Goal: Information Seeking & Learning: Compare options

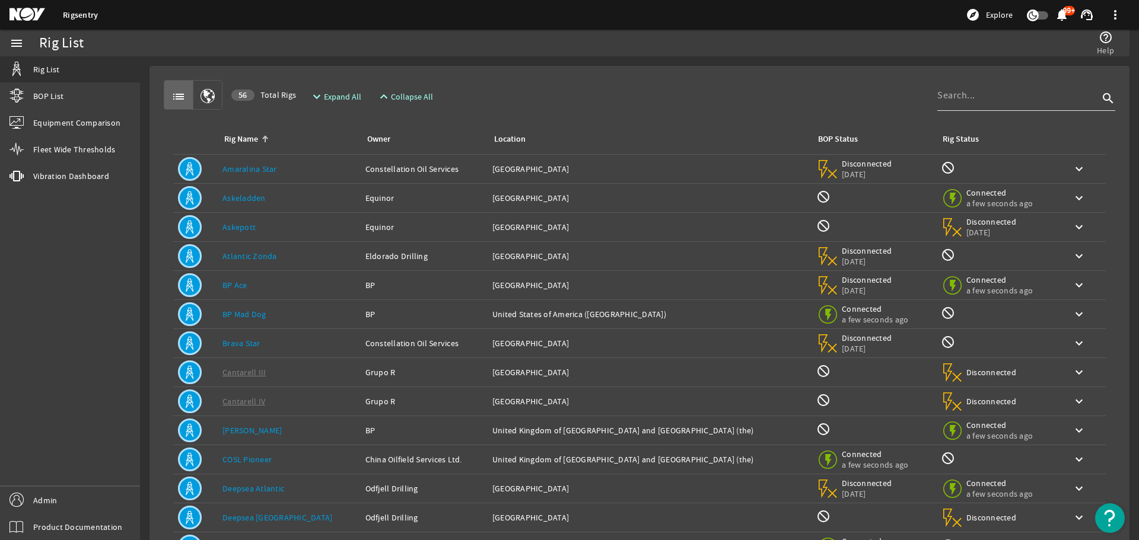
click at [987, 104] on div at bounding box center [1017, 95] width 161 height 31
click at [988, 102] on input at bounding box center [1017, 95] width 161 height 14
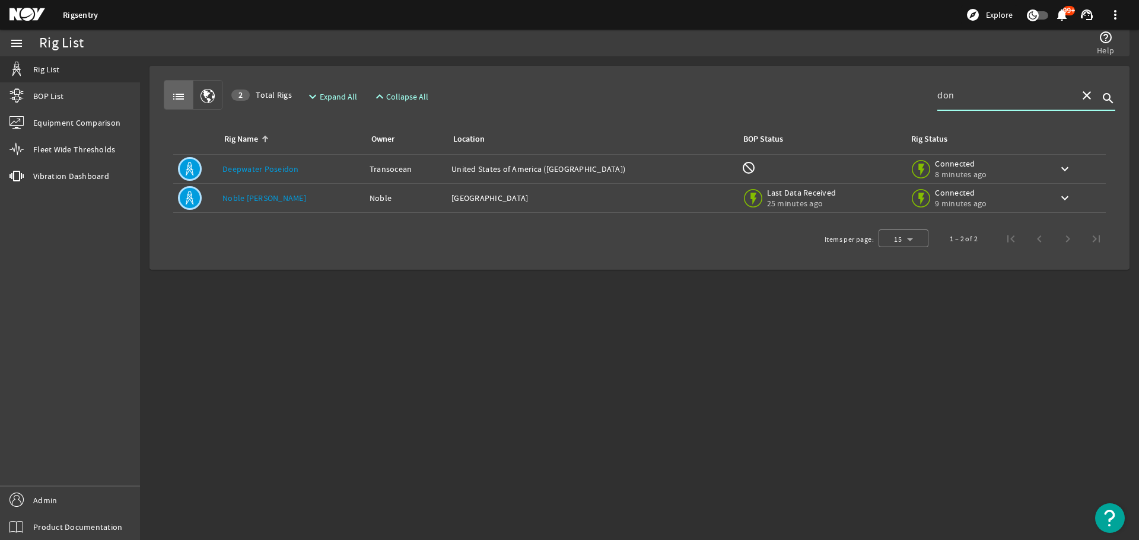
type input "don"
click at [365, 208] on td "Rig Name: [PERSON_NAME] [PERSON_NAME]" at bounding box center [291, 198] width 147 height 29
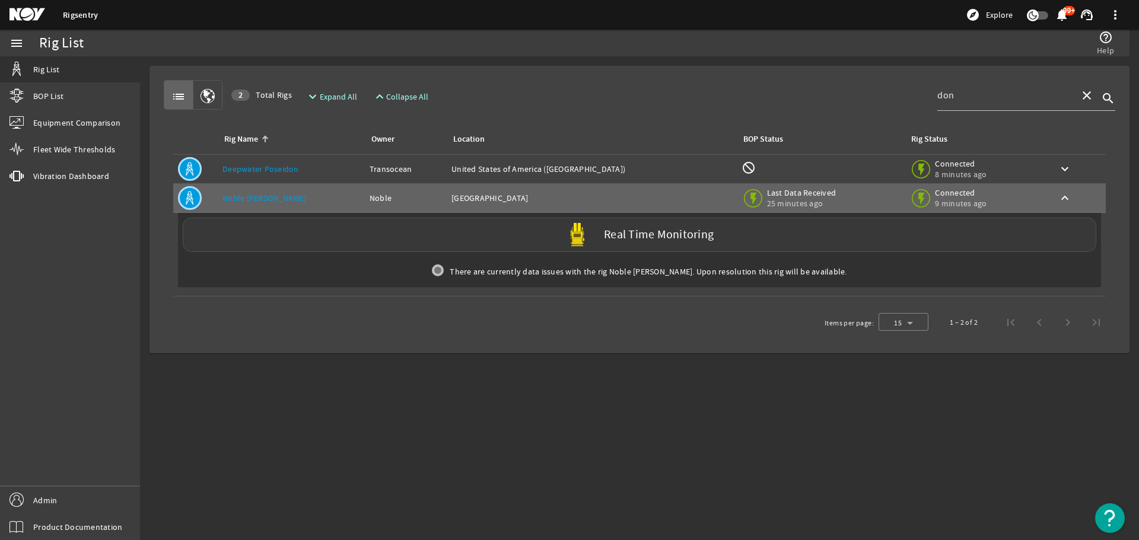
click at [361, 237] on div "Real Time Monitoring" at bounding box center [639, 235] width 913 height 34
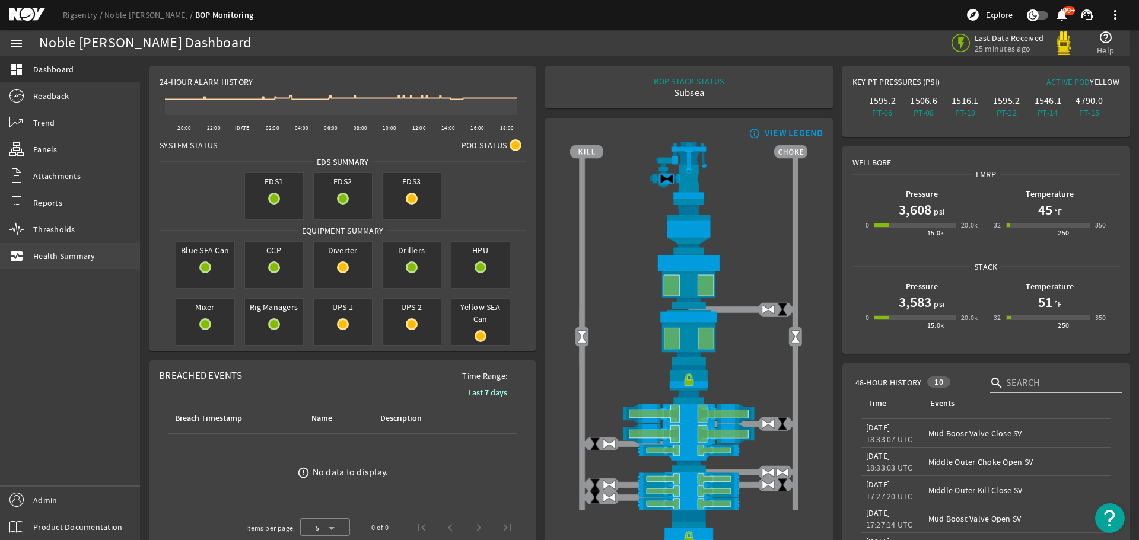
click at [54, 255] on span "Health Summary" at bounding box center [64, 256] width 62 height 12
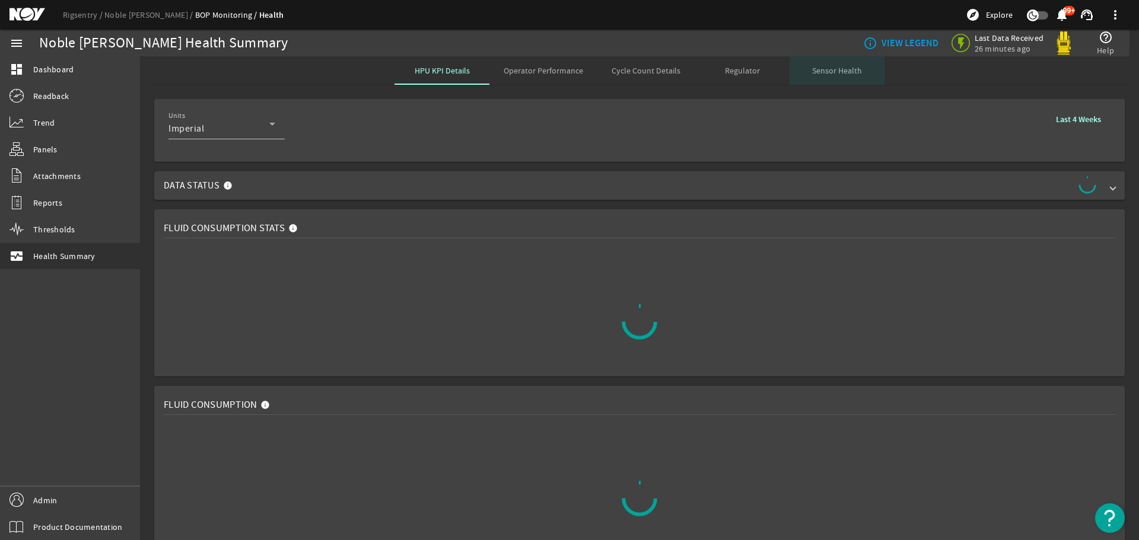
click at [838, 66] on span "Sensor Health" at bounding box center [837, 70] width 50 height 8
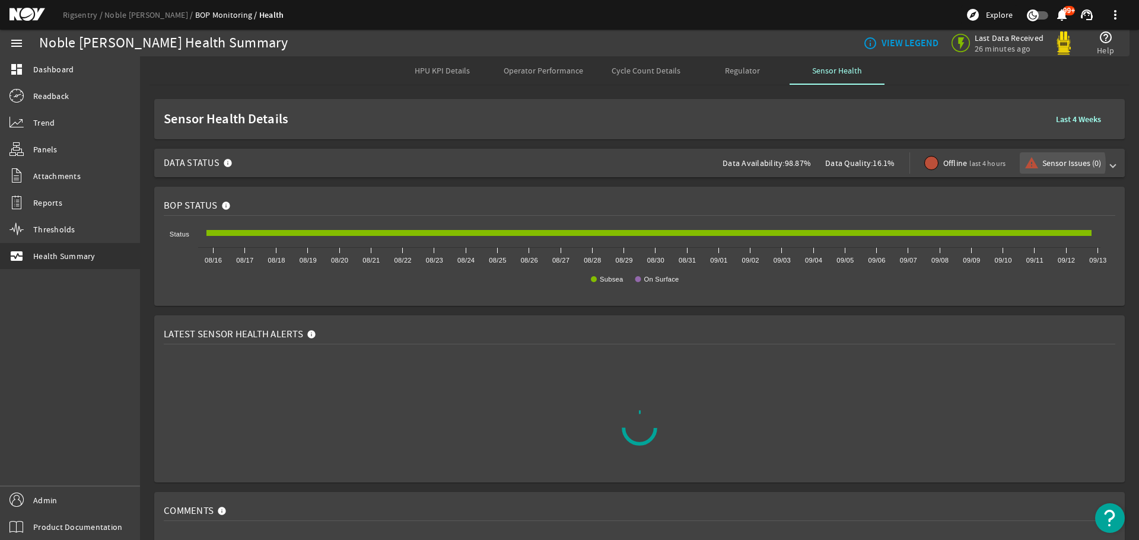
click at [1042, 164] on span "Sensor Issues (0)" at bounding box center [1071, 163] width 59 height 12
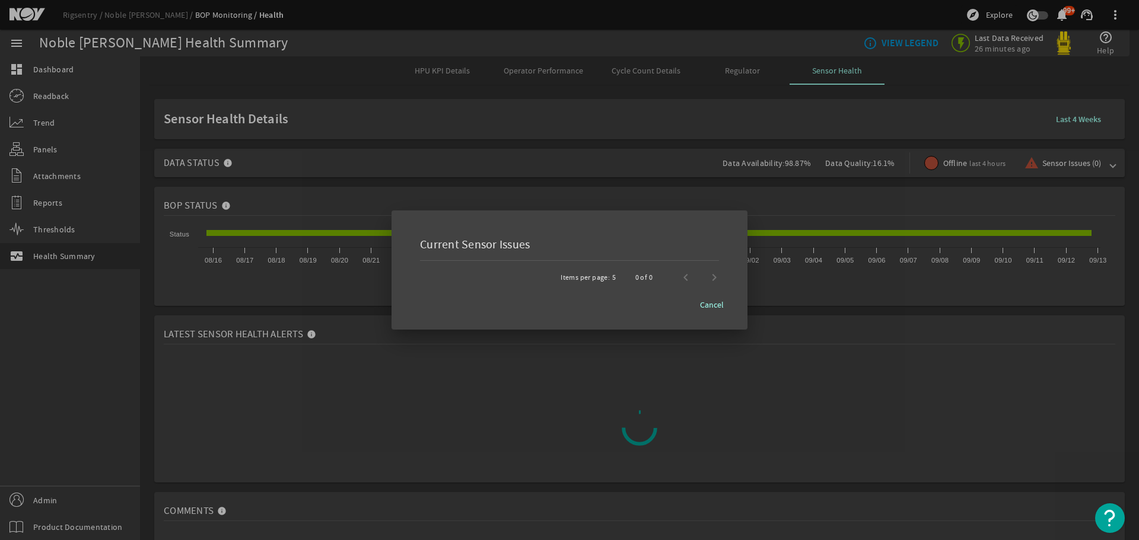
click at [1105, 155] on div at bounding box center [569, 270] width 1139 height 540
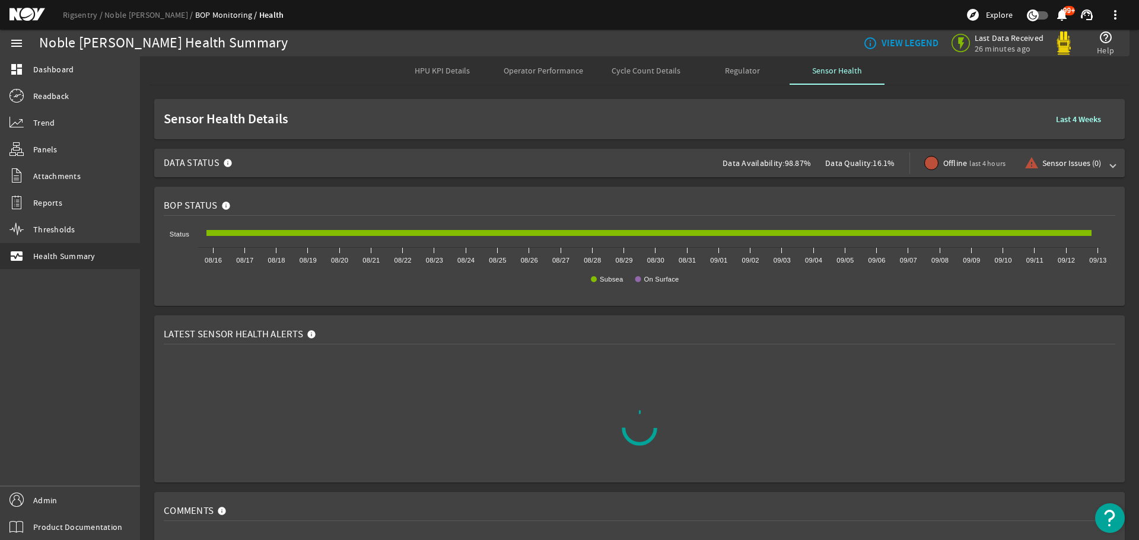
click at [1110, 165] on span at bounding box center [1112, 163] width 5 height 12
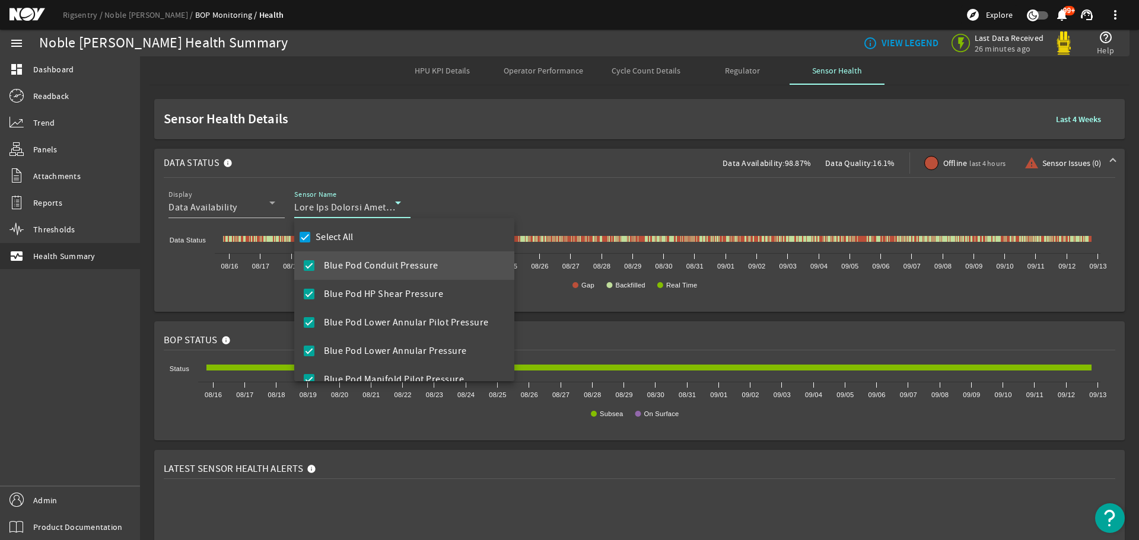
click at [294, 238] on div at bounding box center [569, 270] width 1139 height 540
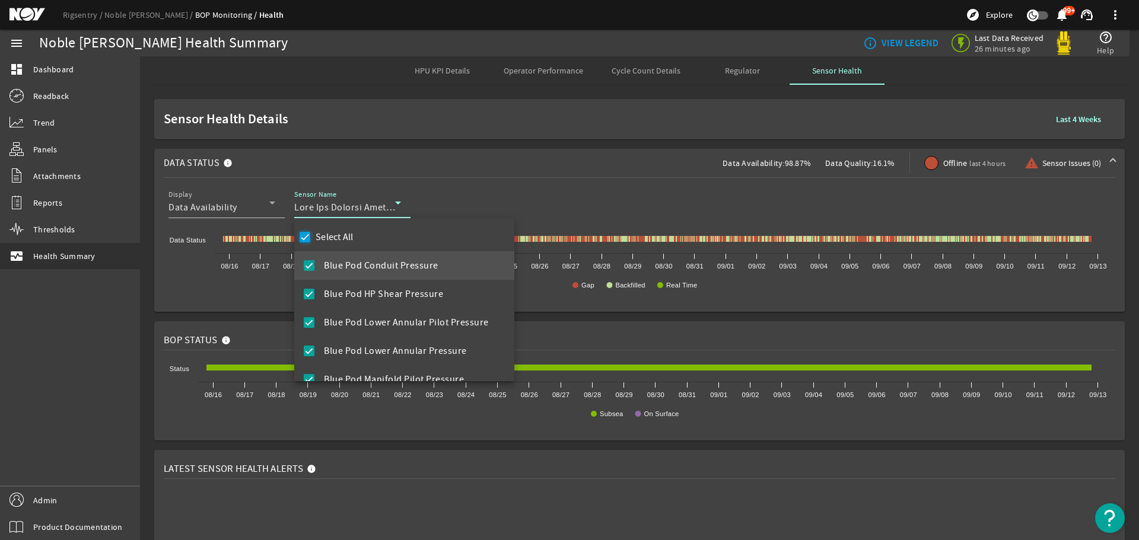
click at [305, 236] on input "Select All" at bounding box center [304, 237] width 17 height 17
checkbox input "false"
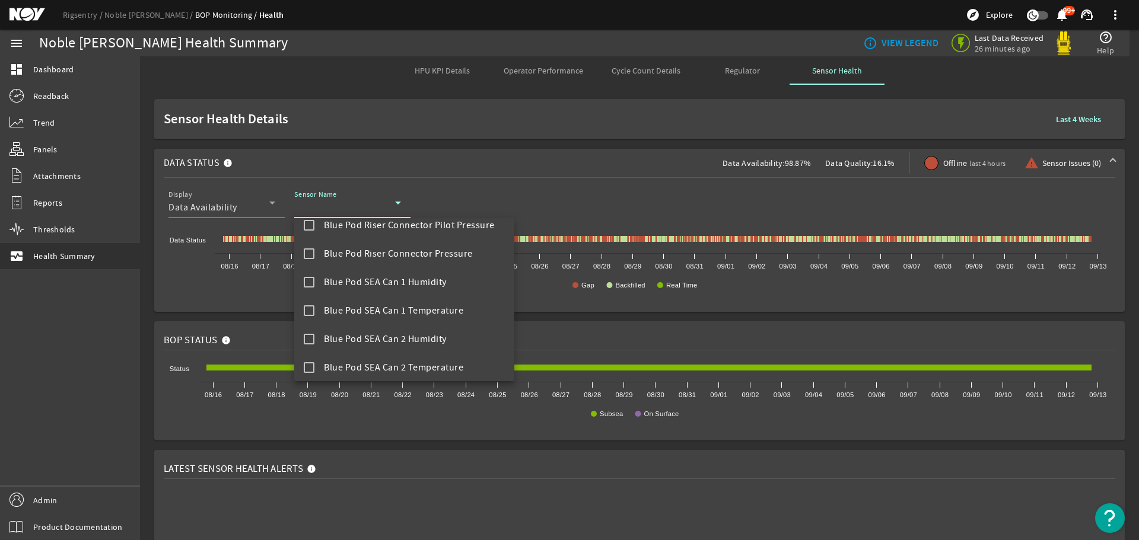
scroll to position [356, 0]
click at [304, 310] on mat-pseudo-checkbox at bounding box center [309, 308] width 11 height 11
click at [640, 189] on div at bounding box center [569, 270] width 1139 height 540
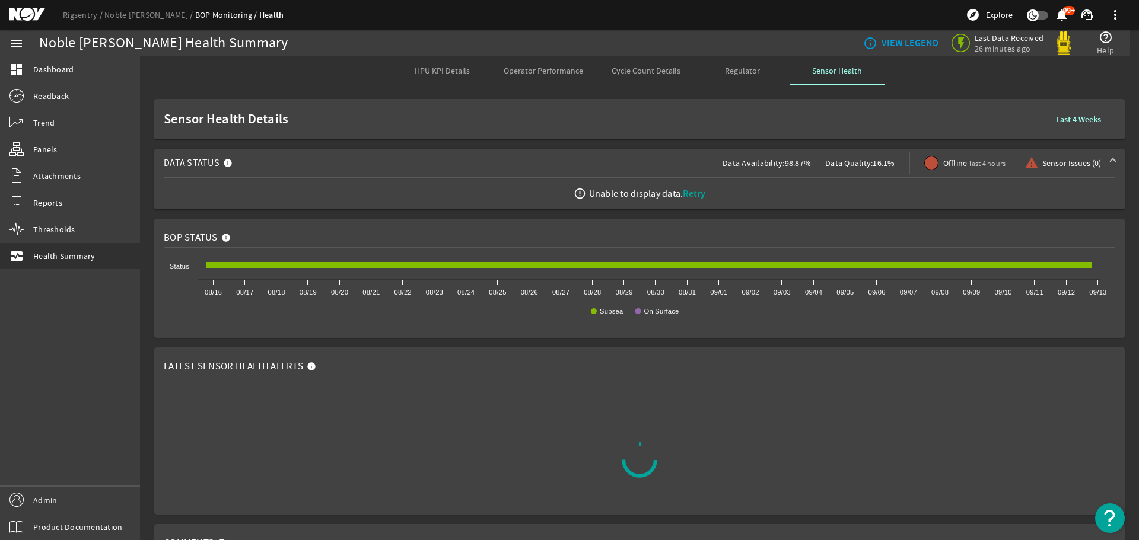
click at [685, 197] on span "Retry" at bounding box center [694, 193] width 23 height 12
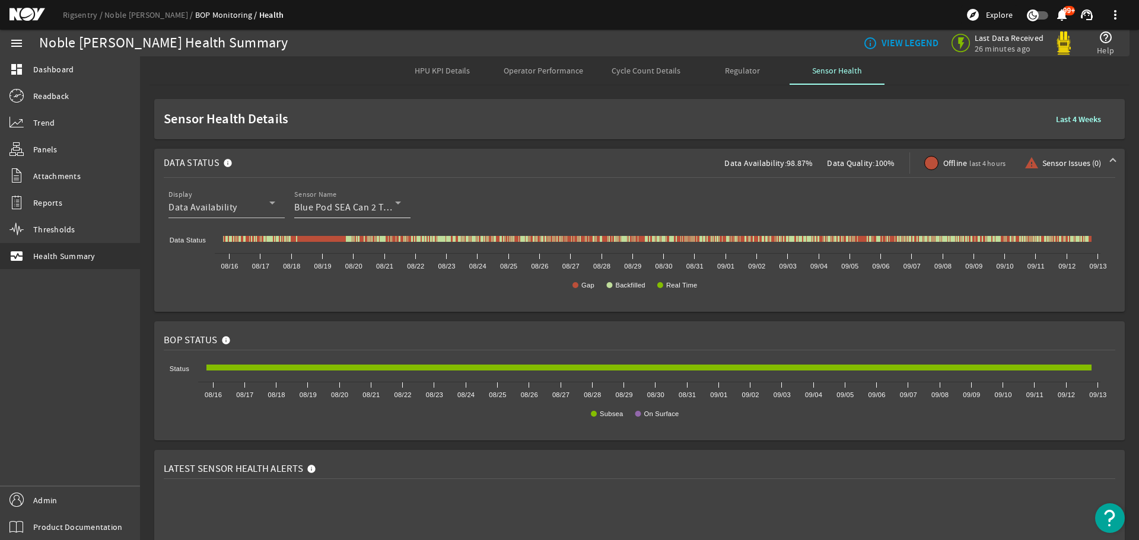
click at [385, 201] on div "Blue Pod SEA Can 2 Temperature" at bounding box center [344, 207] width 101 height 14
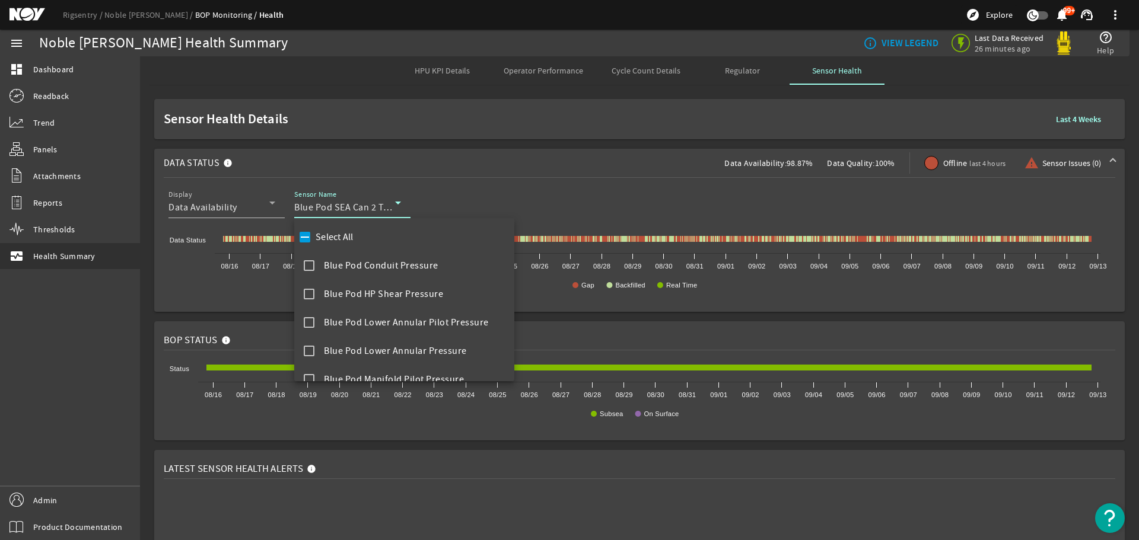
scroll to position [297, 0]
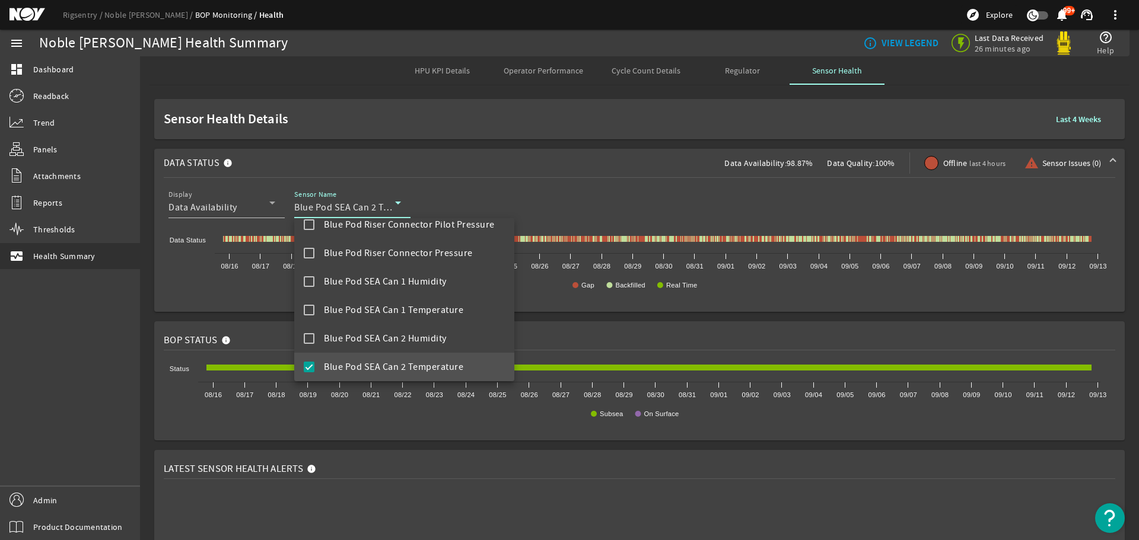
click at [379, 202] on div at bounding box center [569, 270] width 1139 height 540
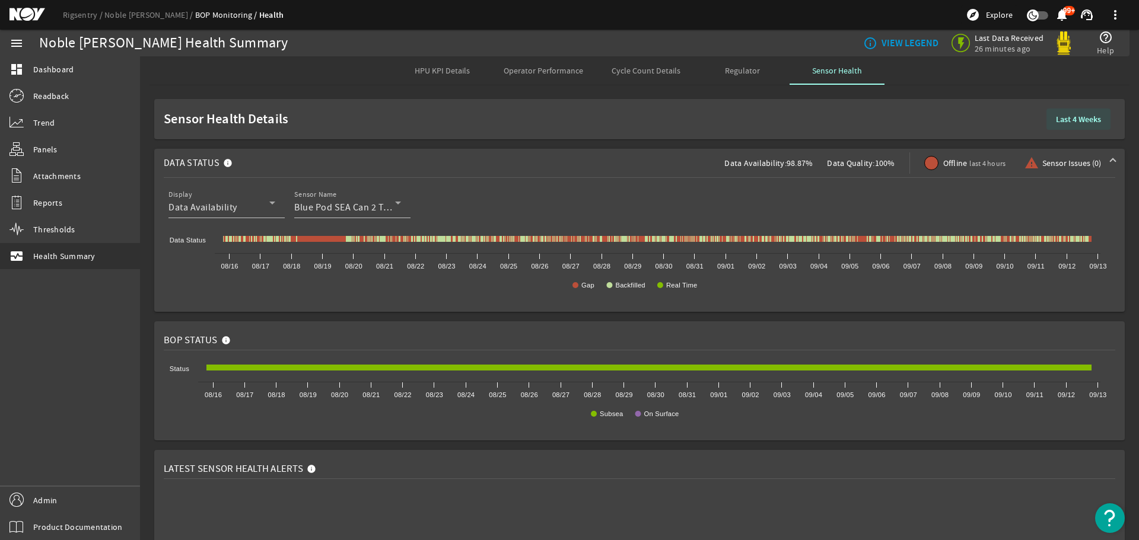
click at [1083, 116] on b "Last 4 Weeks" at bounding box center [1078, 119] width 45 height 11
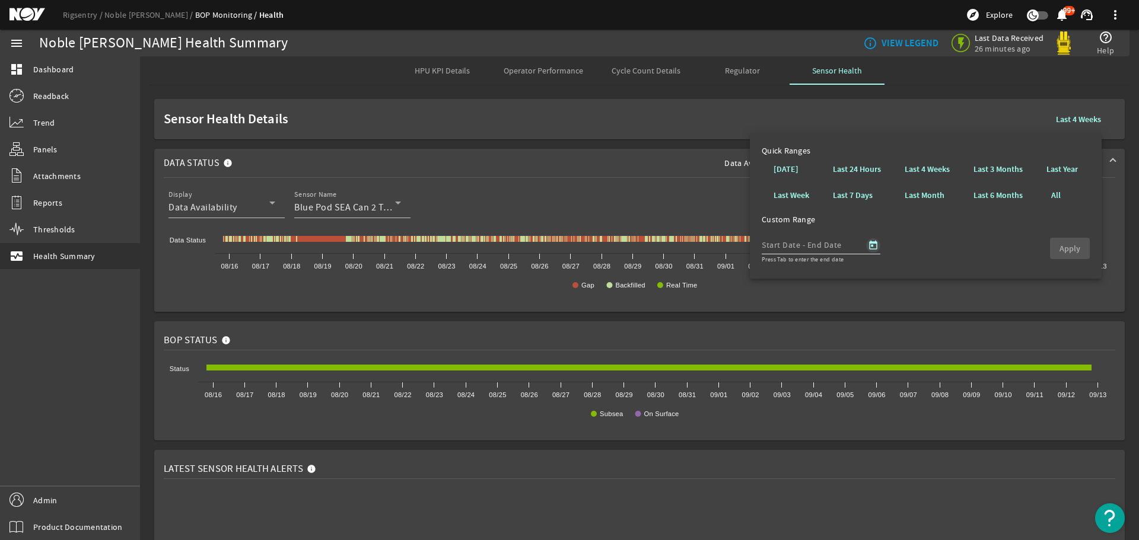
click at [876, 243] on span "Open calendar" at bounding box center [873, 245] width 28 height 28
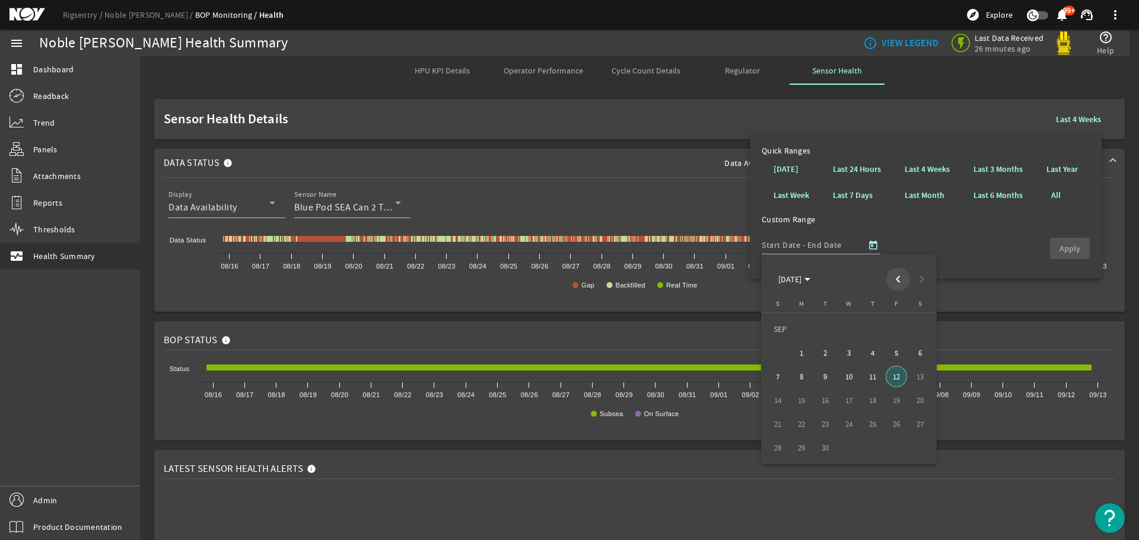
click at [903, 280] on span "Previous month" at bounding box center [898, 279] width 24 height 24
click at [826, 350] on span "1" at bounding box center [824, 352] width 21 height 21
type input "7/1/2025"
click at [872, 446] on span "31" at bounding box center [872, 447] width 21 height 21
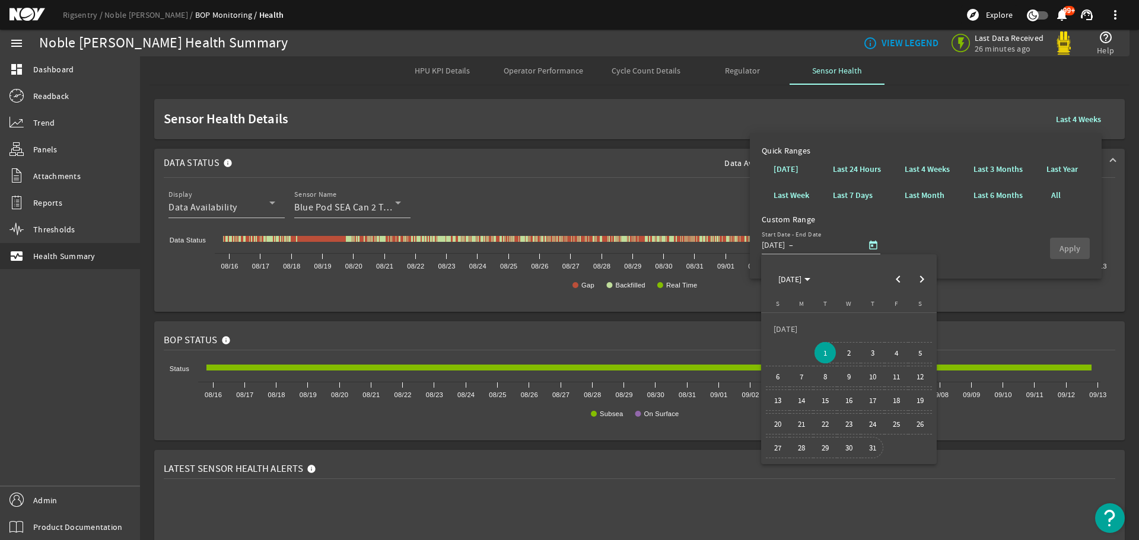
type input "7/31/2025"
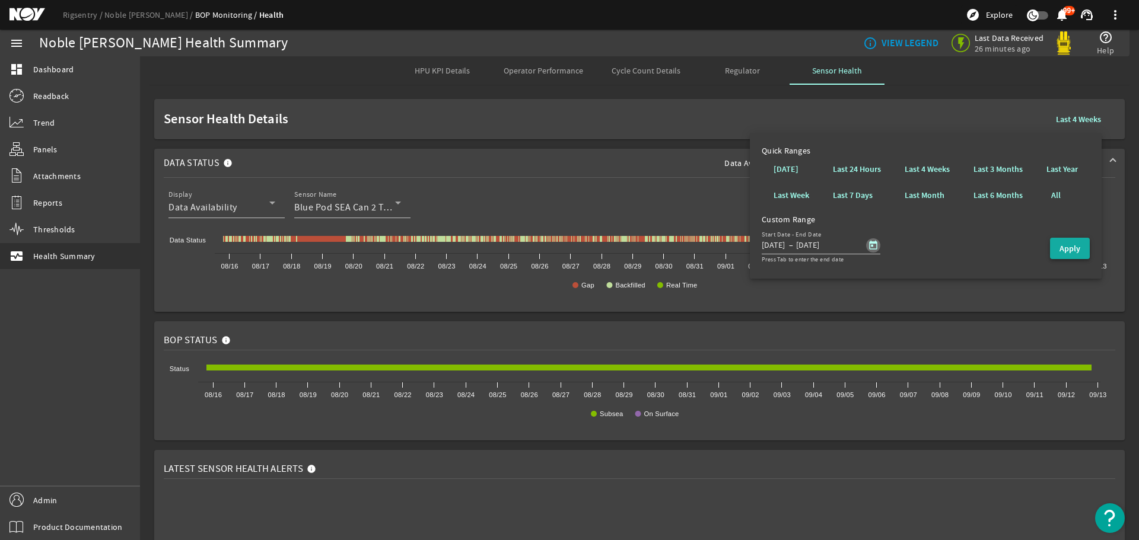
click at [1057, 250] on span "button" at bounding box center [1070, 248] width 40 height 28
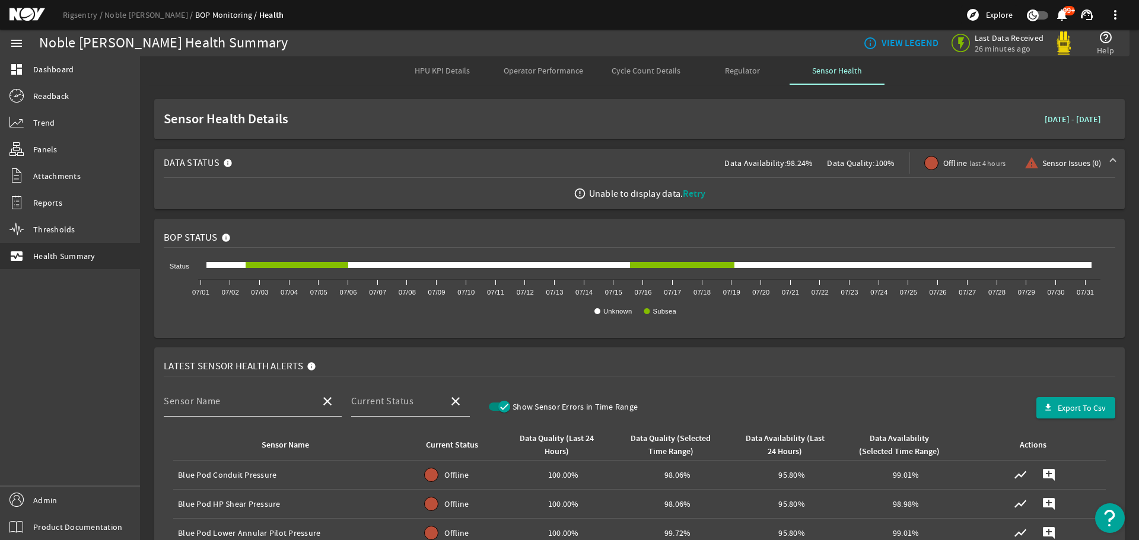
click at [688, 189] on span "Retry" at bounding box center [694, 193] width 23 height 12
click at [691, 194] on span "Retry" at bounding box center [694, 193] width 23 height 12
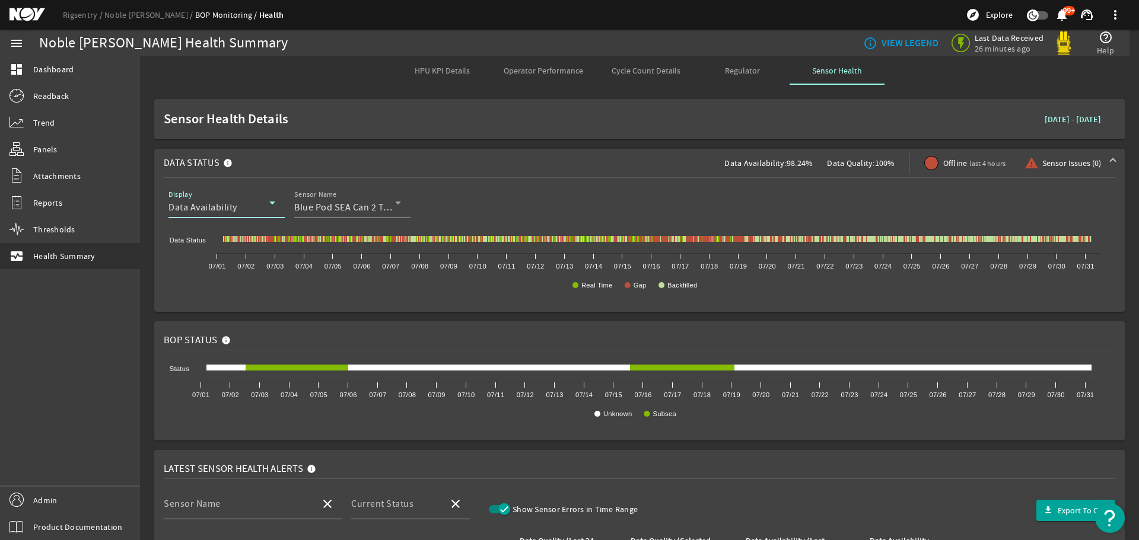
click at [224, 209] on span "Data Availability" at bounding box center [202, 208] width 69 height 12
click at [204, 264] on span "Data Quality" at bounding box center [204, 266] width 52 height 14
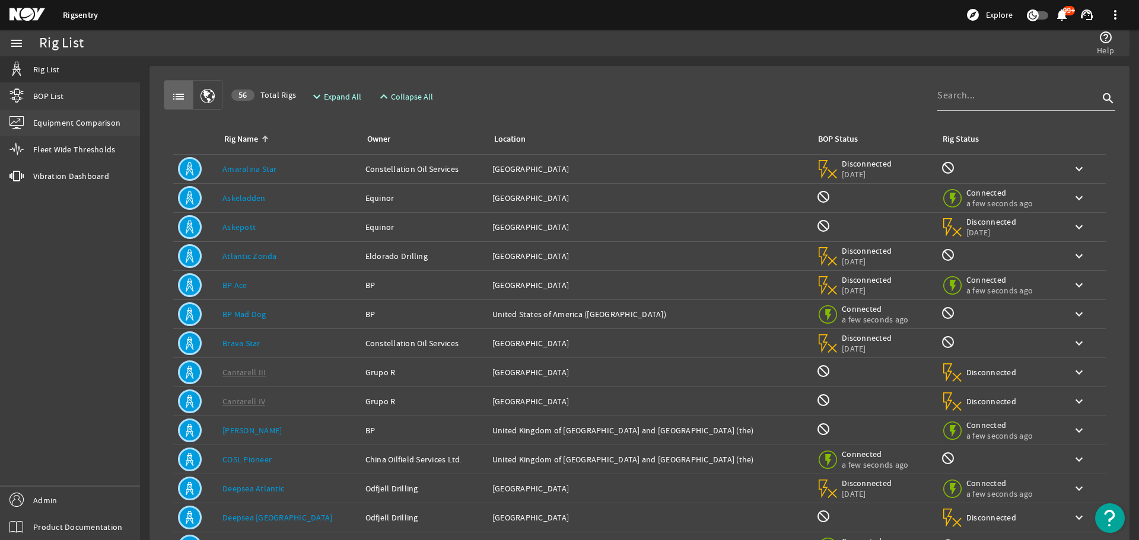
click at [62, 127] on span "Equipment Comparison" at bounding box center [76, 123] width 87 height 12
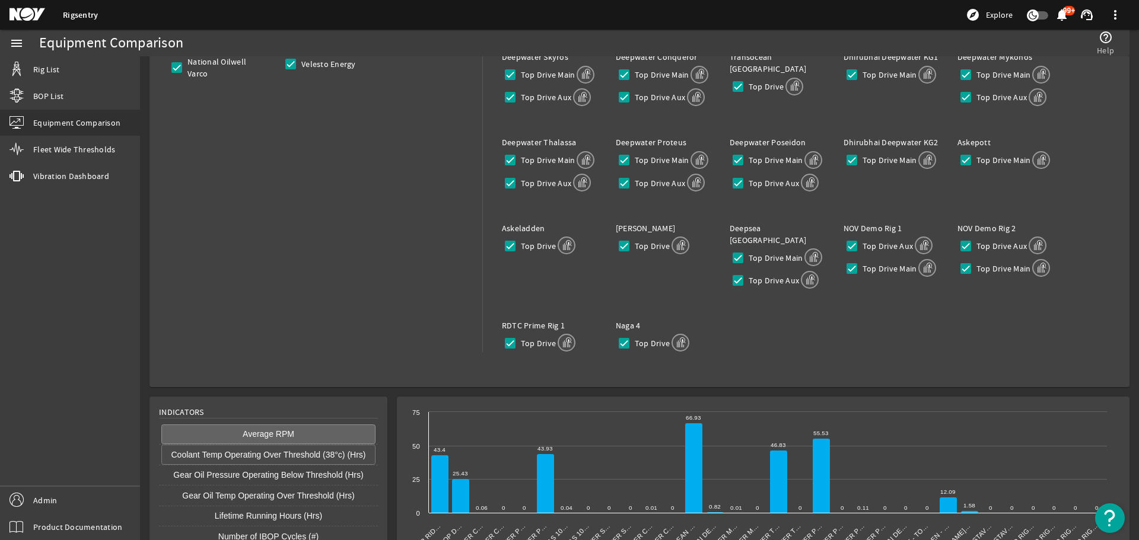
scroll to position [247, 0]
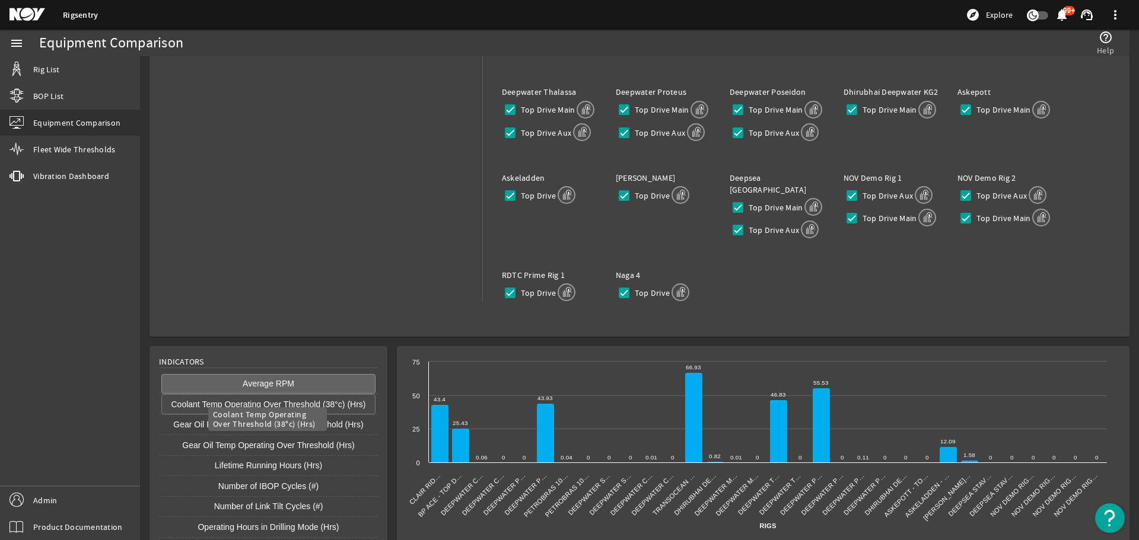
click at [269, 394] on button "Coolant Temp Operating Over Threshold (38°c) (Hrs)" at bounding box center [268, 404] width 214 height 20
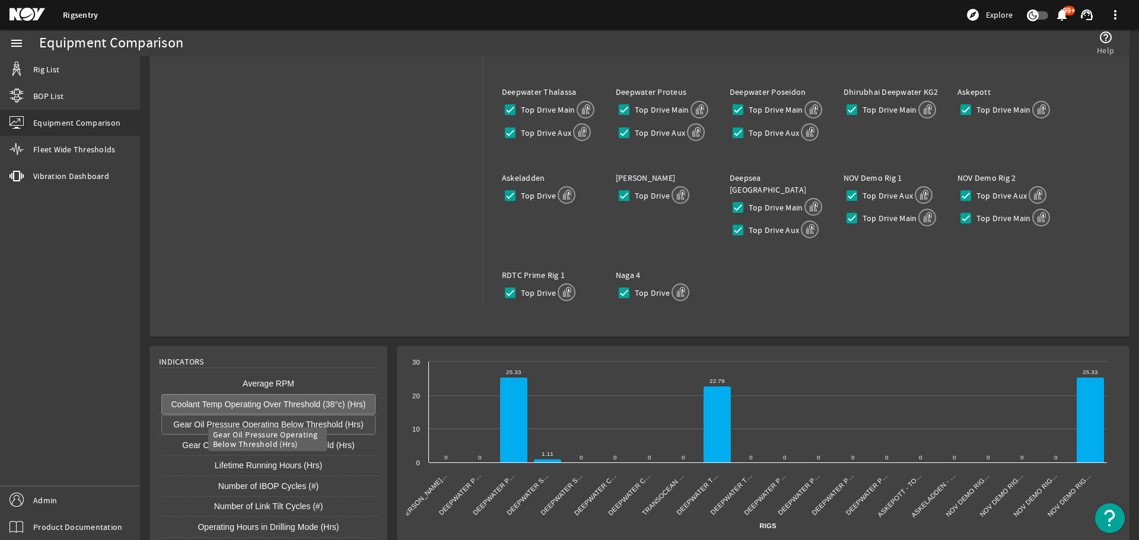
click at [247, 415] on button "Gear Oil Pressure Operating Below Threshold (Hrs)" at bounding box center [268, 425] width 214 height 20
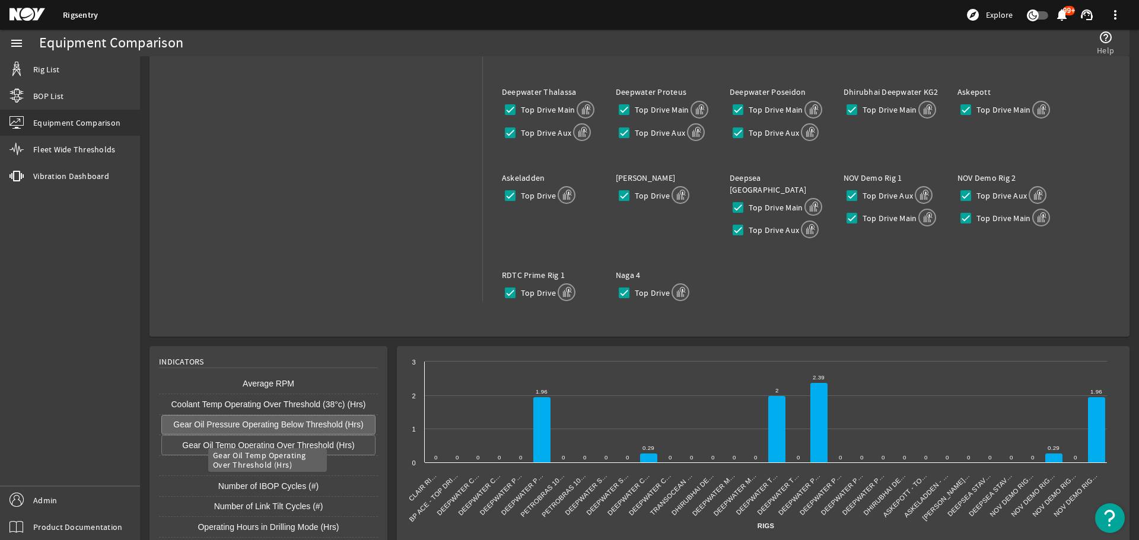
click at [242, 435] on button "Gear Oil Temp Operating Over Threshold (Hrs)" at bounding box center [268, 445] width 214 height 20
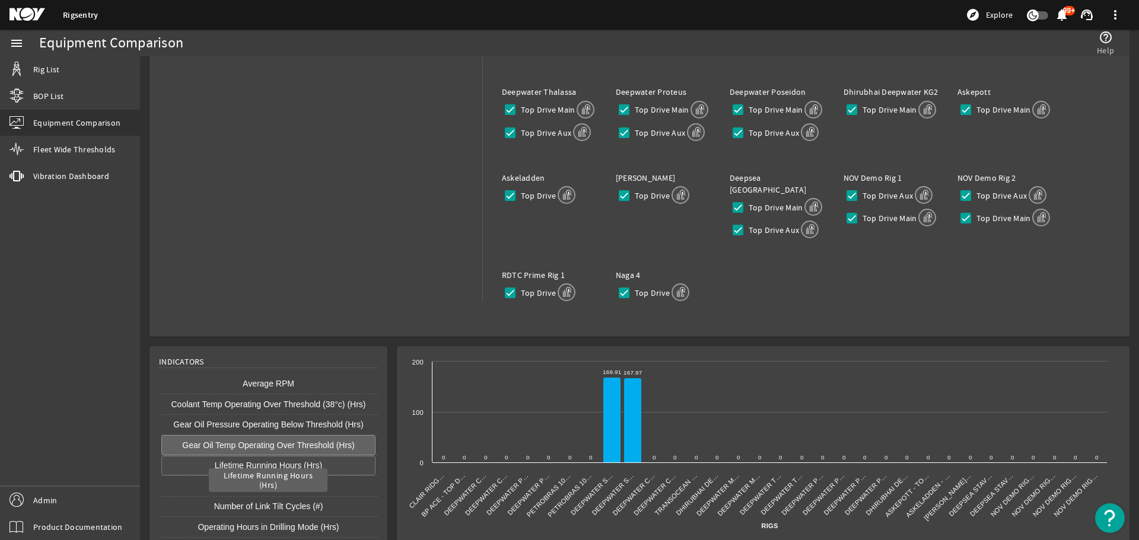
click at [259, 456] on button "Lifetime Running Hours (Hrs)" at bounding box center [268, 466] width 214 height 20
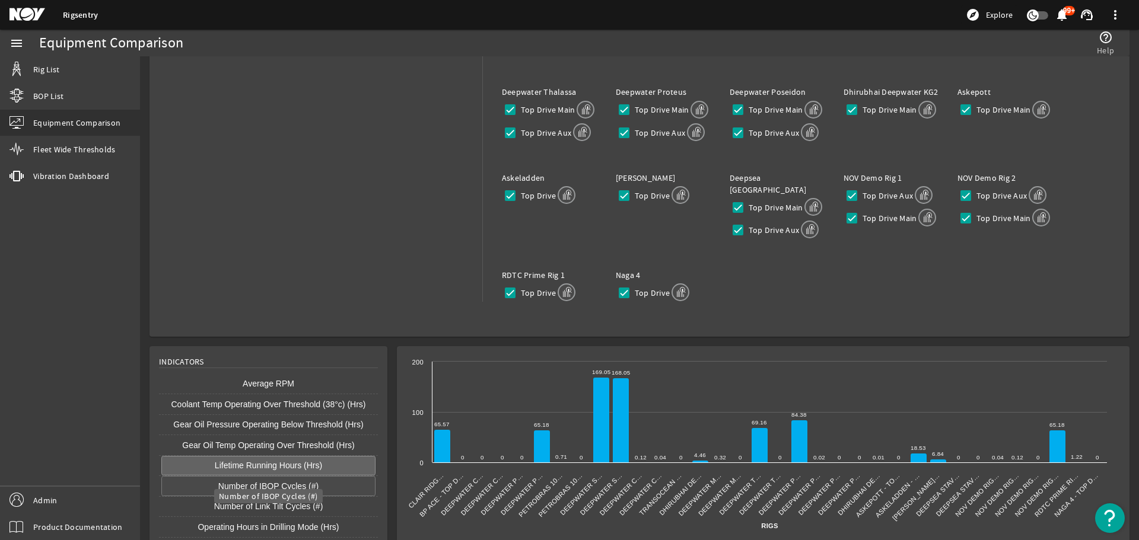
click at [257, 476] on button "Number of IBOP Cycles (#)" at bounding box center [268, 486] width 214 height 20
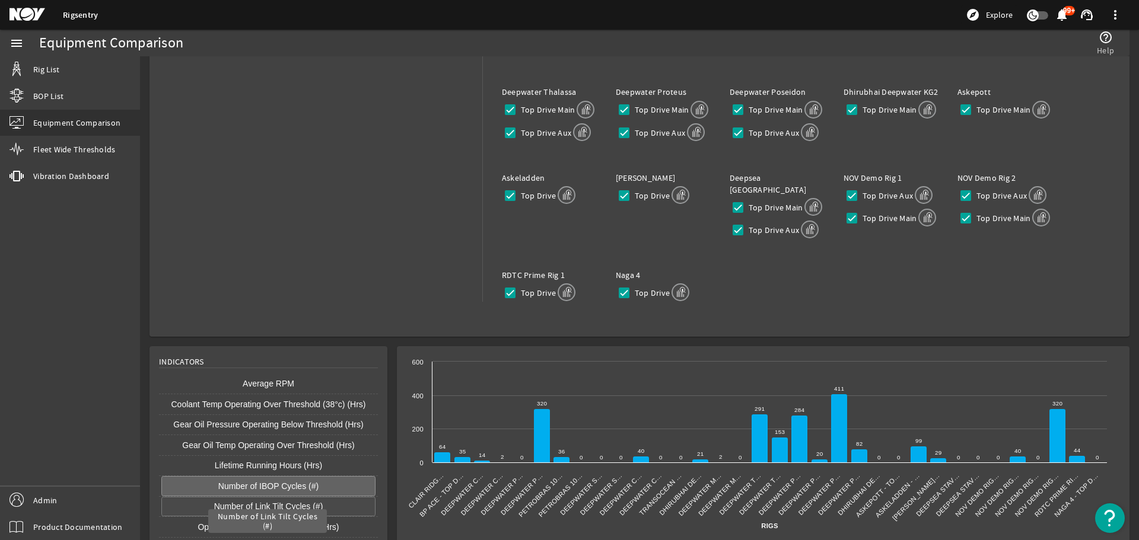
click at [262, 497] on button "Number of Link Tilt Cycles (#)" at bounding box center [268, 507] width 214 height 20
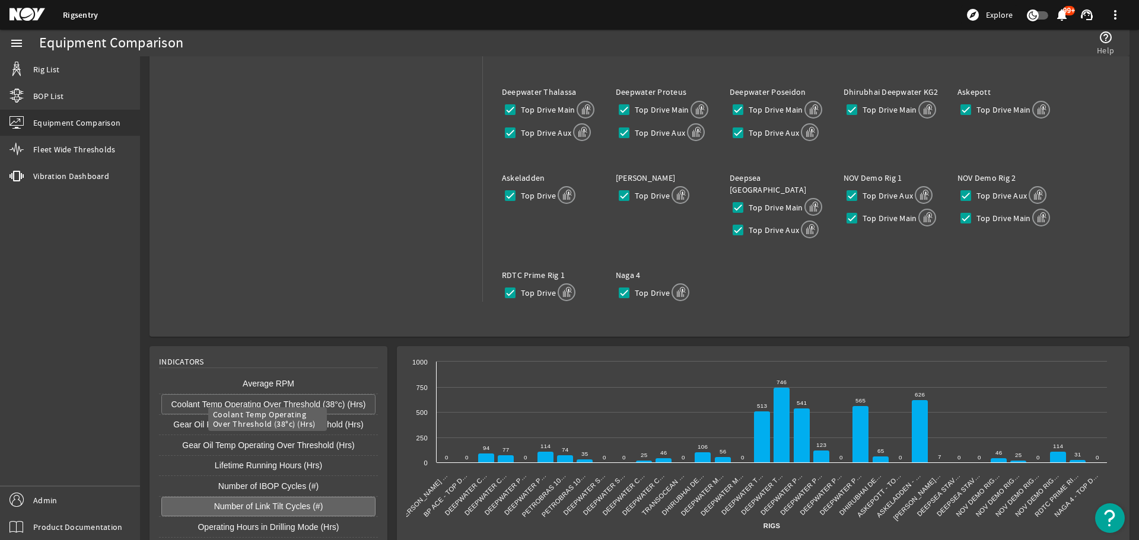
click at [317, 398] on button "Coolant Temp Operating Over Threshold (38°c) (Hrs)" at bounding box center [268, 404] width 214 height 20
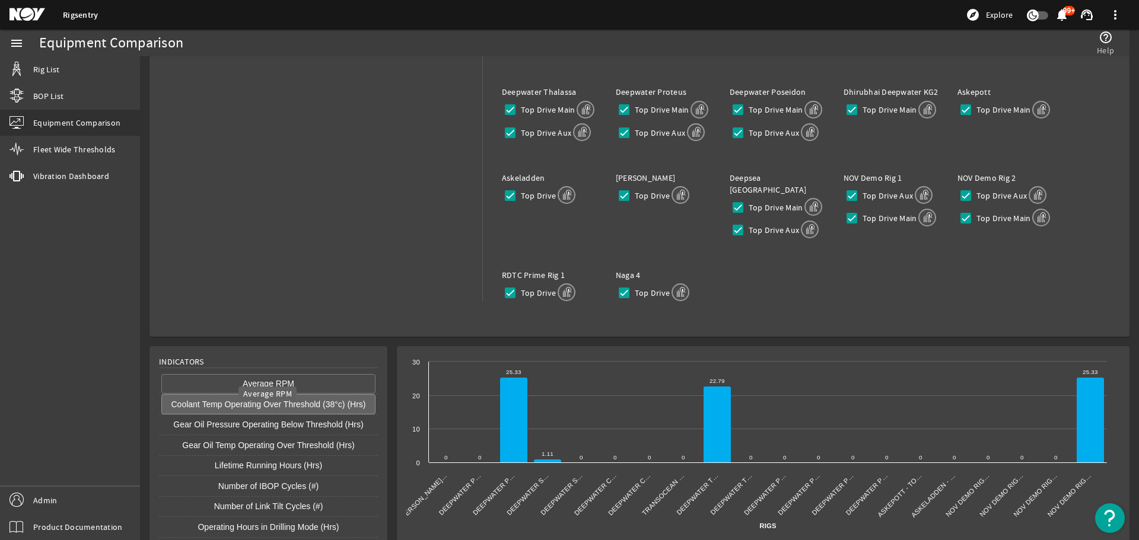
click at [253, 374] on button "Average RPM" at bounding box center [268, 384] width 214 height 20
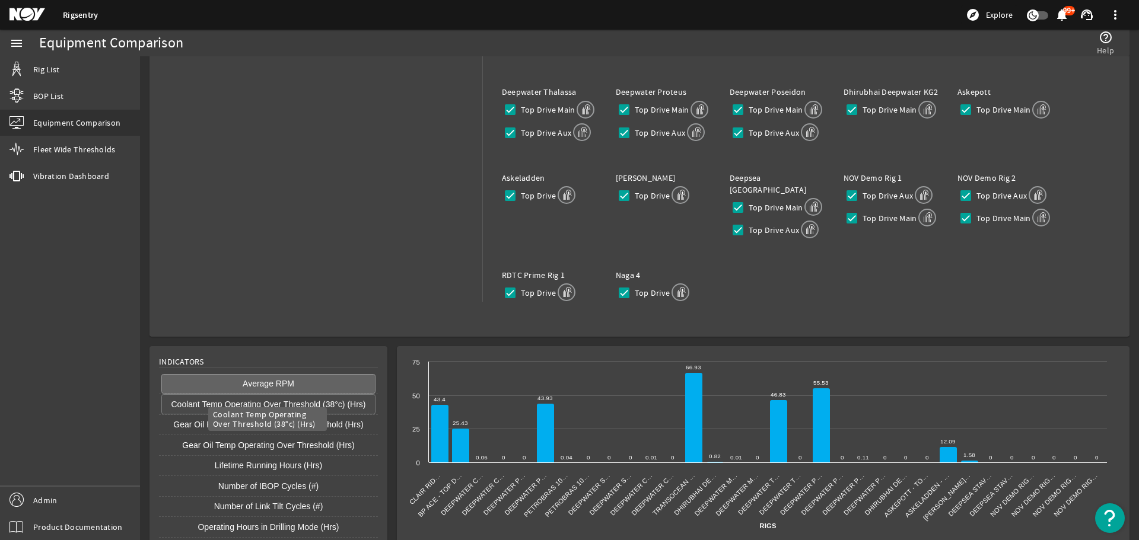
click at [260, 394] on button "Coolant Temp Operating Over Threshold (38°c) (Hrs)" at bounding box center [268, 404] width 214 height 20
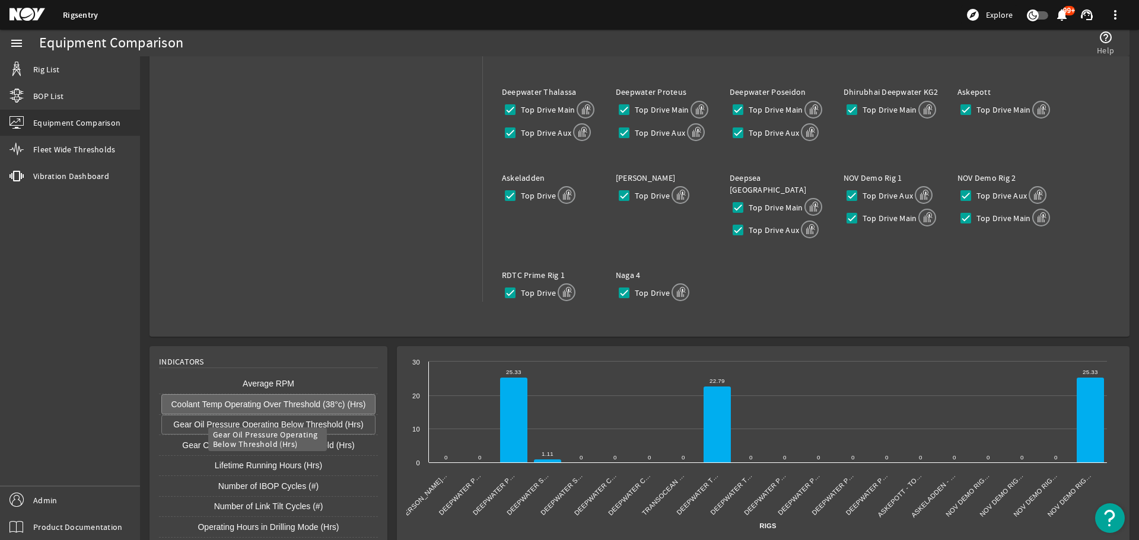
click at [252, 415] on button "Gear Oil Pressure Operating Below Threshold (Hrs)" at bounding box center [268, 425] width 214 height 20
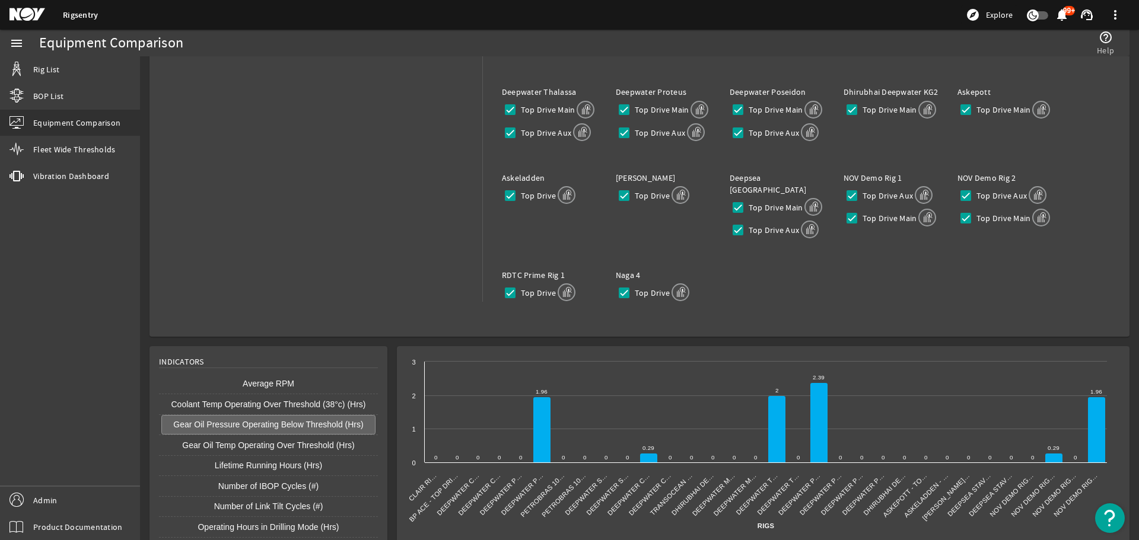
click at [248, 419] on button "Gear Oil Pressure Operating Below Threshold (Hrs)" at bounding box center [268, 425] width 214 height 20
click at [257, 415] on button "Gear Oil Pressure Operating Below Threshold (Hrs)" at bounding box center [268, 425] width 214 height 20
click at [274, 374] on button "Average RPM" at bounding box center [268, 384] width 214 height 20
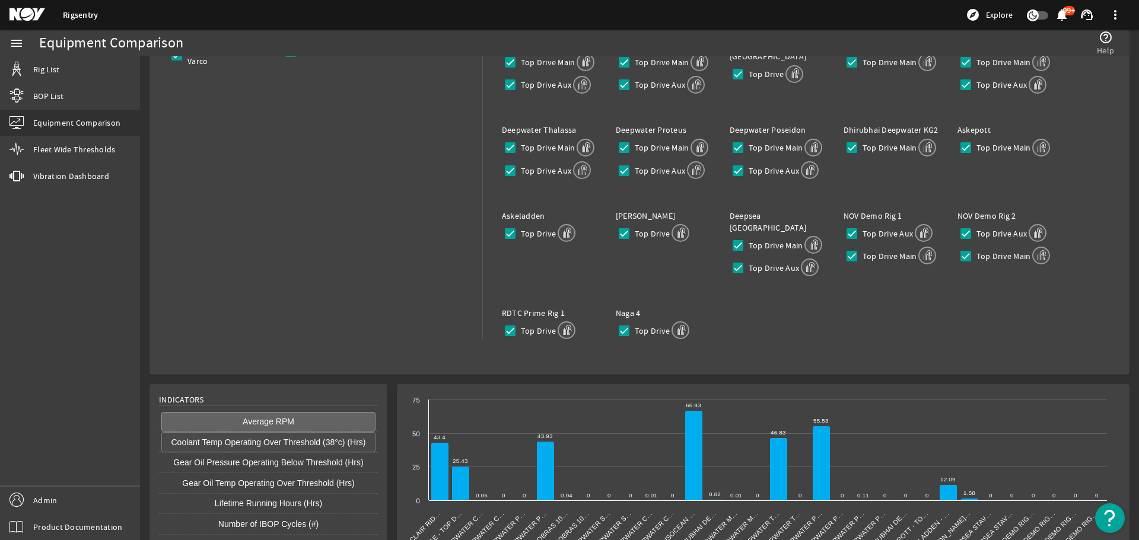
scroll to position [188, 0]
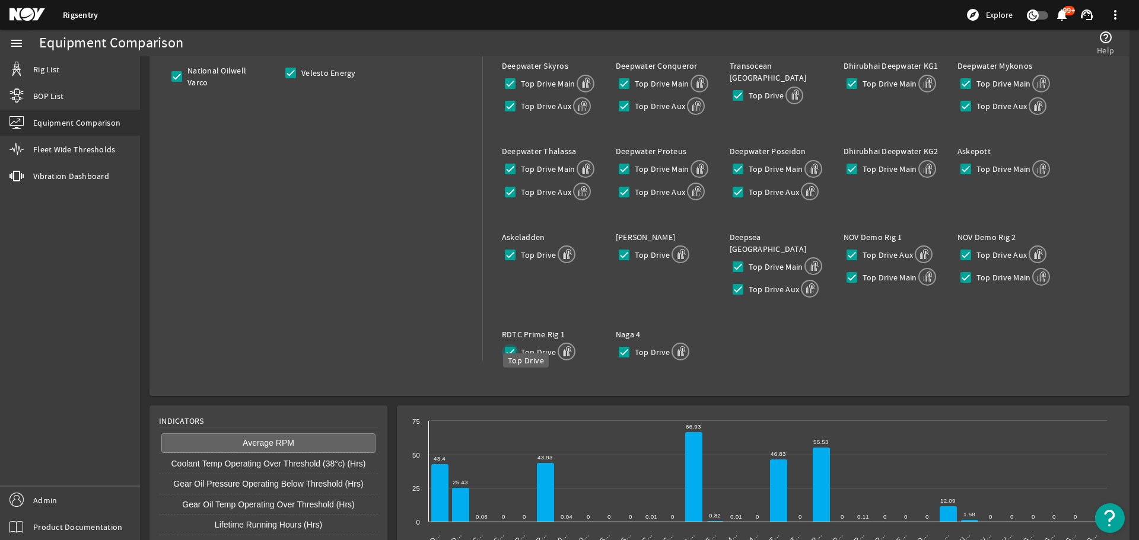
click at [510, 344] on input "Top Drive" at bounding box center [510, 352] width 17 height 17
checkbox input "false"
click at [623, 344] on input "Top Drive" at bounding box center [624, 352] width 17 height 17
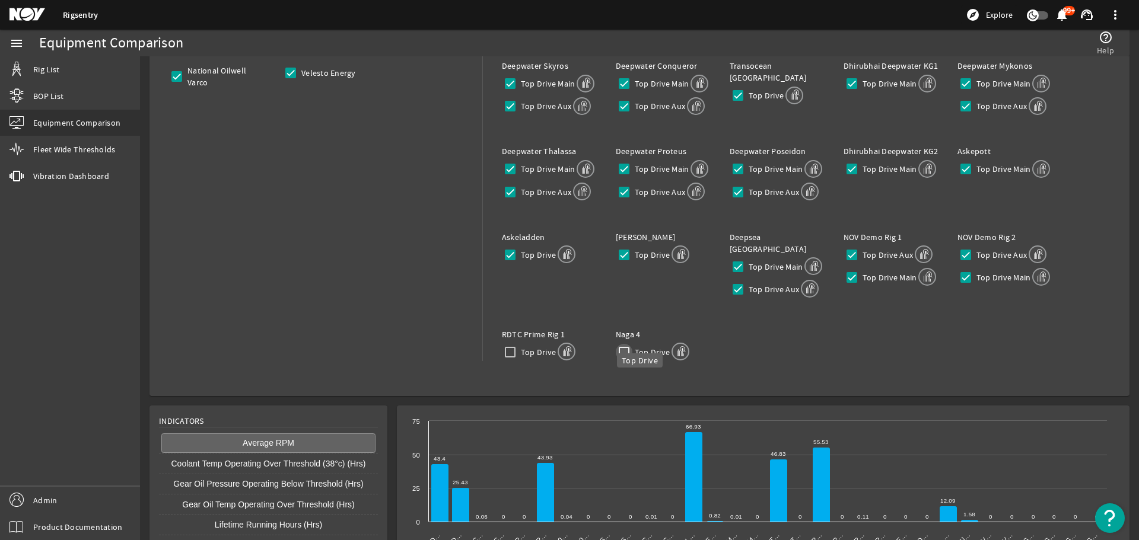
checkbox input "false"
click at [736, 281] on input "Top Drive Aux" at bounding box center [737, 289] width 17 height 17
checkbox input "false"
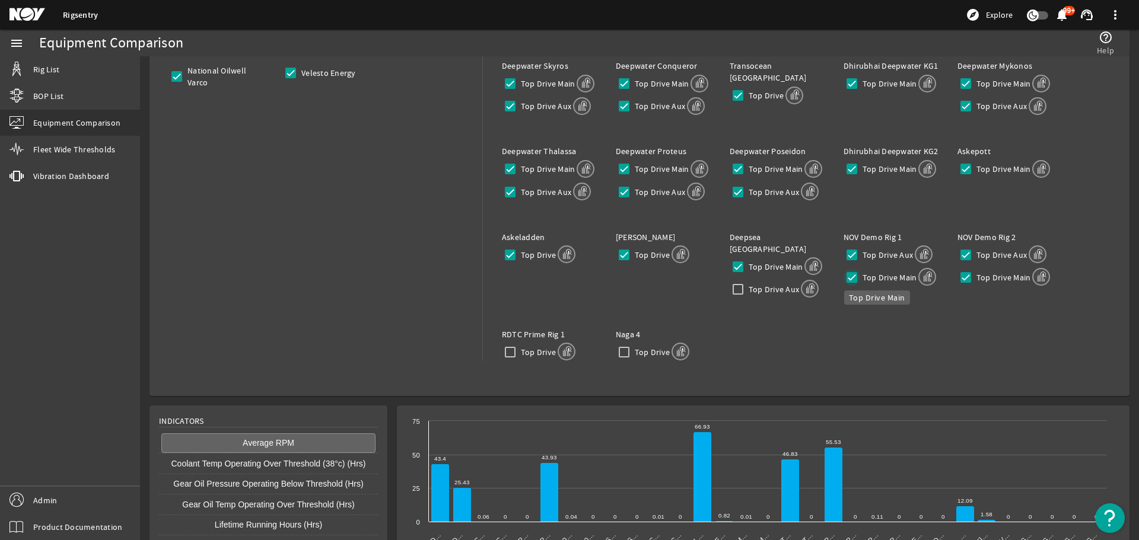
click at [850, 276] on input "Top Drive Main" at bounding box center [851, 277] width 17 height 17
checkbox input "false"
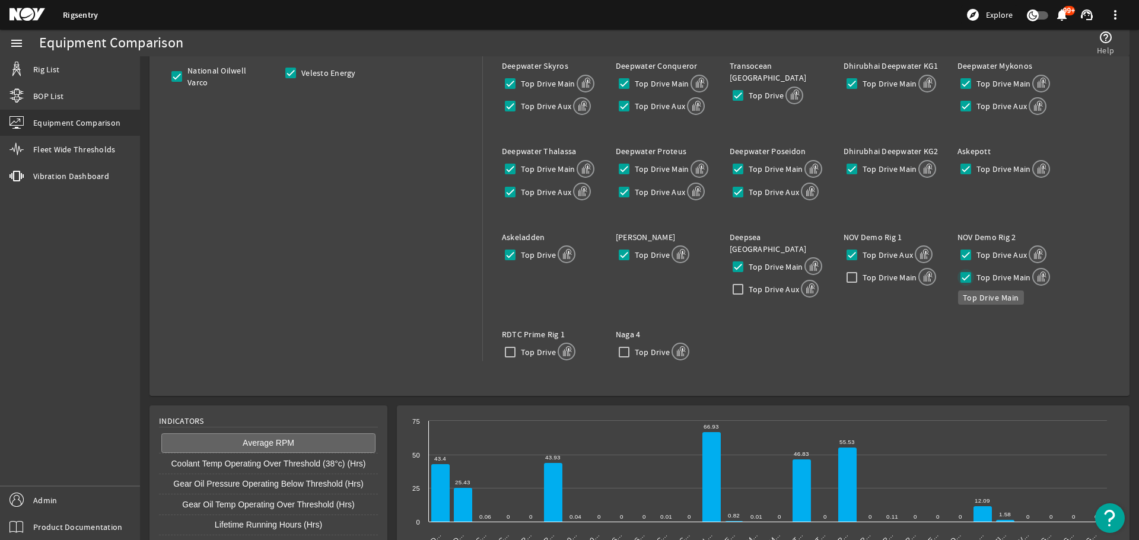
click at [961, 274] on input "Top Drive Main" at bounding box center [965, 277] width 17 height 17
checkbox input "false"
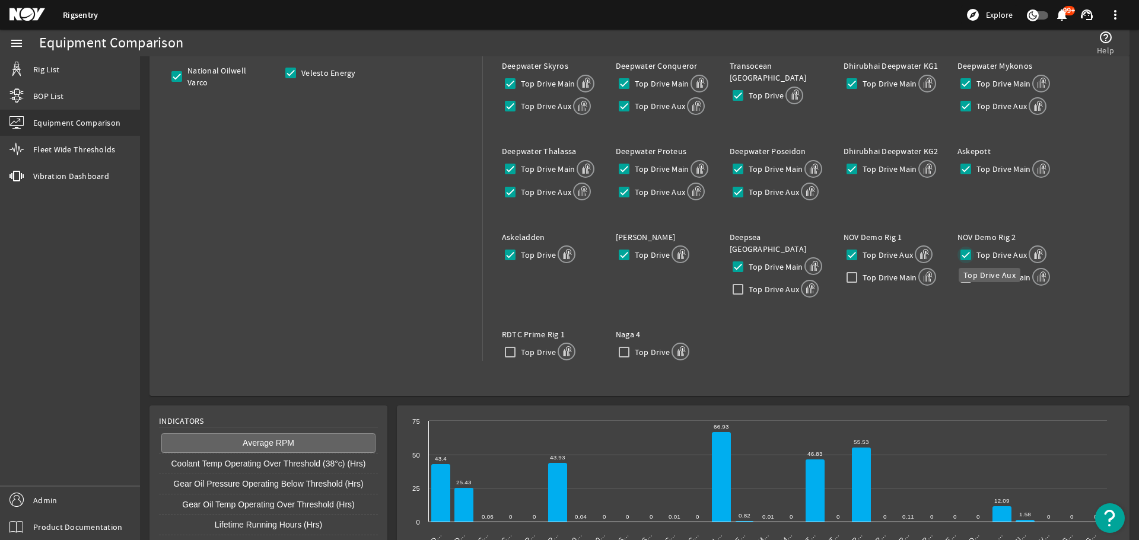
click at [961, 256] on input "Top Drive Aux" at bounding box center [965, 255] width 17 height 17
checkbox input "false"
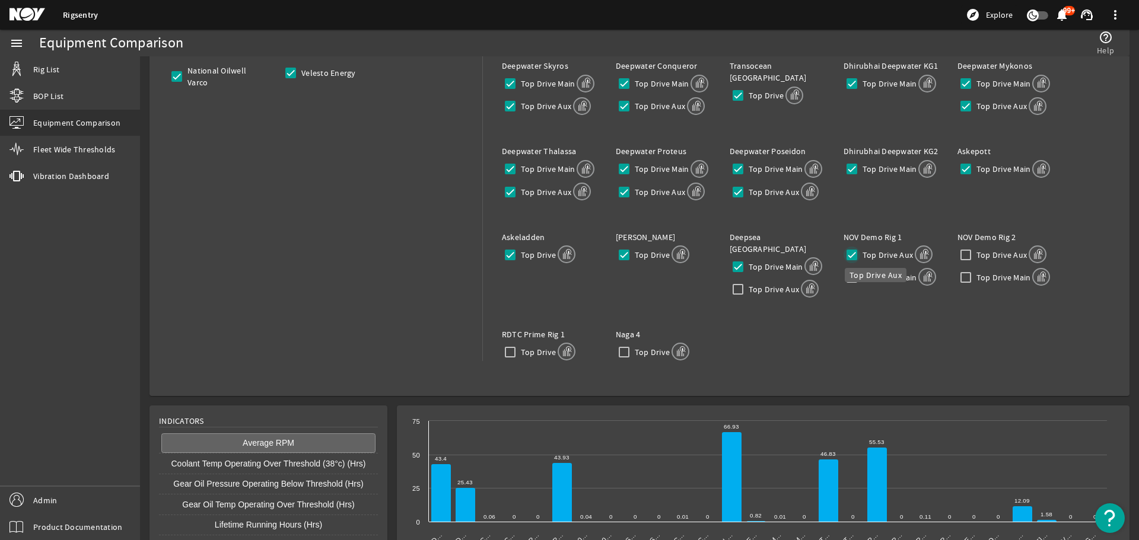
click at [853, 254] on input "Top Drive Aux" at bounding box center [851, 255] width 17 height 17
checkbox input "false"
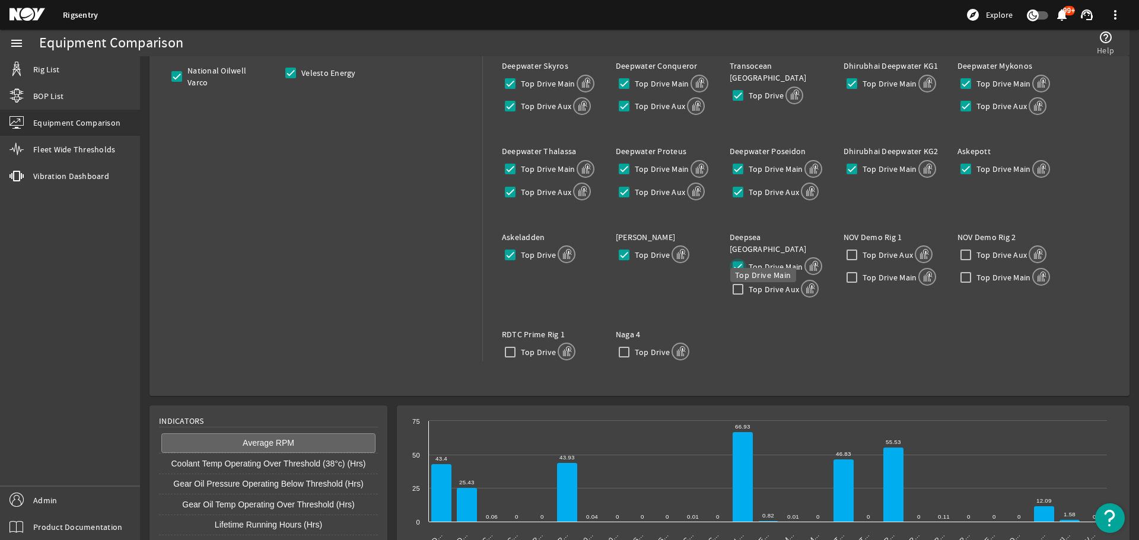
click at [735, 259] on input "Top Drive Main" at bounding box center [737, 267] width 17 height 17
checkbox input "false"
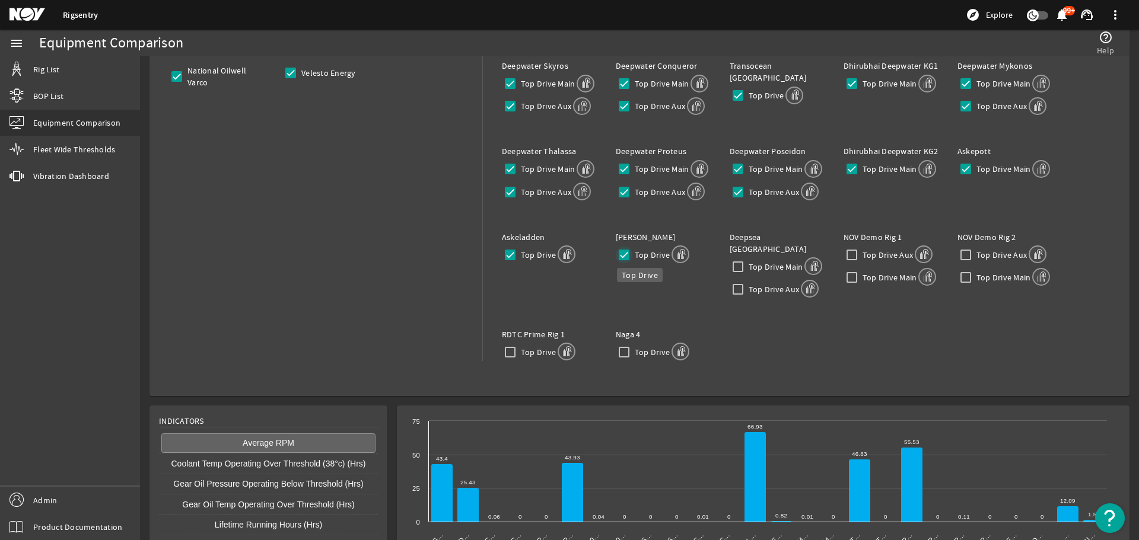
click at [618, 256] on input "Top Drive" at bounding box center [624, 255] width 17 height 17
checkbox input "false"
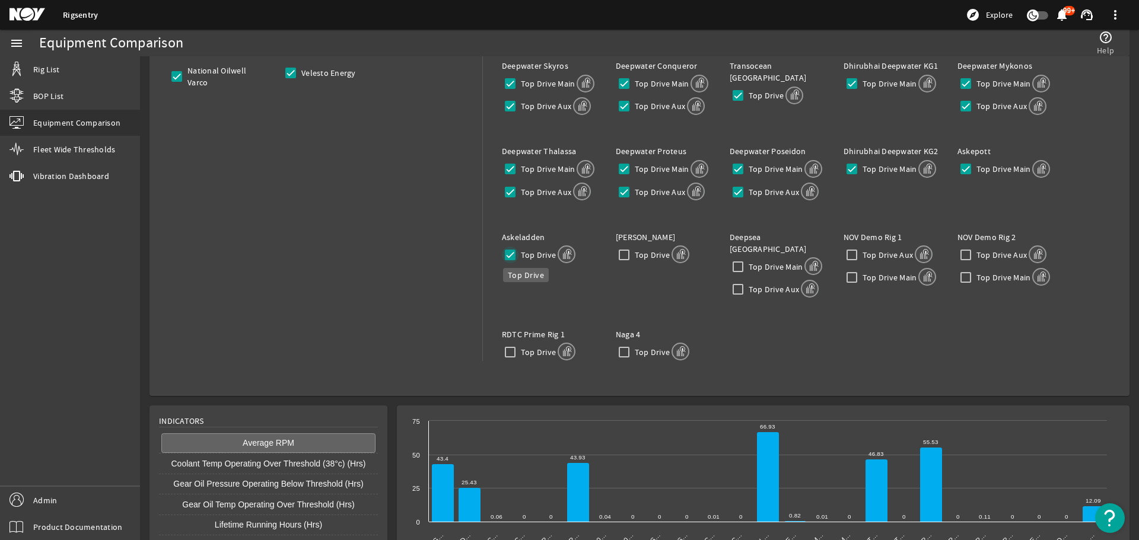
click at [514, 251] on input "Top Drive" at bounding box center [510, 255] width 17 height 17
checkbox input "false"
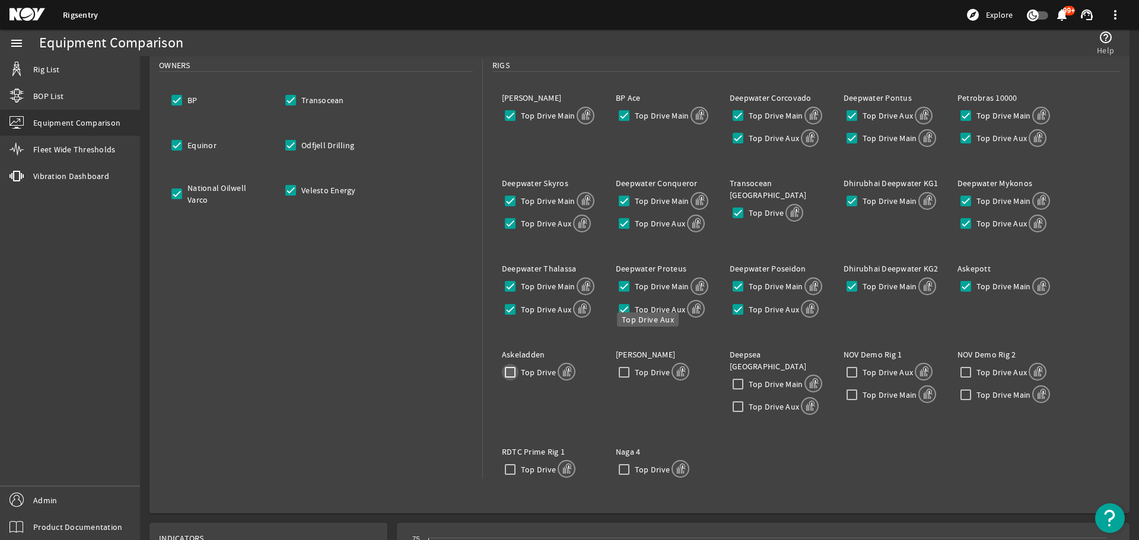
scroll to position [69, 0]
click at [622, 308] on input "Top Drive Aux" at bounding box center [624, 310] width 17 height 17
checkbox input "false"
click at [622, 292] on input "Top Drive Main" at bounding box center [624, 287] width 17 height 17
checkbox input "false"
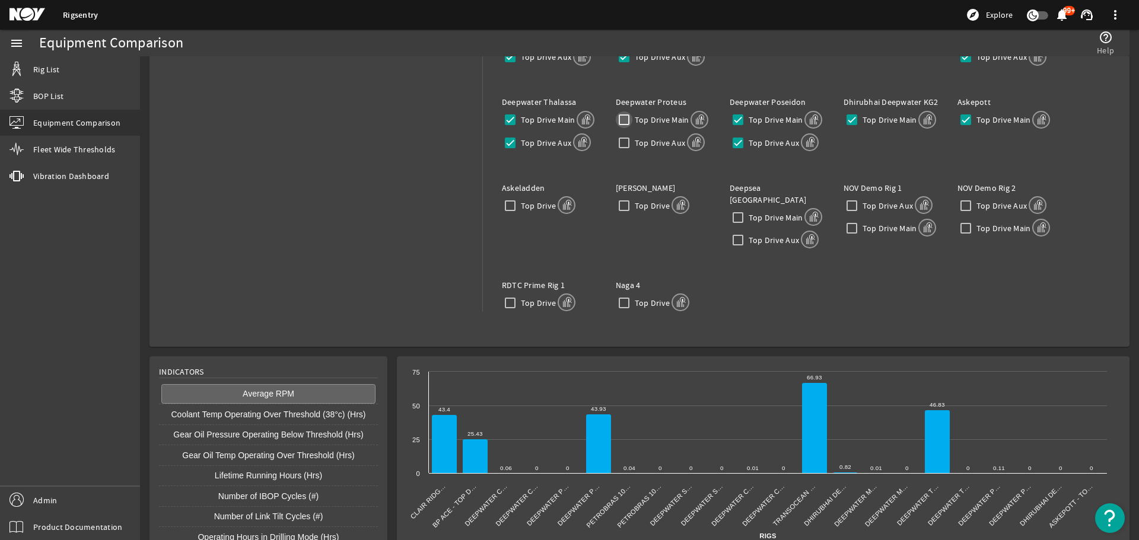
scroll to position [178, 0]
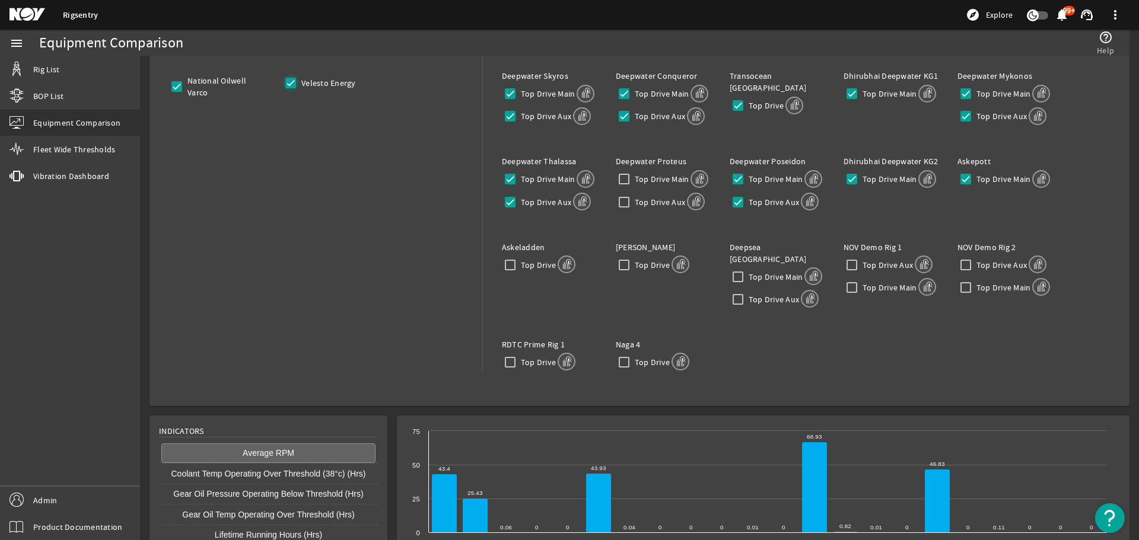
click at [292, 84] on input "Velesto Energy" at bounding box center [290, 83] width 17 height 17
checkbox input "false"
click at [179, 87] on input "National Oilwell Varco" at bounding box center [176, 86] width 17 height 17
checkbox input "false"
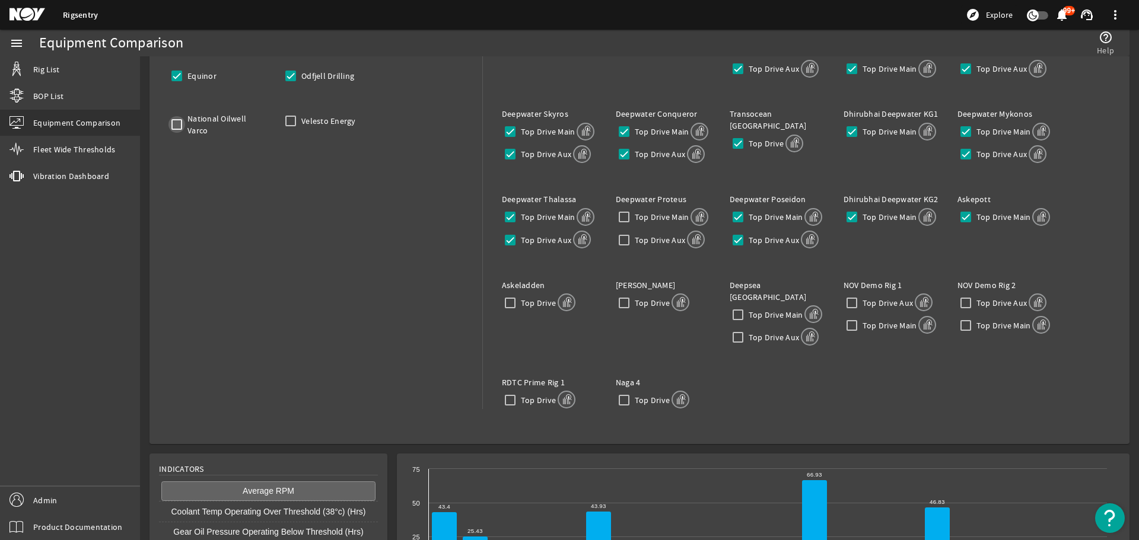
scroll to position [119, 0]
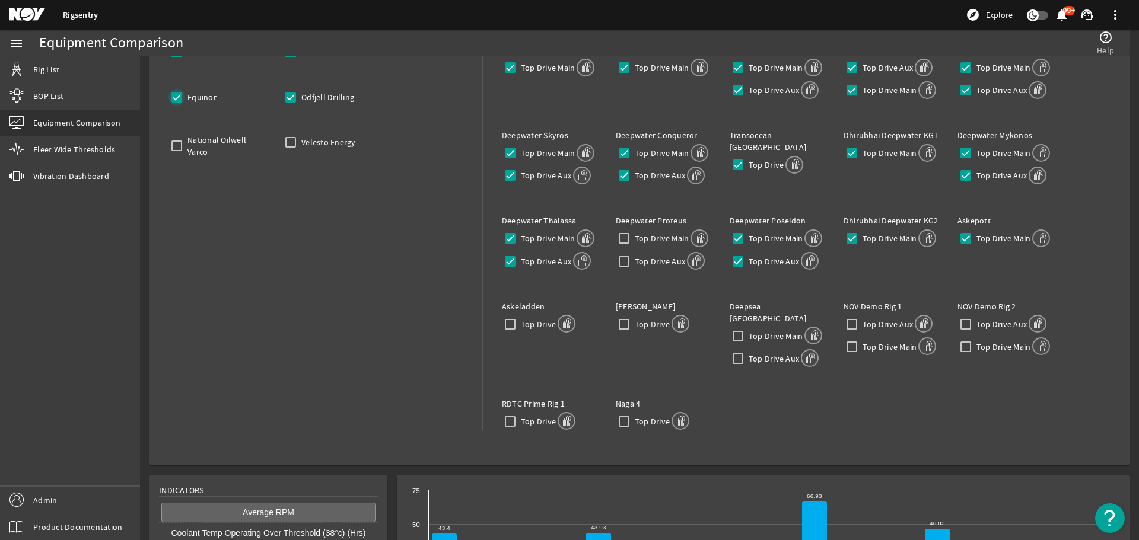
click at [178, 101] on input "Equinor" at bounding box center [176, 97] width 17 height 17
checkbox input "false"
click at [296, 98] on input "Odfjell Drilling" at bounding box center [290, 97] width 17 height 17
checkbox input "false"
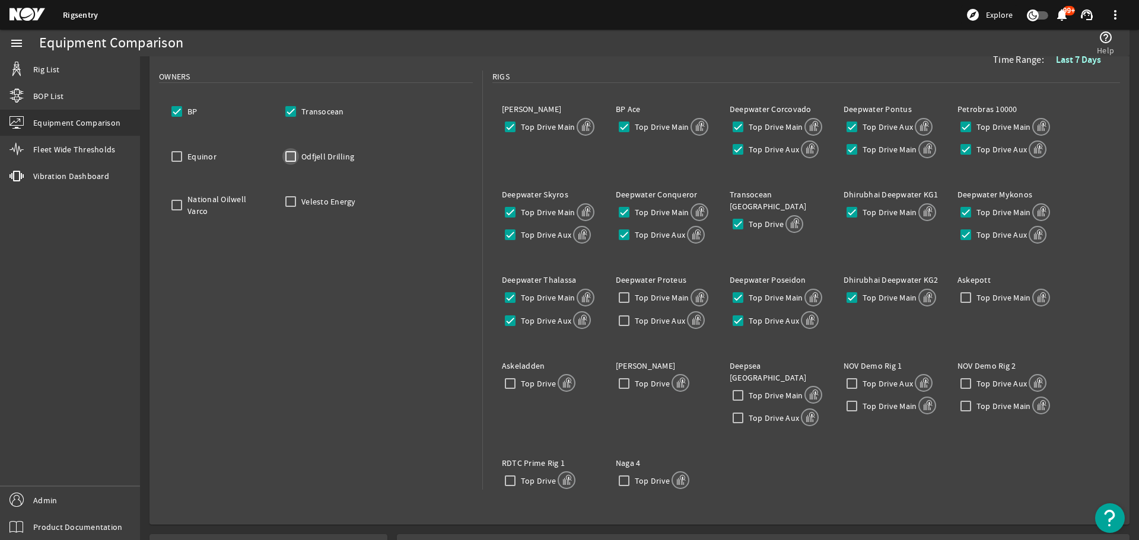
scroll to position [119, 0]
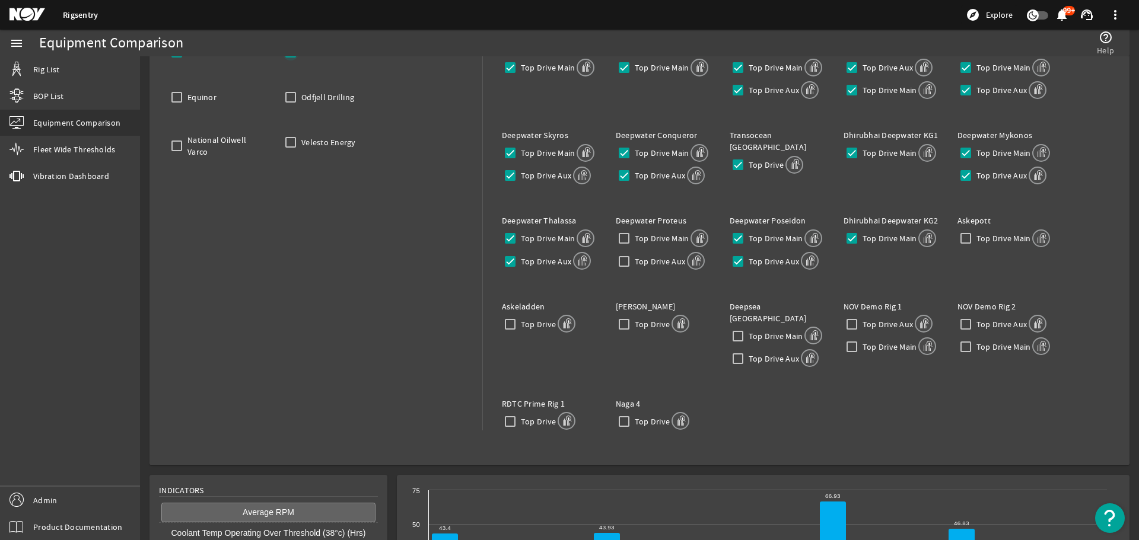
click at [292, 58] on input "Transocean" at bounding box center [290, 52] width 17 height 17
checkbox input "false"
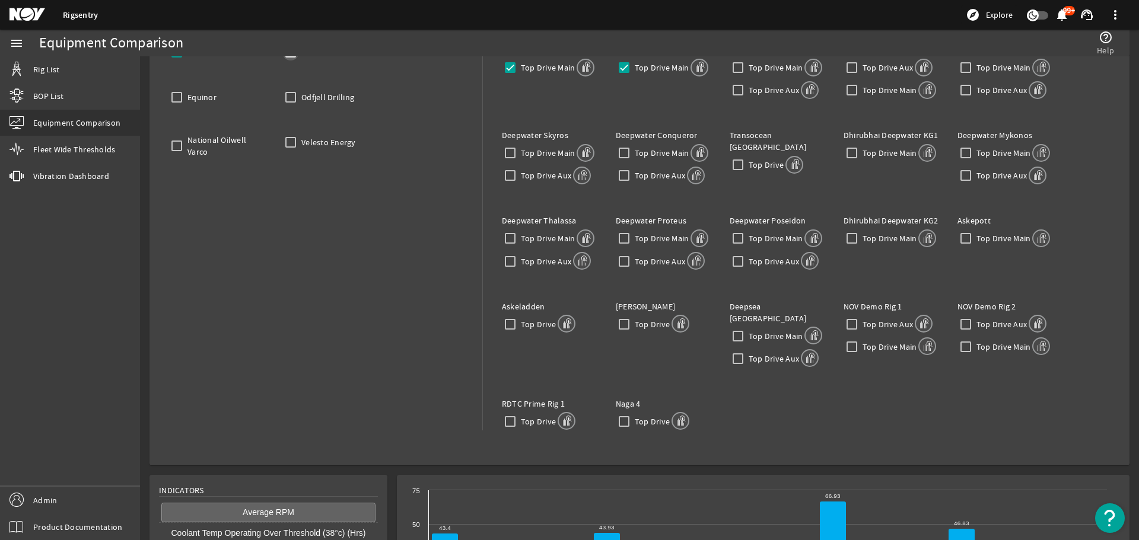
checkbox input "false"
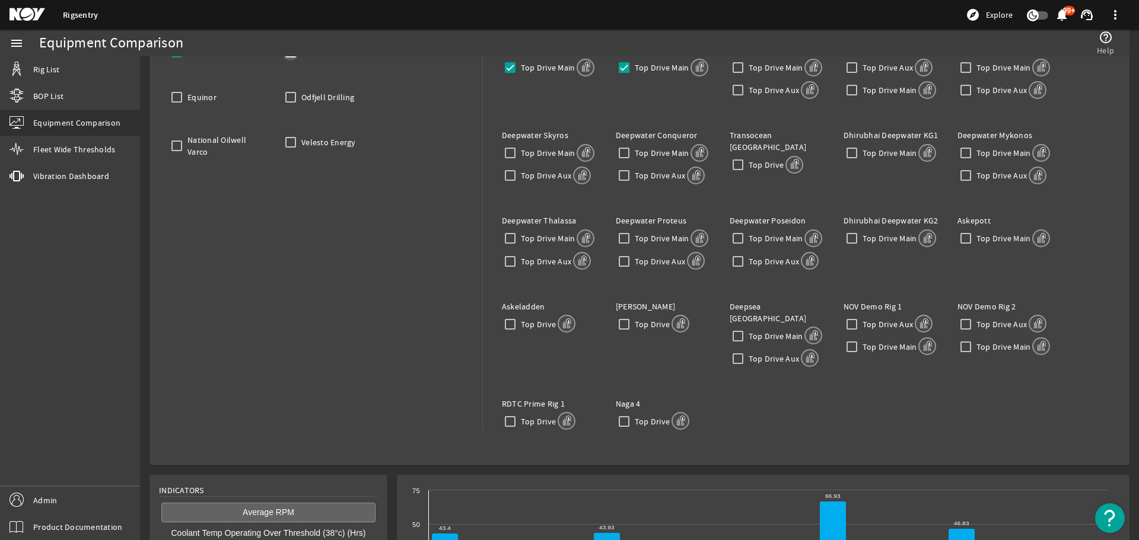
checkbox input "false"
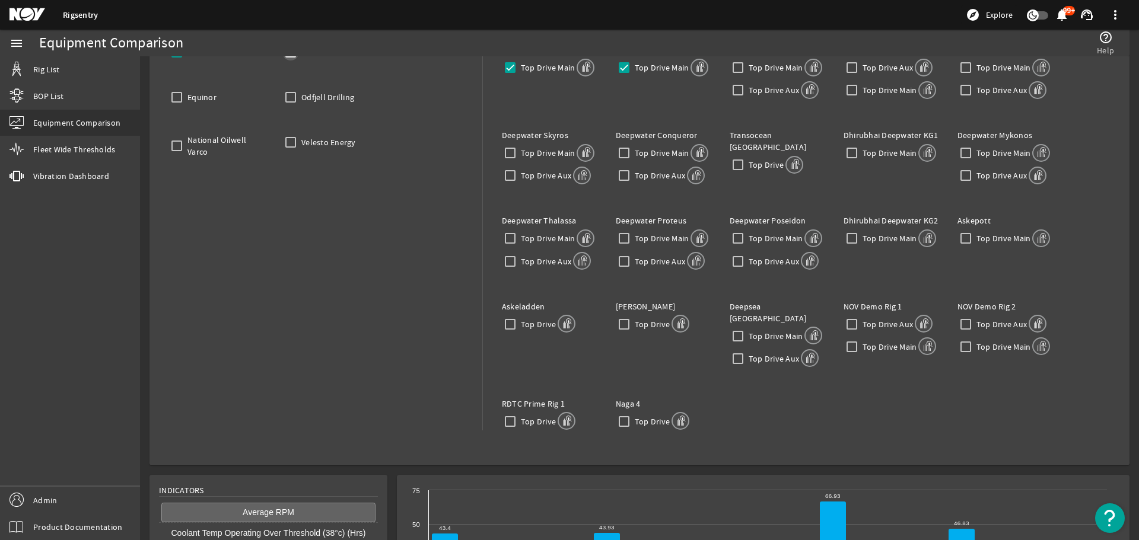
checkbox input "false"
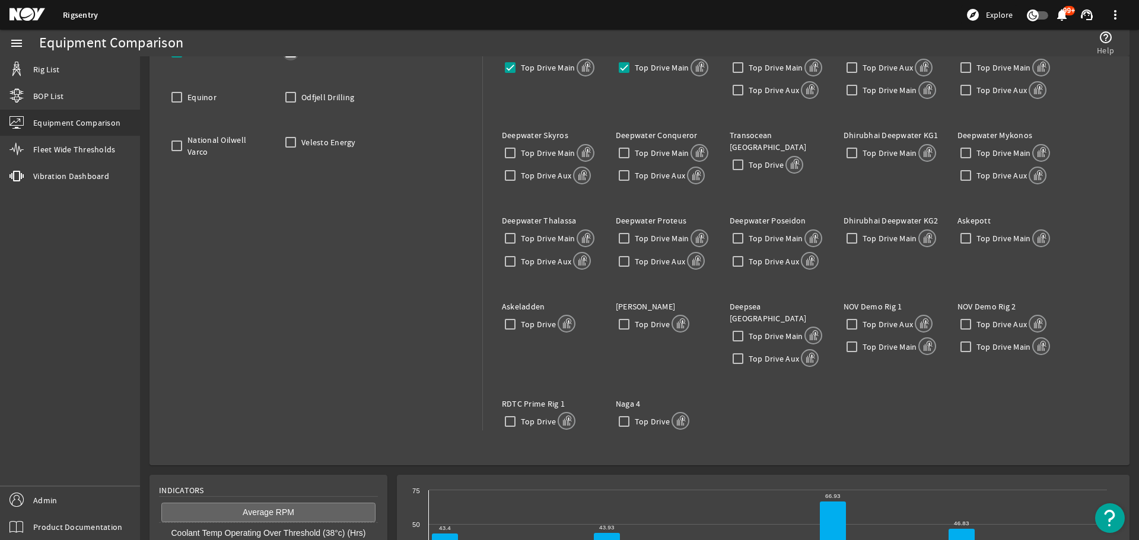
checkbox input "false"
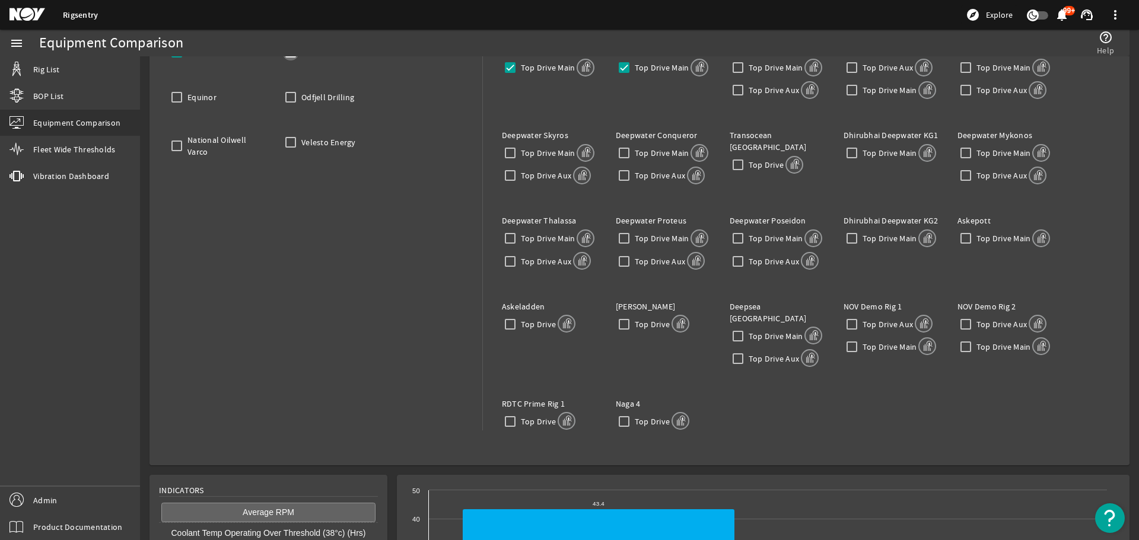
click at [292, 58] on input "Transocean" at bounding box center [290, 52] width 17 height 17
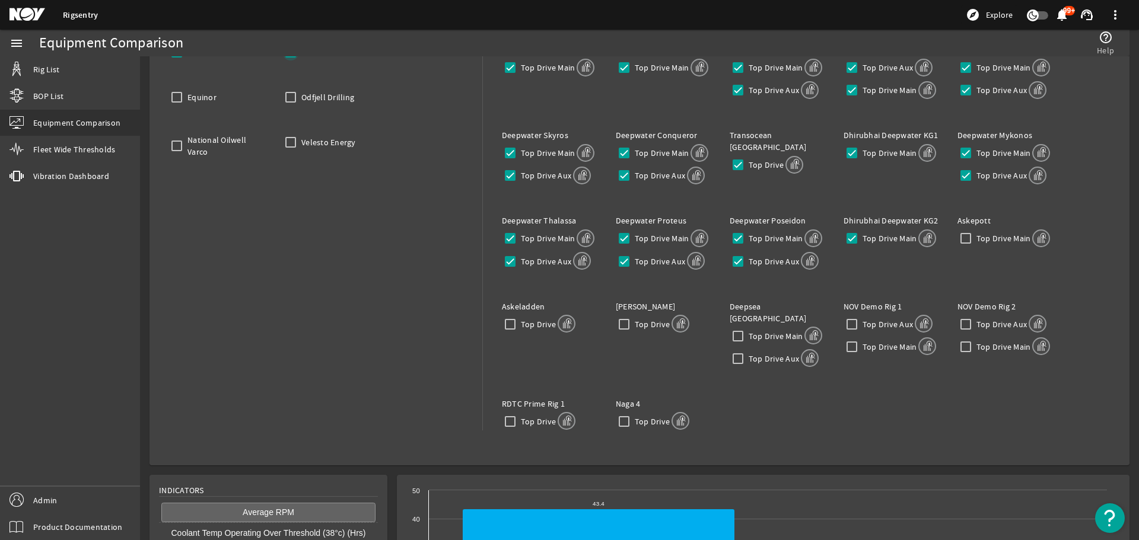
checkbox input "true"
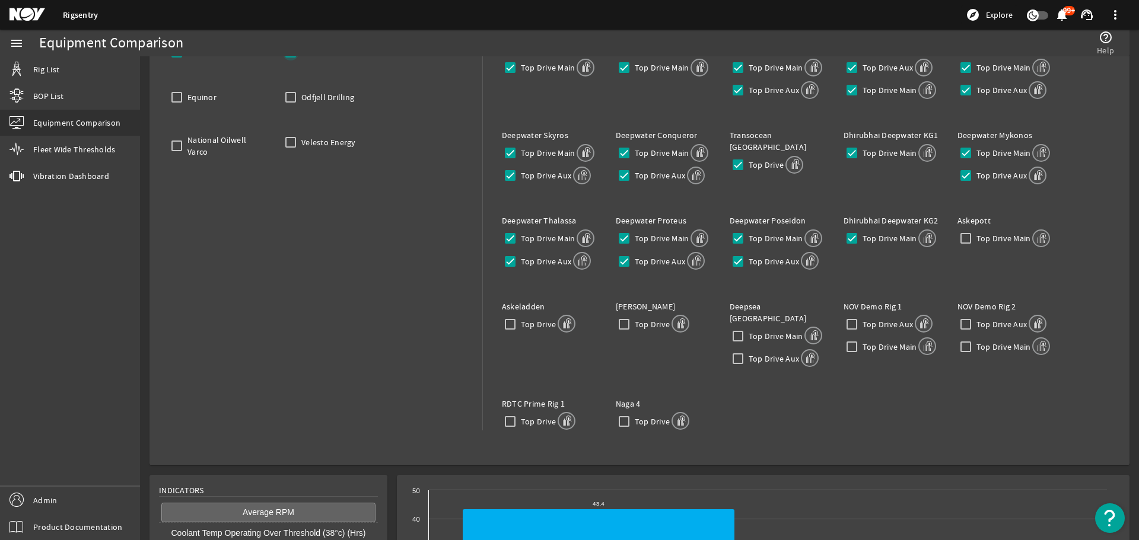
checkbox input "true"
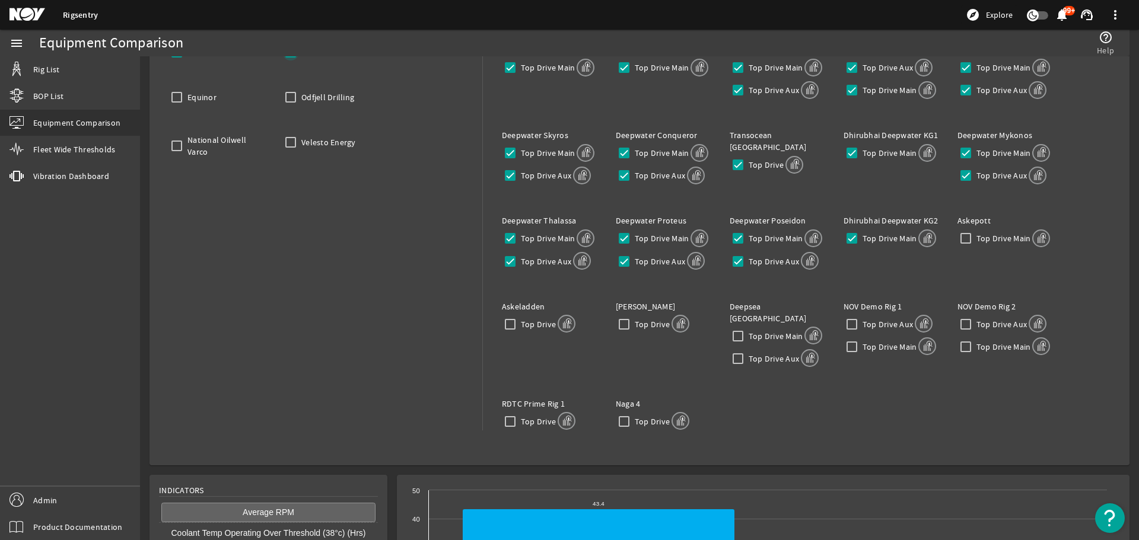
checkbox input "true"
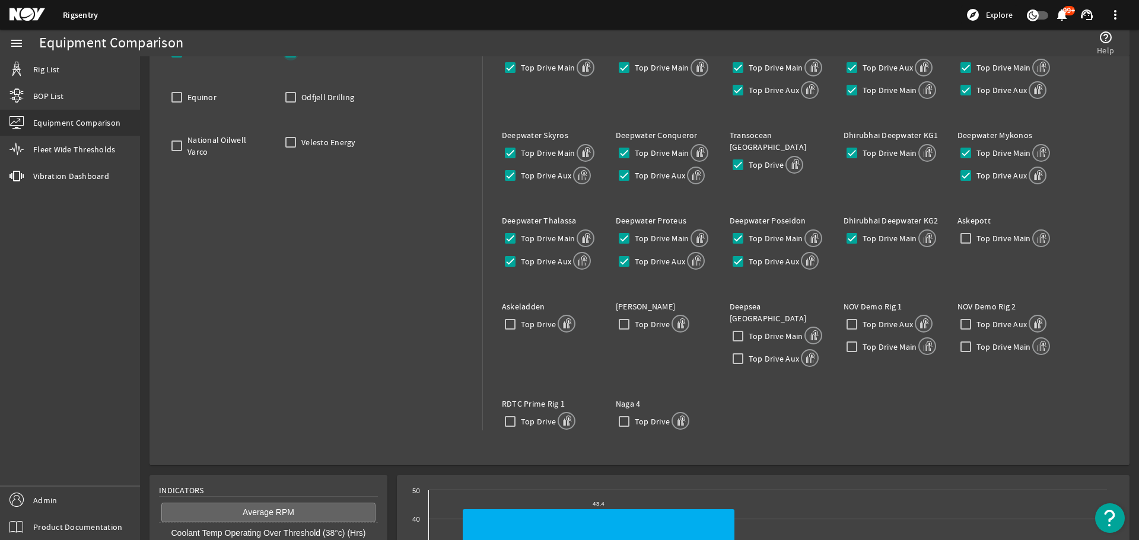
checkbox input "true"
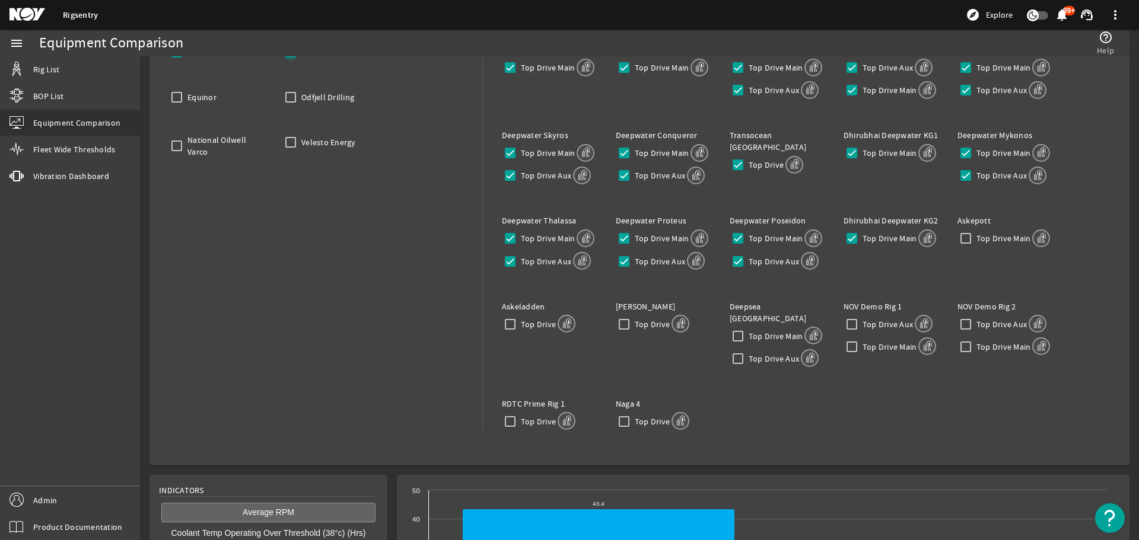
checkbox input "true"
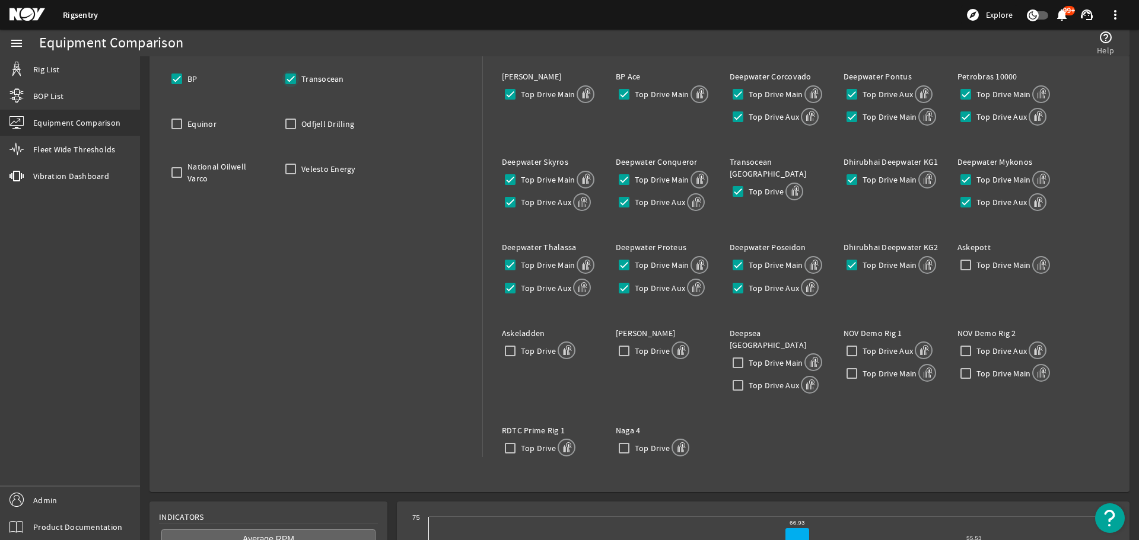
scroll to position [119, 0]
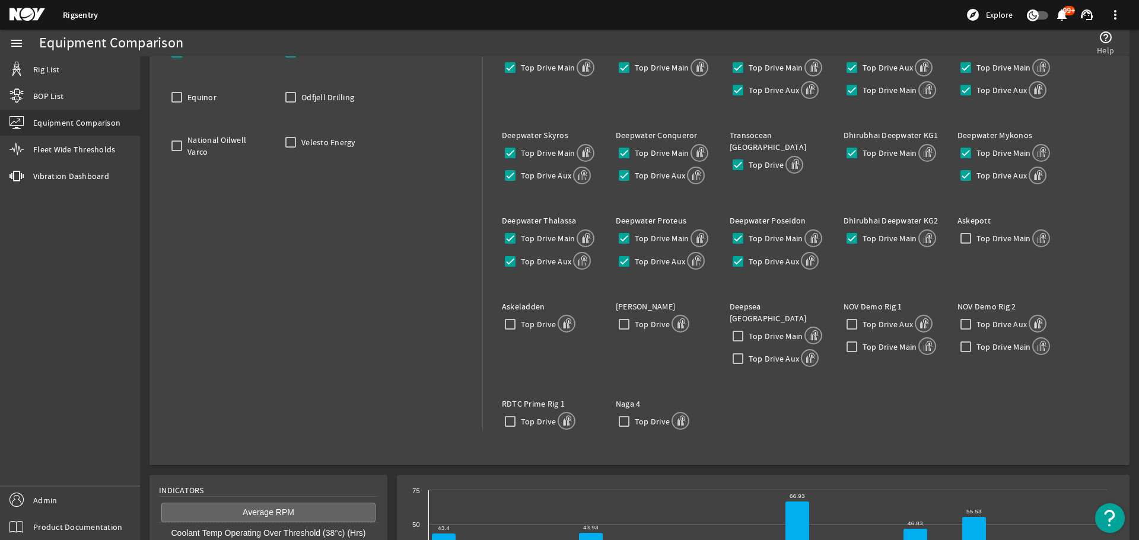
click at [178, 56] on input "BP" at bounding box center [176, 52] width 17 height 17
checkbox input "false"
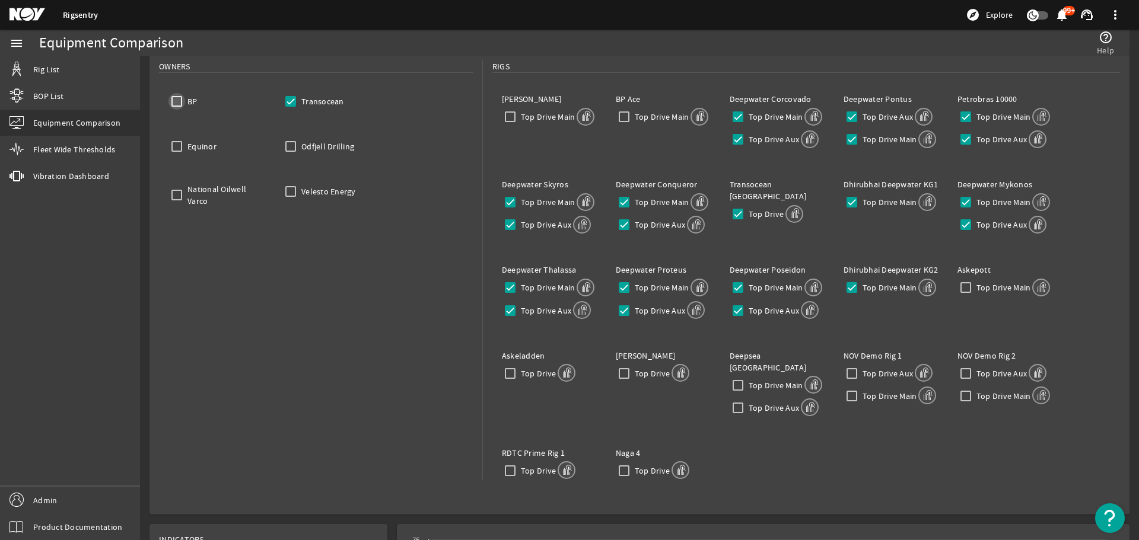
scroll to position [129, 0]
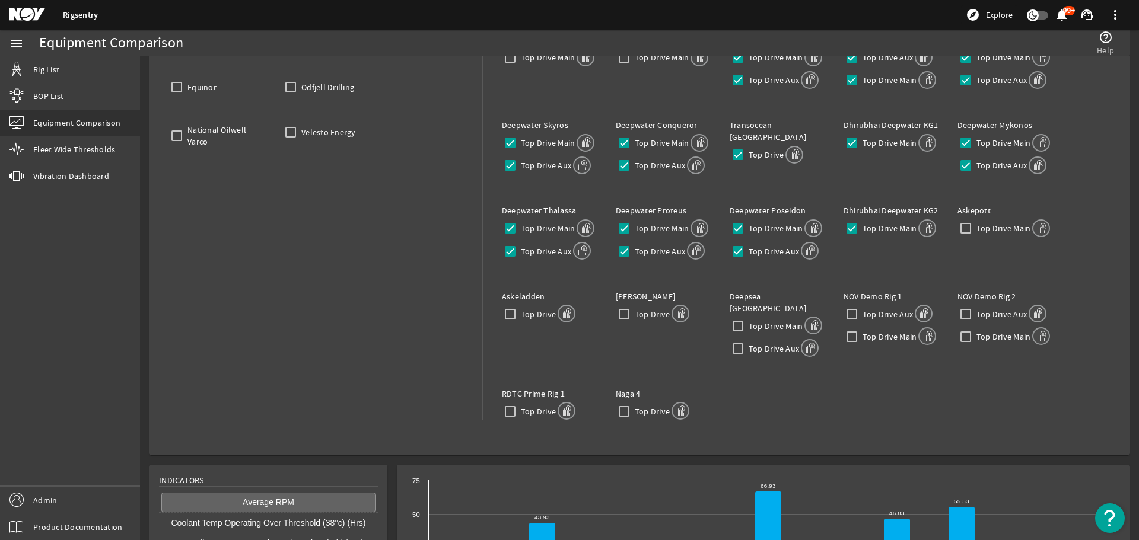
click at [336, 304] on div "Owners BP Transocean Equinor Odfjell Drilling National Oilwell Varco Velesto En…" at bounding box center [316, 234] width 314 height 466
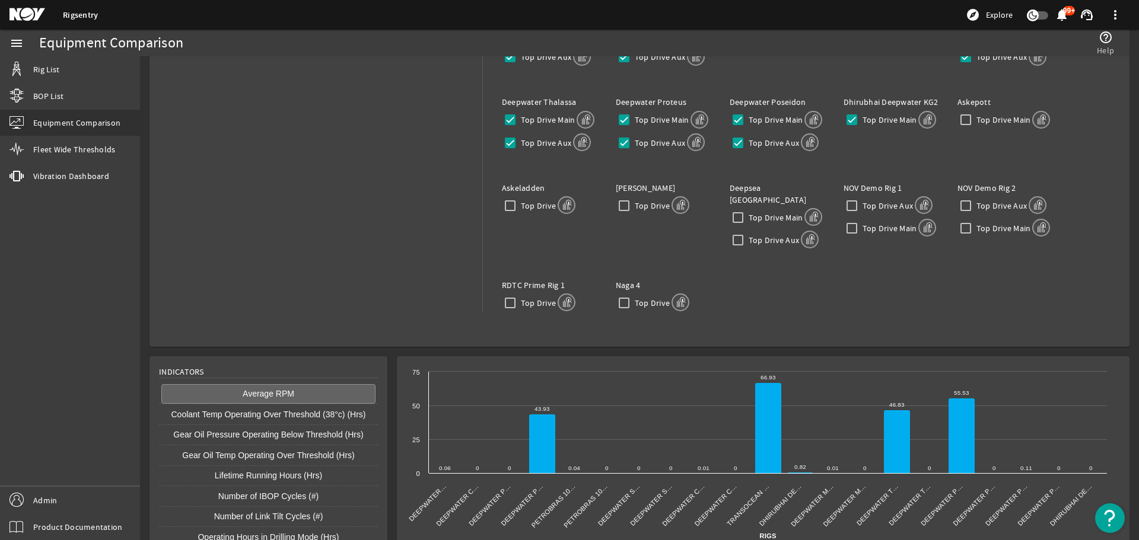
scroll to position [247, 0]
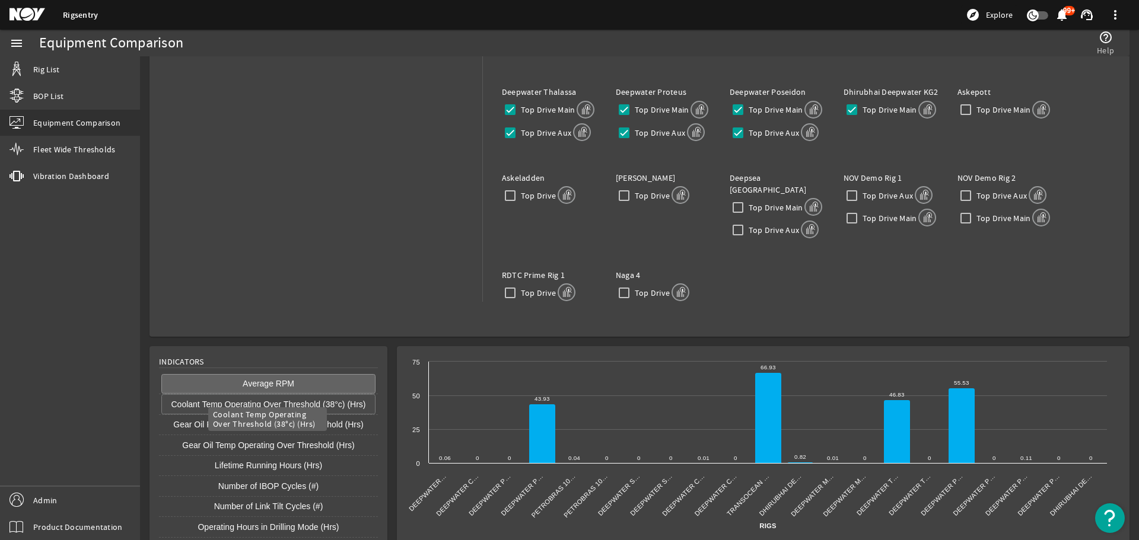
click at [299, 394] on button "Coolant Temp Operating Over Threshold (38°c) (Hrs)" at bounding box center [268, 404] width 214 height 20
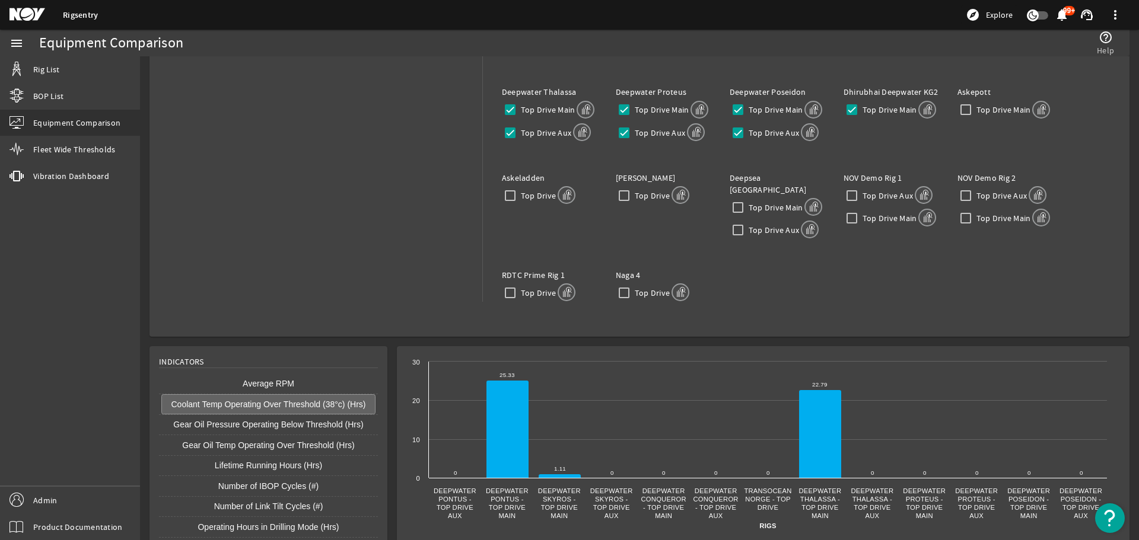
click at [296, 394] on button "Coolant Temp Operating Over Threshold (38°c) (Hrs)" at bounding box center [268, 404] width 214 height 20
click at [270, 417] on button "Gear Oil Pressure Operating Below Threshold (Hrs)" at bounding box center [268, 425] width 214 height 20
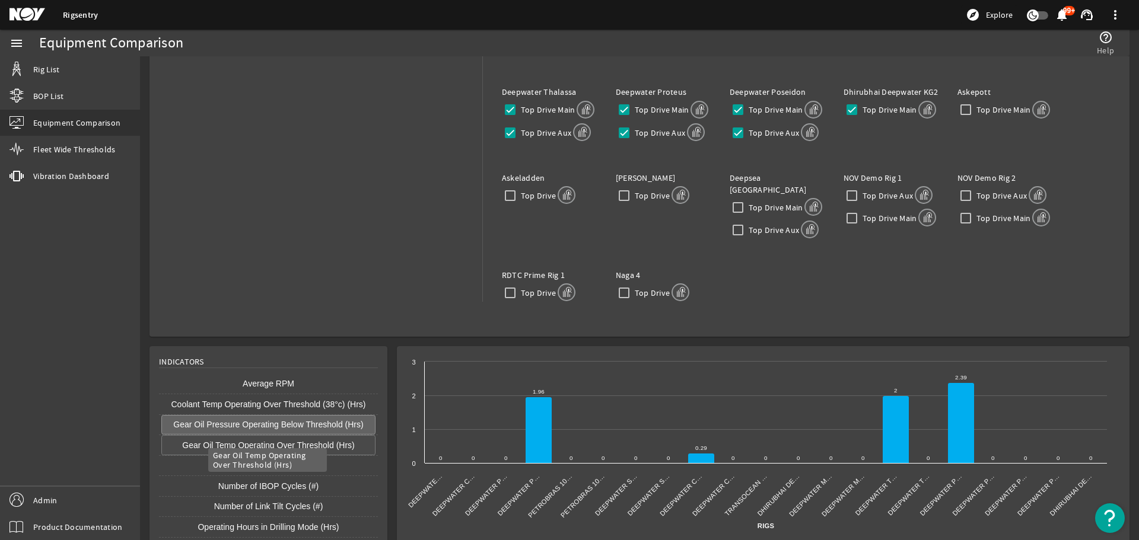
click at [244, 435] on button "Gear Oil Temp Operating Over Threshold (Hrs)" at bounding box center [268, 445] width 214 height 20
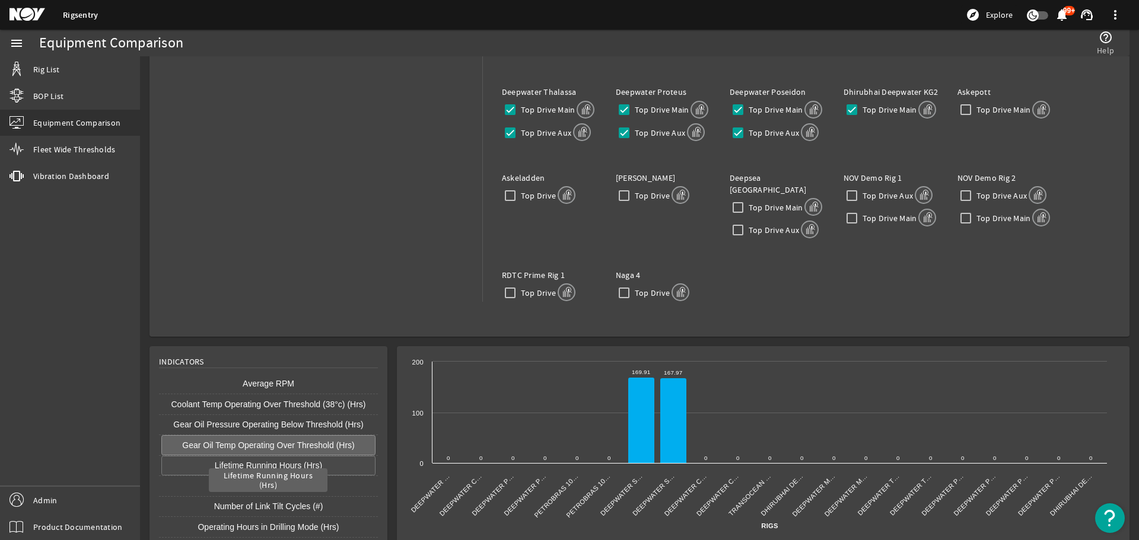
click at [238, 456] on button "Lifetime Running Hours (Hrs)" at bounding box center [268, 466] width 214 height 20
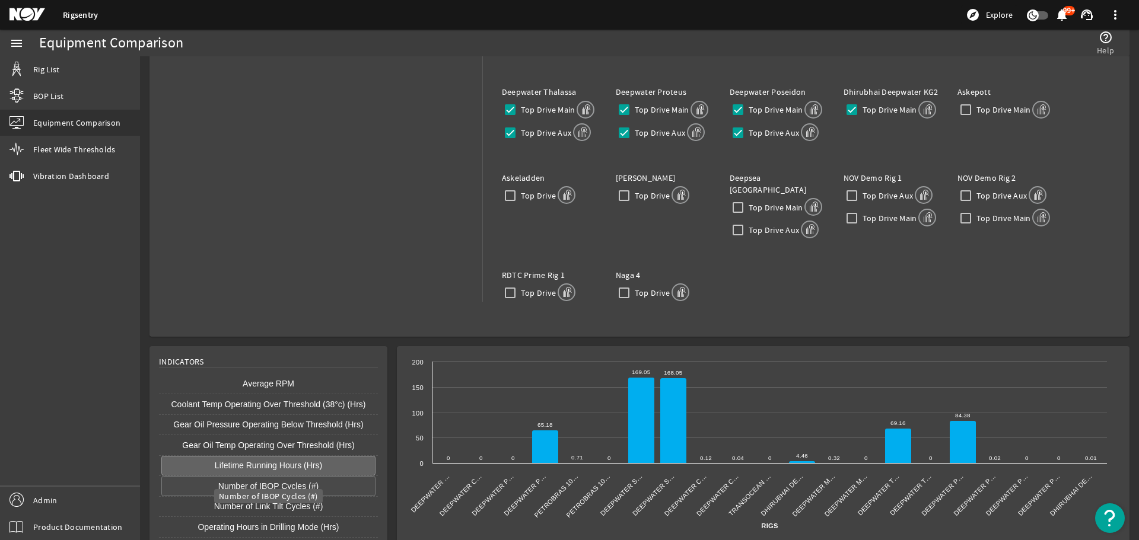
click at [253, 479] on button "Number of IBOP Cycles (#)" at bounding box center [268, 486] width 214 height 20
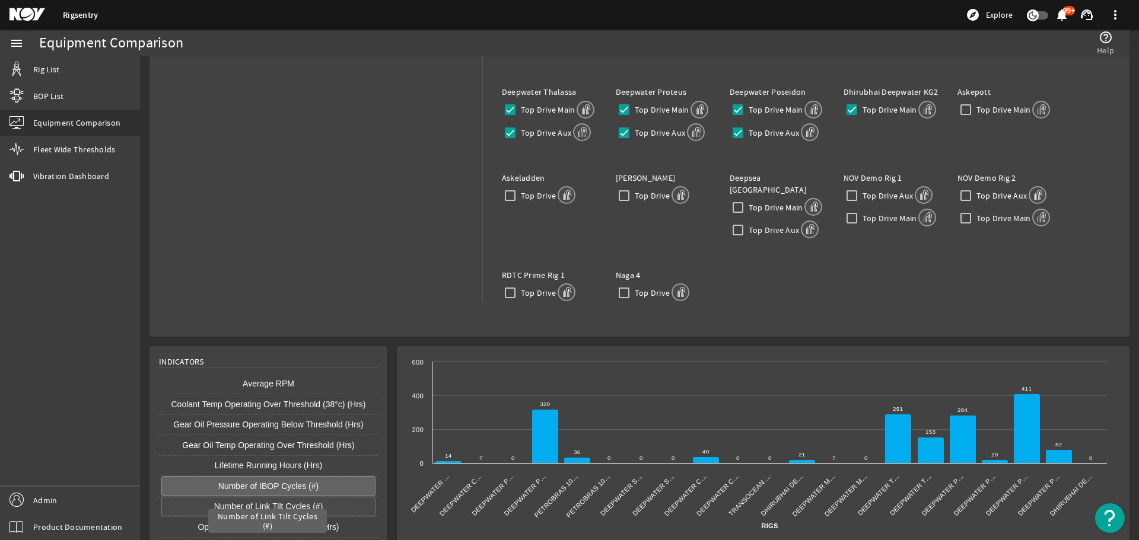
click at [252, 497] on button "Number of Link Tilt Cycles (#)" at bounding box center [268, 507] width 214 height 20
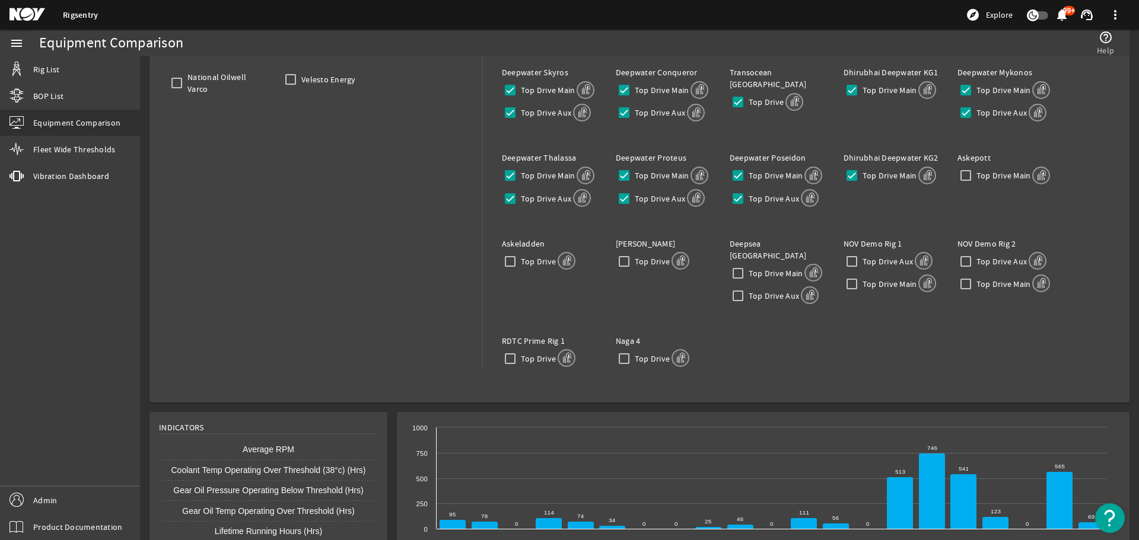
scroll to position [247, 0]
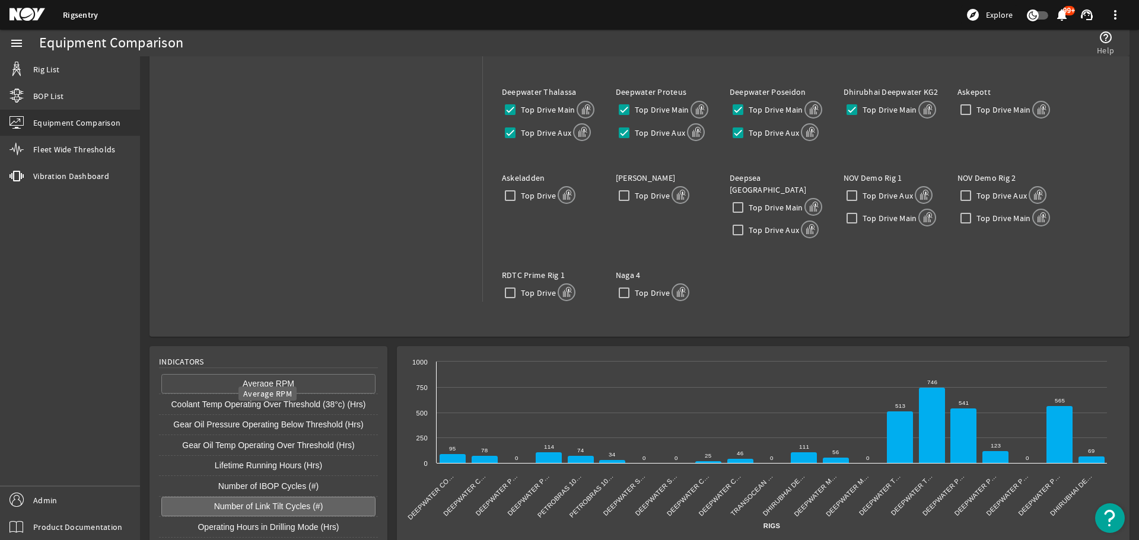
click at [243, 374] on button "Average RPM" at bounding box center [268, 384] width 214 height 20
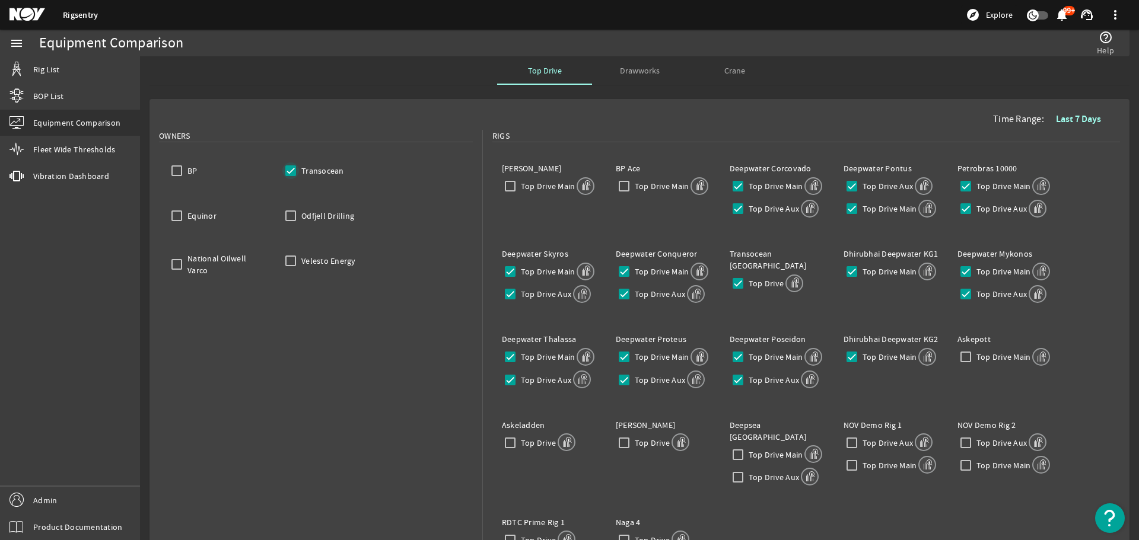
click at [294, 170] on input "Transocean" at bounding box center [290, 170] width 17 height 17
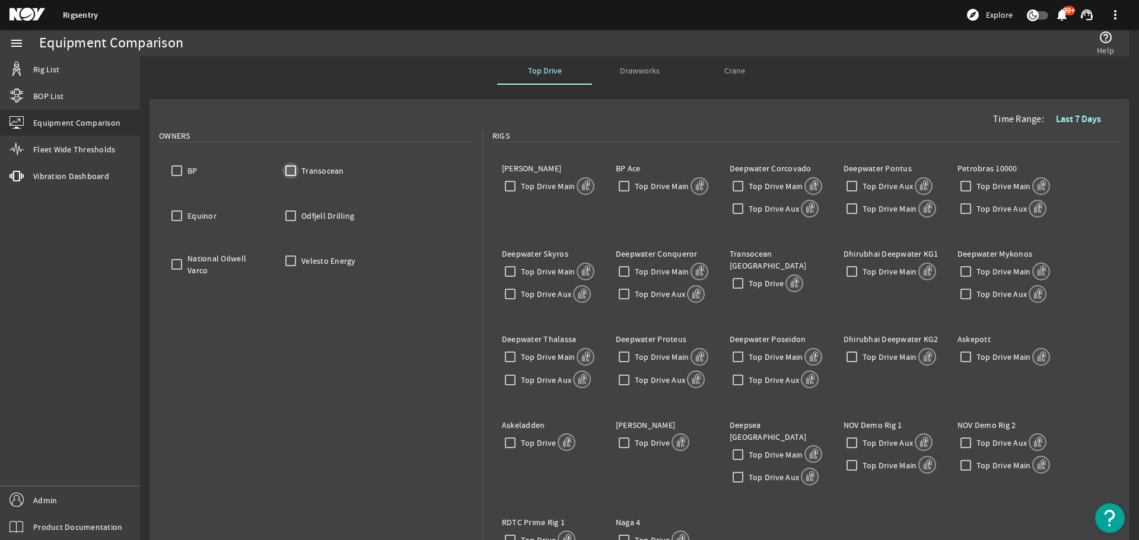
checkbox input "false"
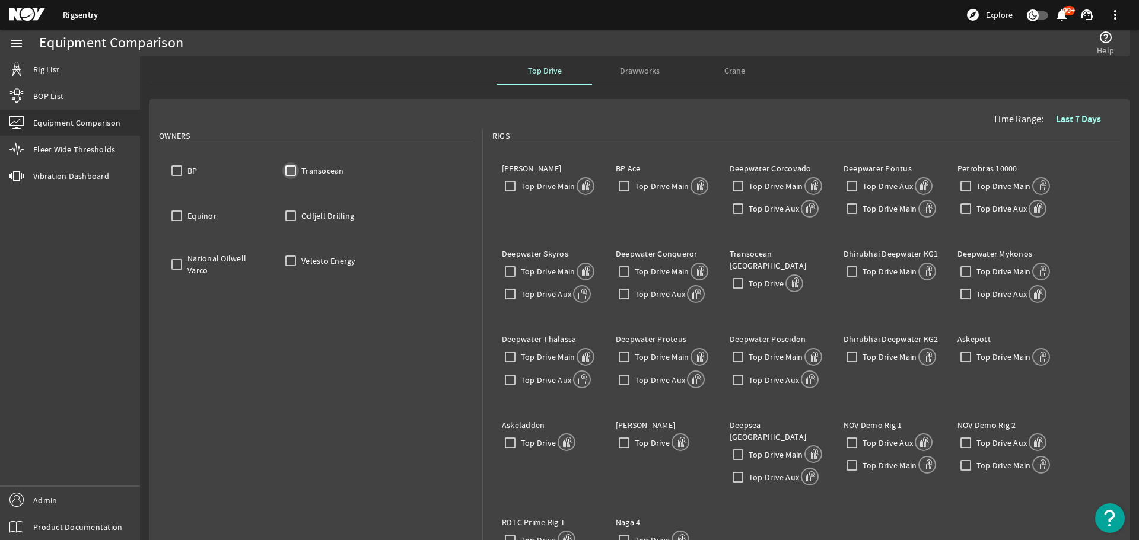
checkbox input "false"
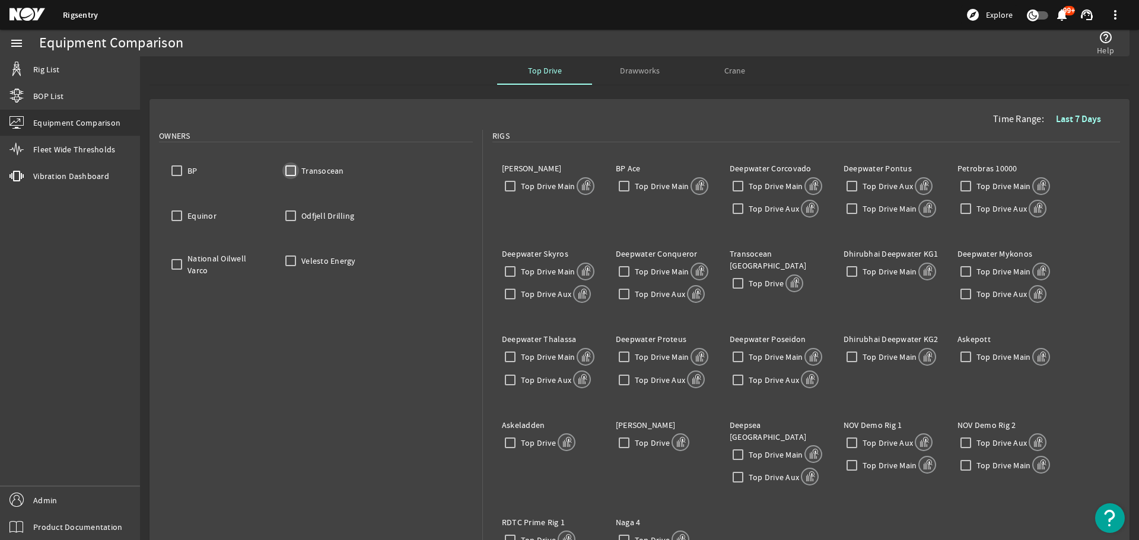
checkbox input "false"
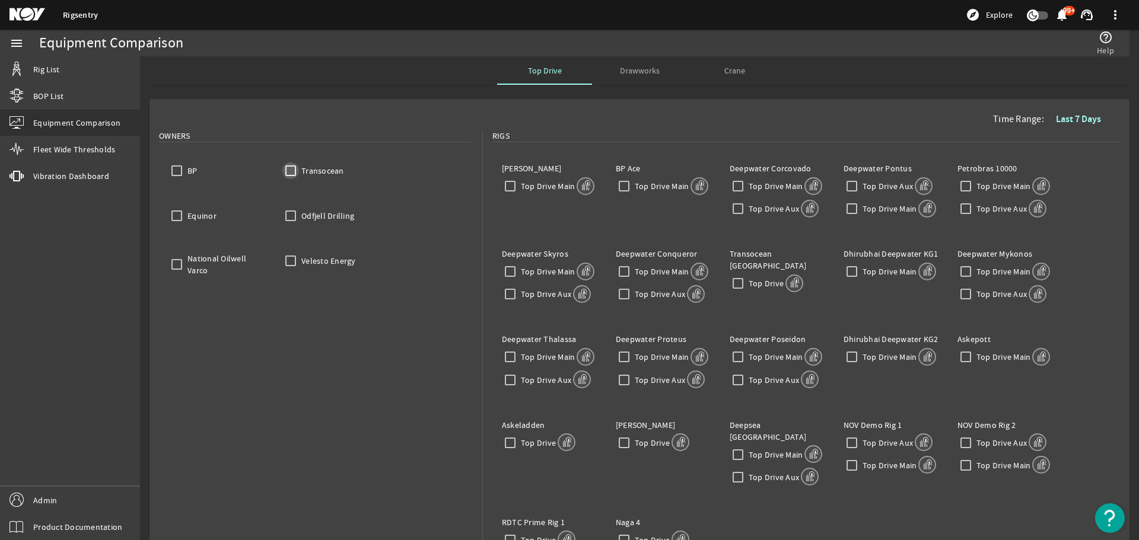
checkbox input "false"
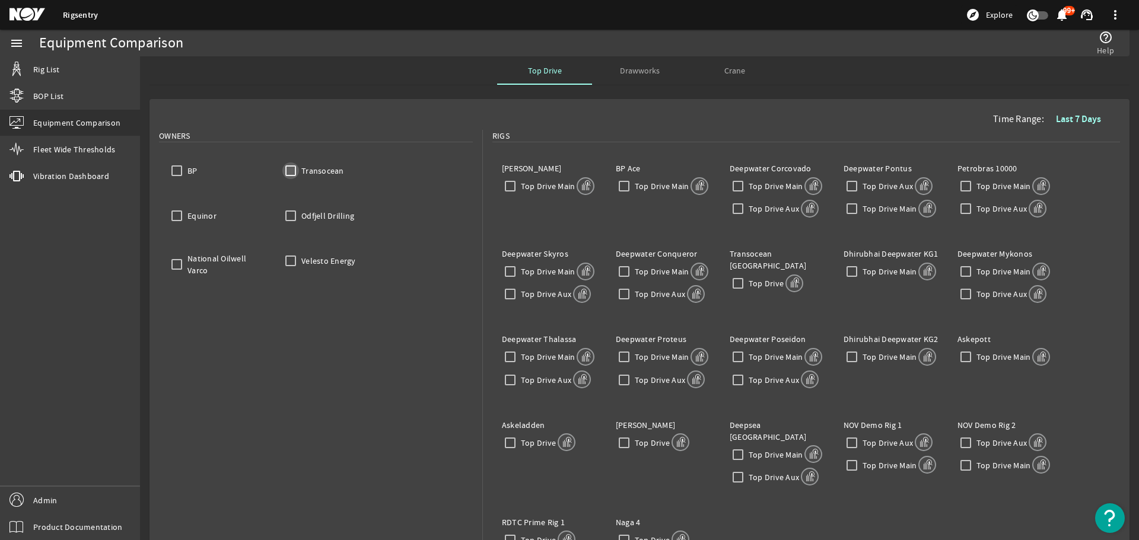
checkbox input "false"
click at [177, 171] on input "BP" at bounding box center [176, 170] width 17 height 17
checkbox input "true"
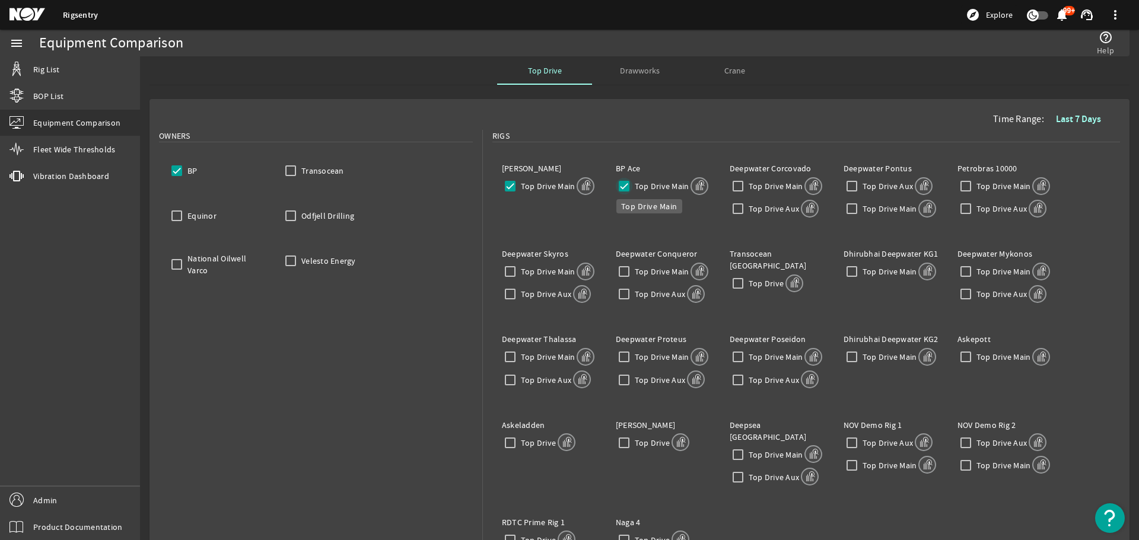
click at [618, 184] on input "Top Drive Main" at bounding box center [624, 186] width 17 height 17
checkbox input "false"
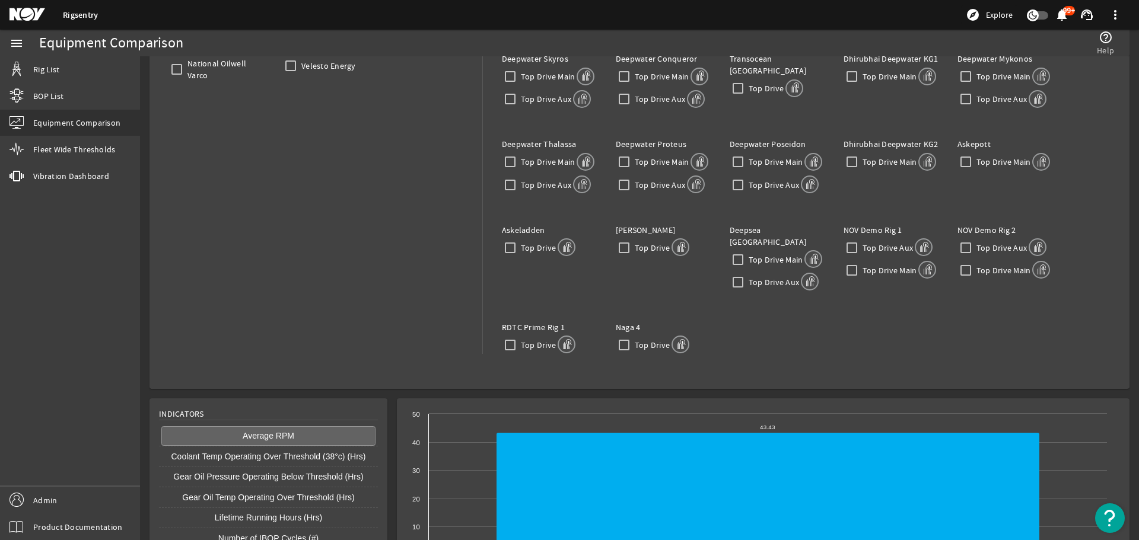
scroll to position [237, 0]
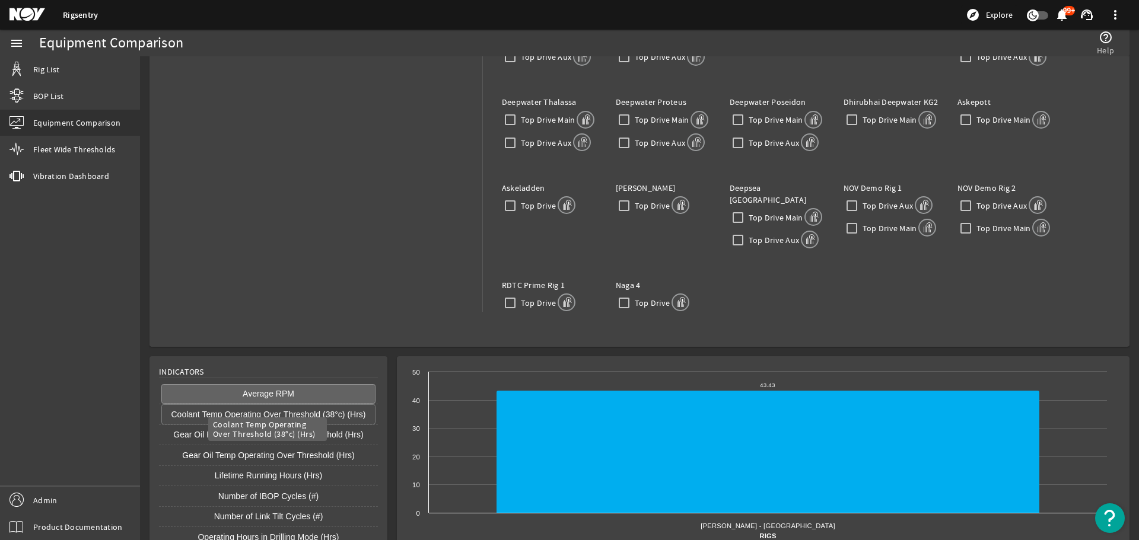
click at [249, 407] on button "Coolant Temp Operating Over Threshold (38°c) (Hrs)" at bounding box center [268, 414] width 214 height 20
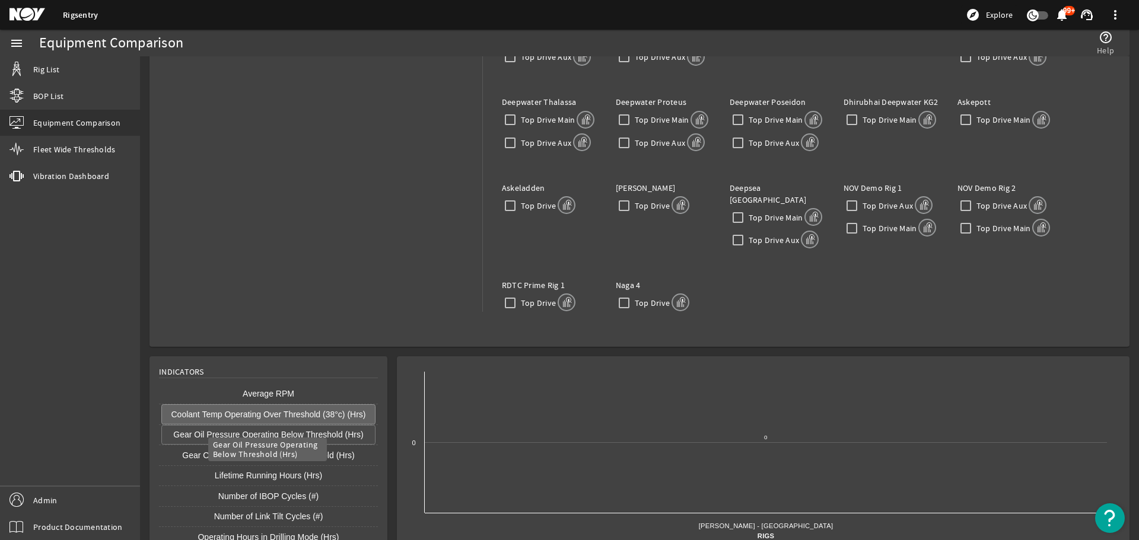
click at [253, 425] on button "Gear Oil Pressure Operating Below Threshold (Hrs)" at bounding box center [268, 435] width 214 height 20
click at [259, 390] on button "Average RPM" at bounding box center [268, 394] width 214 height 20
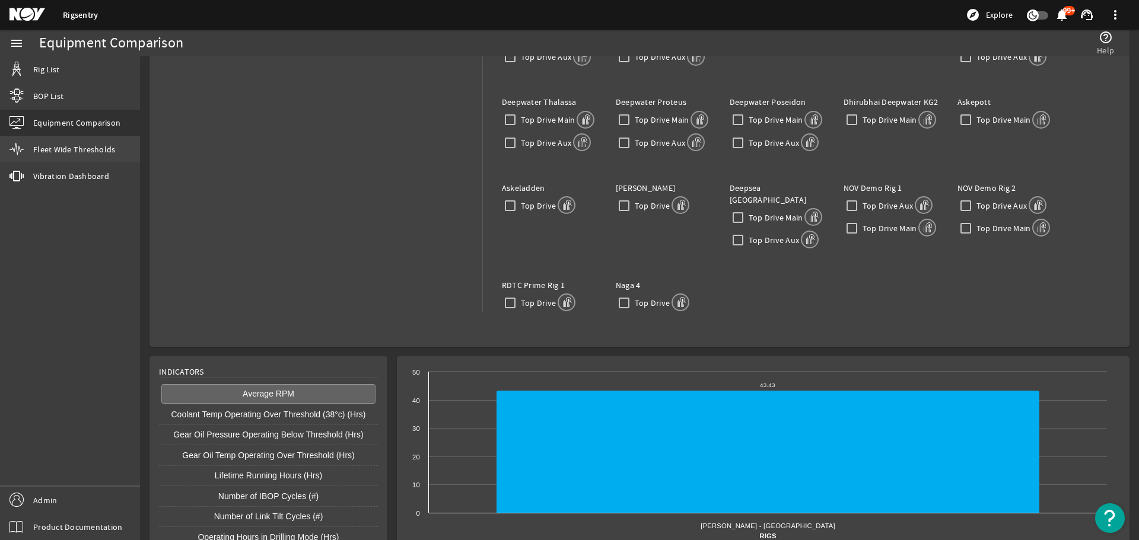
click at [47, 149] on span "Fleet Wide Thresholds" at bounding box center [74, 150] width 82 height 12
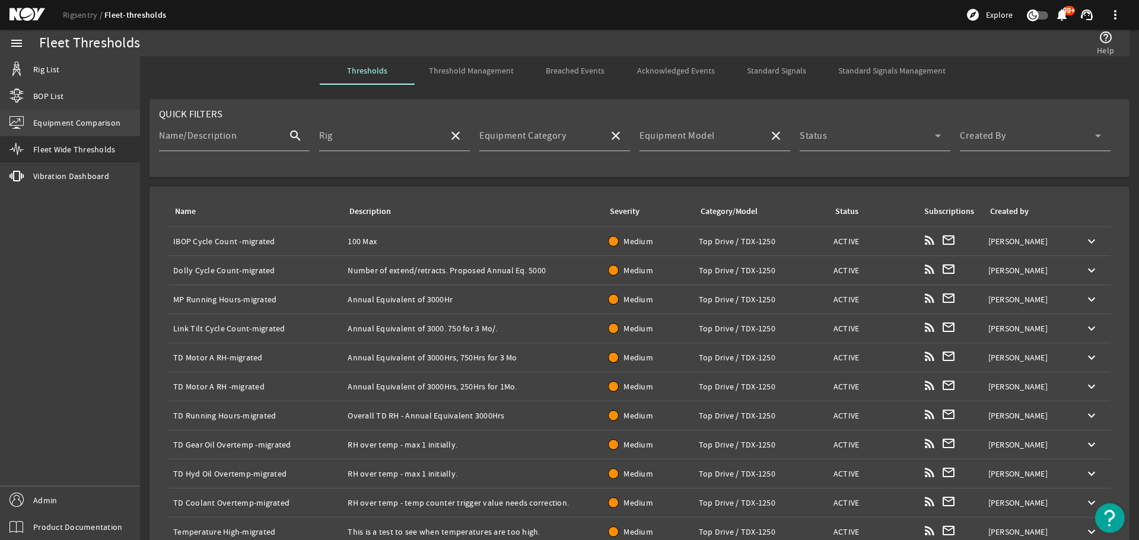
click at [71, 125] on span "Equipment Comparison" at bounding box center [76, 123] width 87 height 12
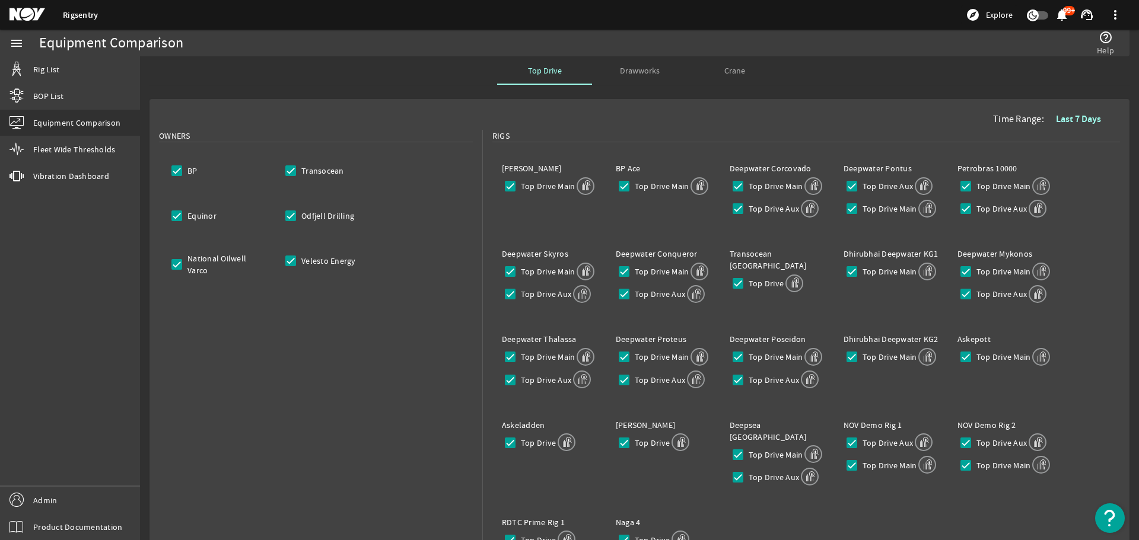
scroll to position [119, 0]
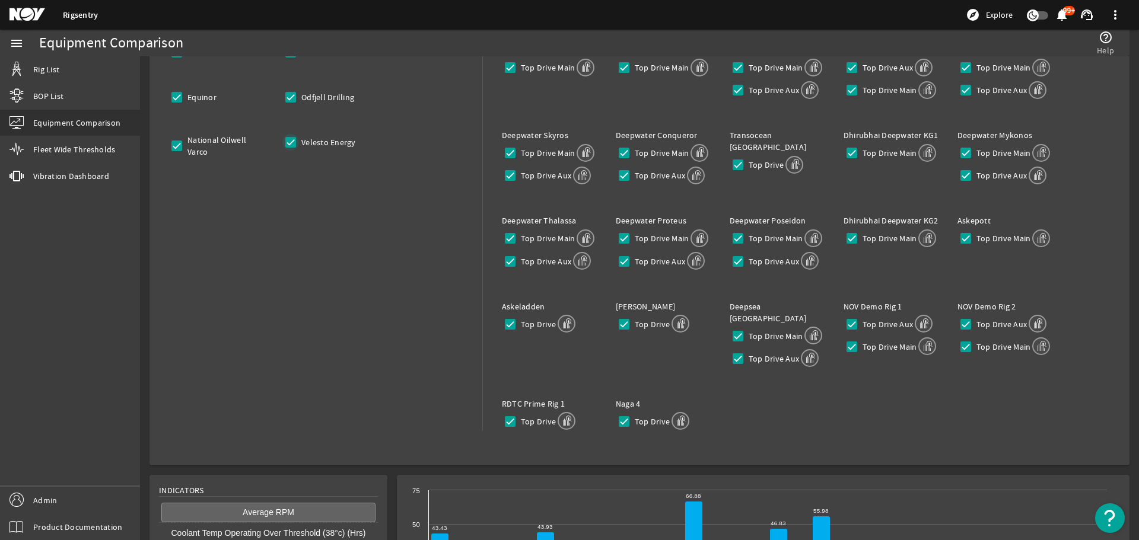
click at [285, 138] on input "Velesto Energy" at bounding box center [290, 142] width 17 height 17
checkbox input "false"
click at [177, 144] on input "National Oilwell Varco" at bounding box center [176, 146] width 17 height 17
checkbox input "false"
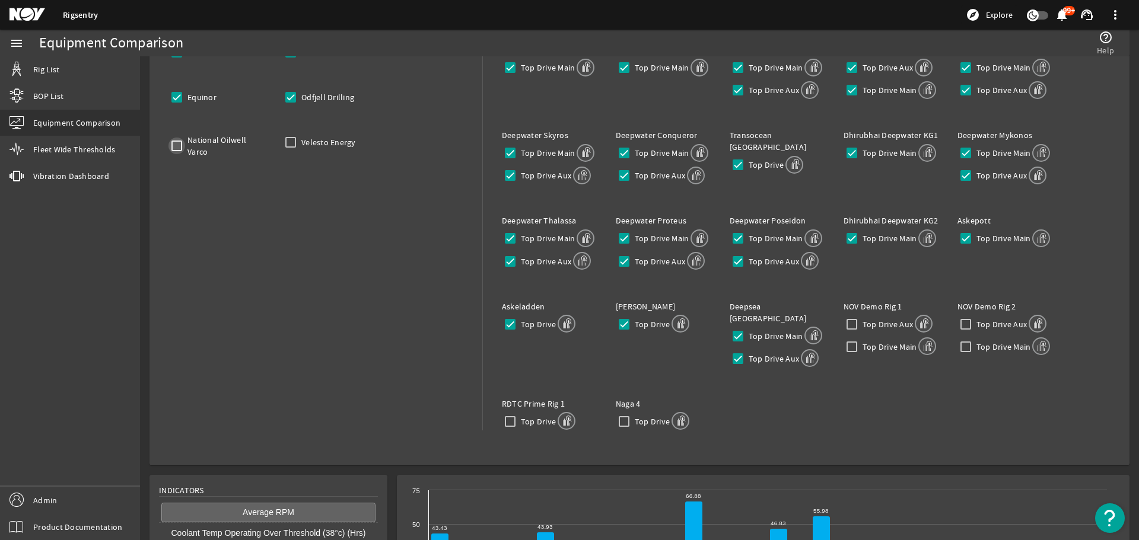
checkbox input "false"
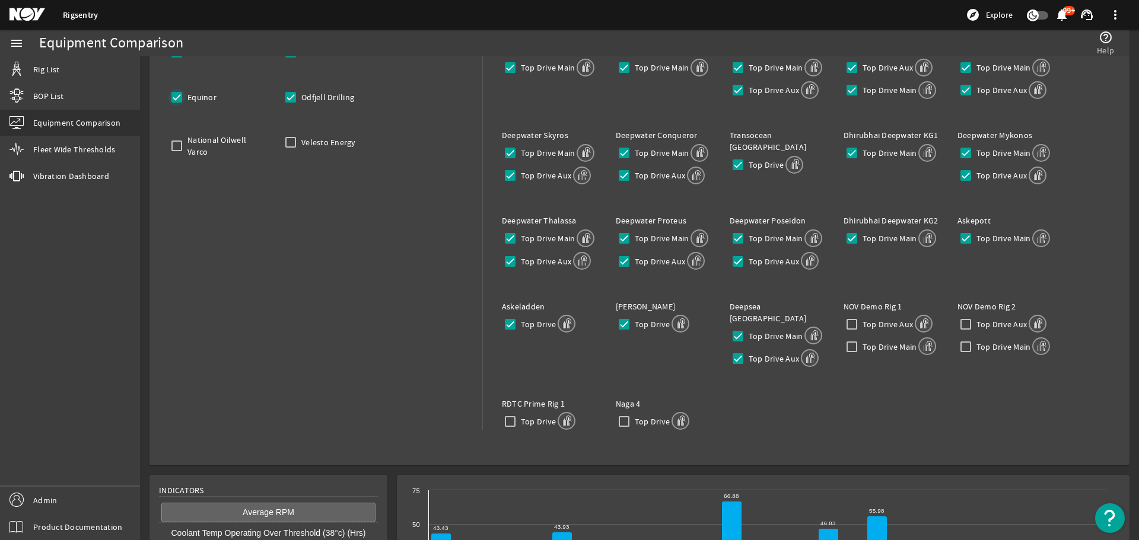
click at [178, 97] on input "Equinor" at bounding box center [176, 97] width 17 height 17
checkbox input "false"
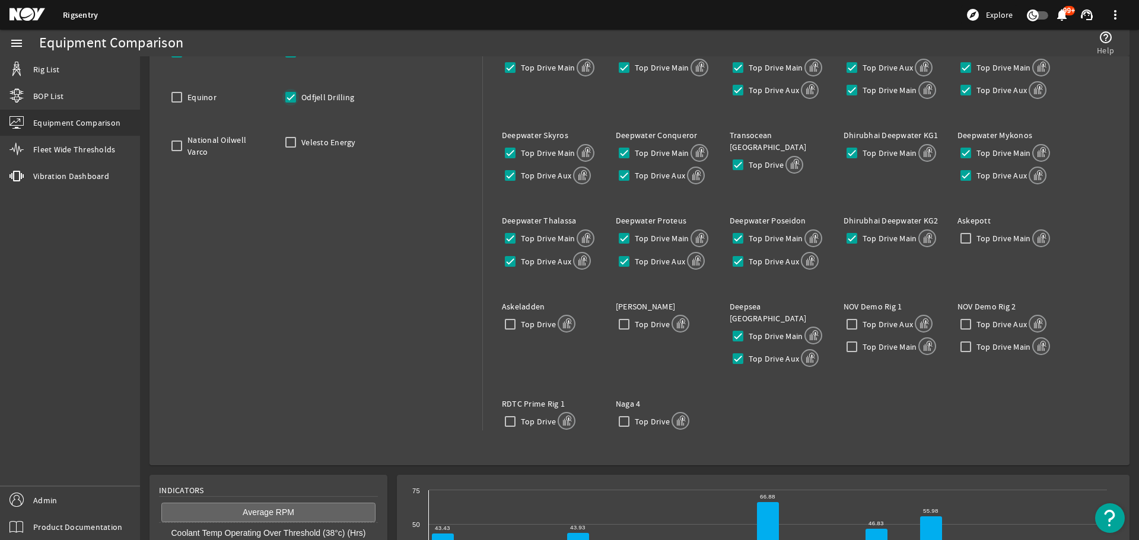
click at [296, 95] on input "Odfjell Drilling" at bounding box center [290, 97] width 17 height 17
checkbox input "false"
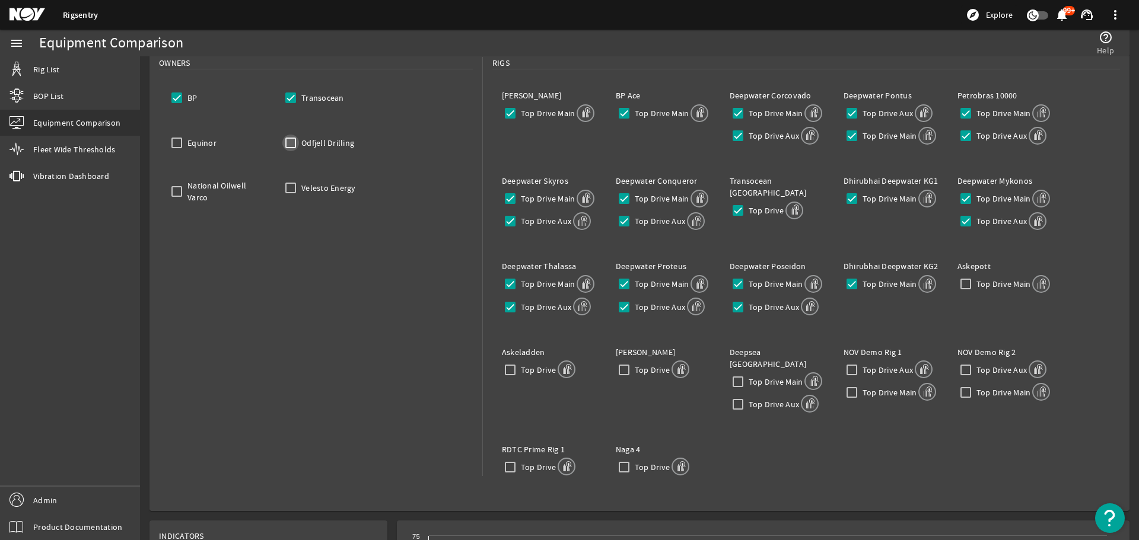
scroll to position [59, 0]
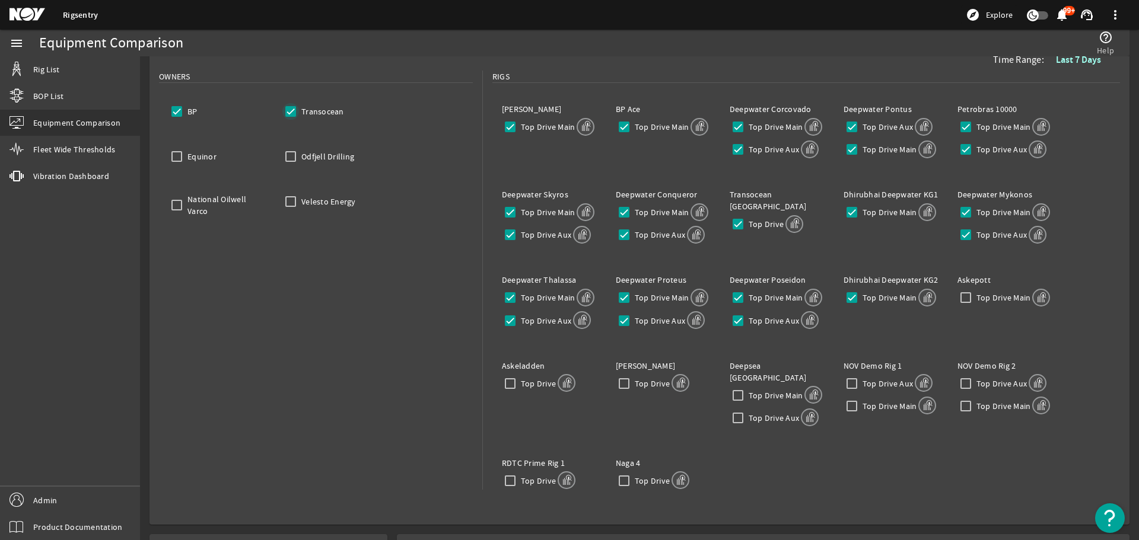
click at [292, 108] on input "Transocean" at bounding box center [290, 111] width 17 height 17
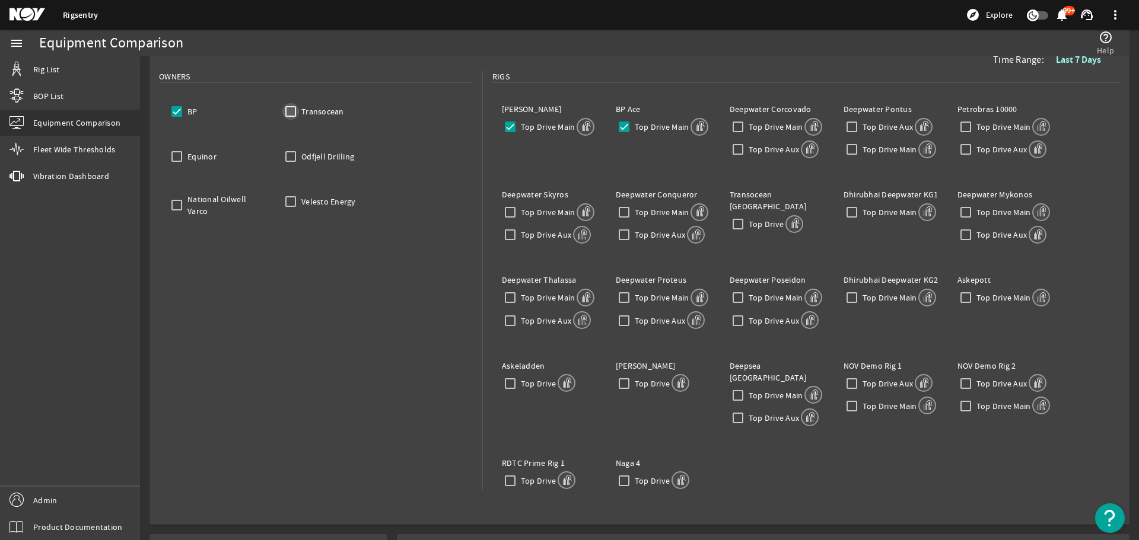
checkbox input "false"
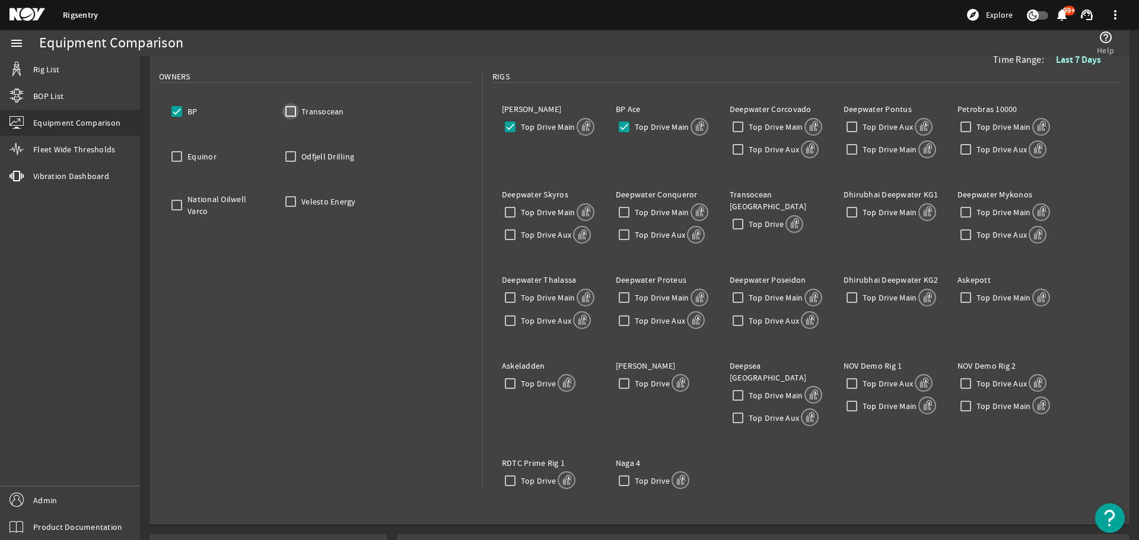
checkbox input "false"
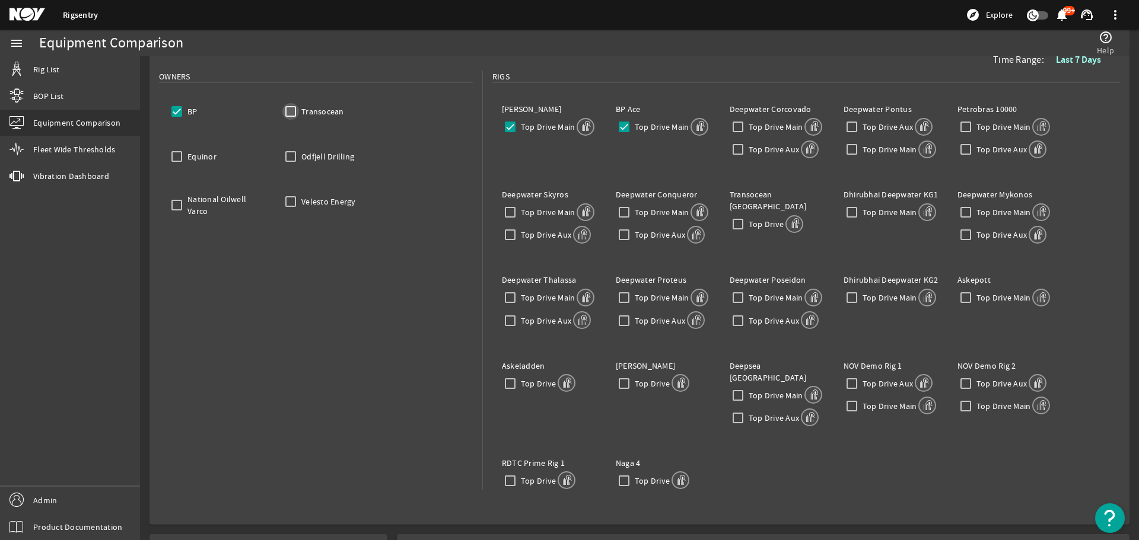
checkbox input "false"
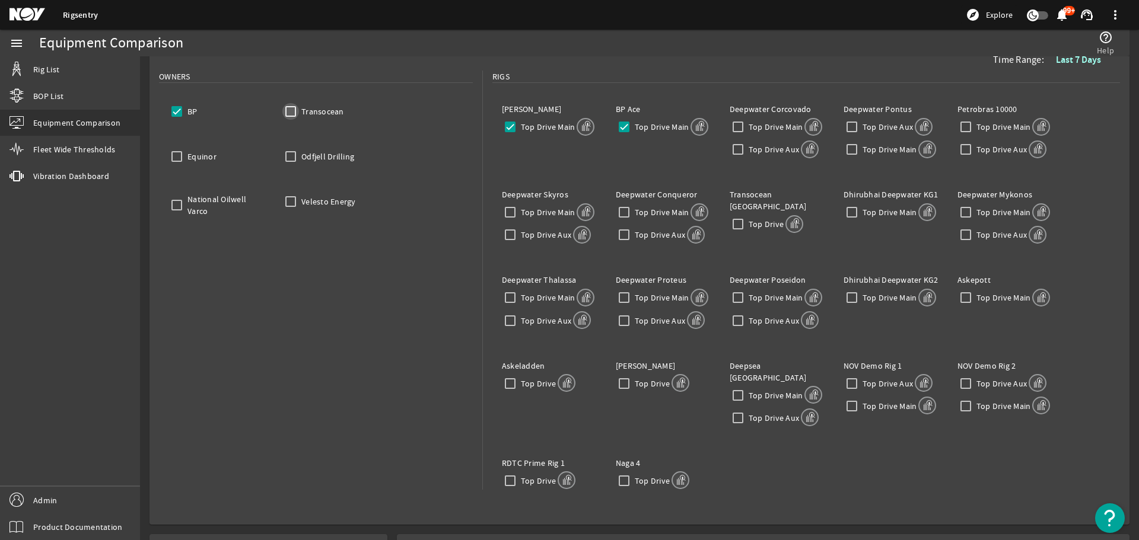
checkbox input "false"
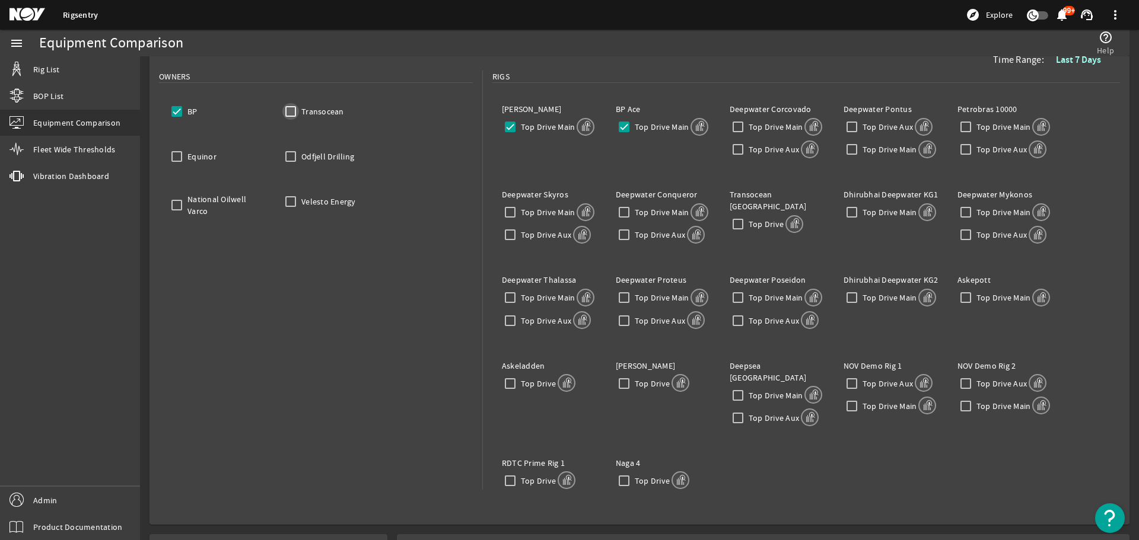
checkbox input "false"
click at [623, 127] on input "Top Drive Main" at bounding box center [624, 127] width 17 height 17
checkbox input "false"
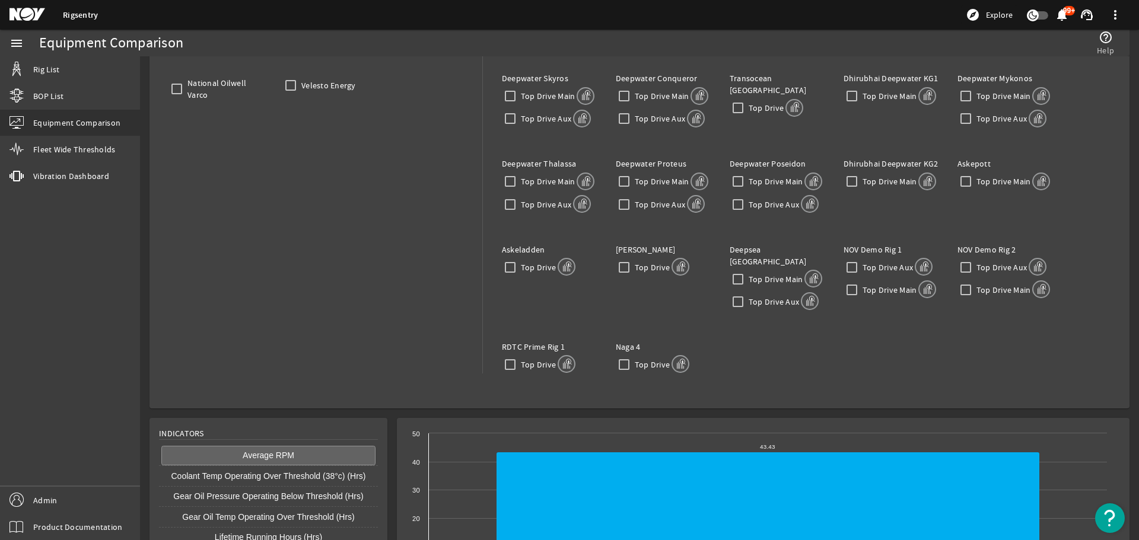
scroll to position [178, 0]
click at [280, 444] on button "Average RPM" at bounding box center [268, 454] width 214 height 20
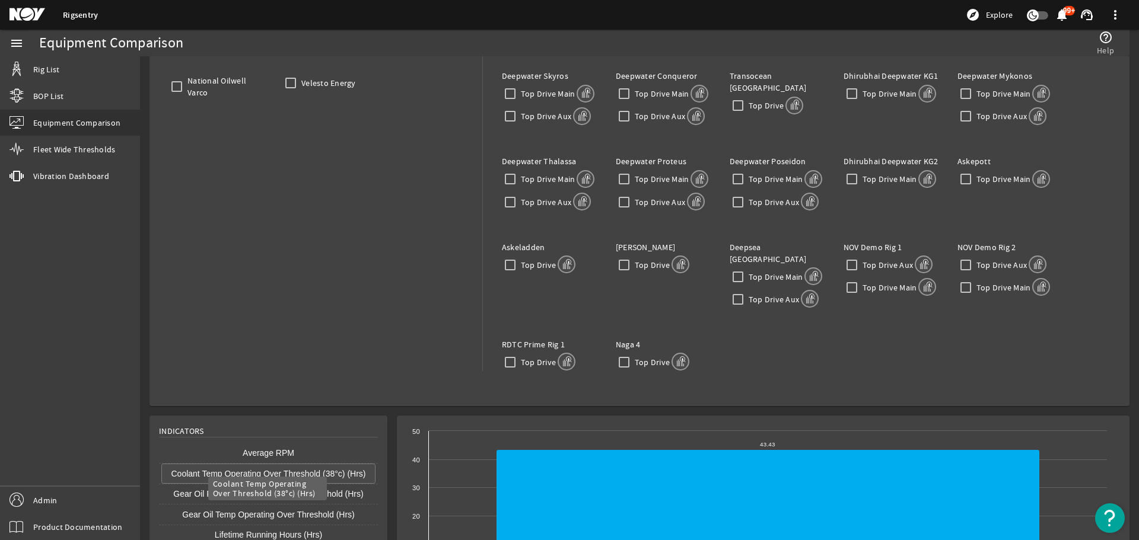
click at [267, 464] on button "Coolant Temp Operating Over Threshold (38°c) (Hrs)" at bounding box center [268, 474] width 214 height 20
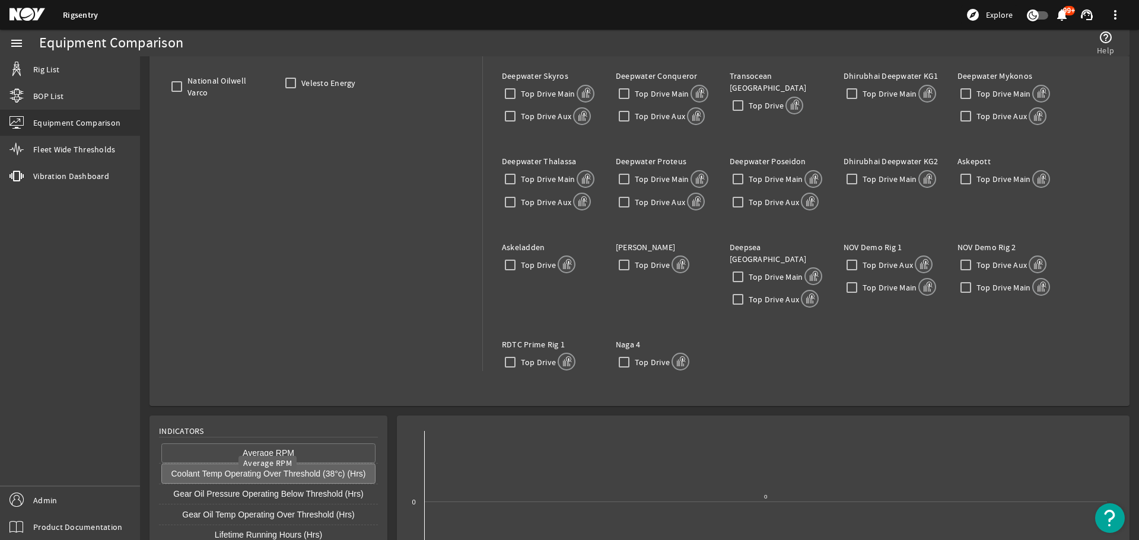
click at [273, 449] on button "Average RPM" at bounding box center [268, 454] width 214 height 20
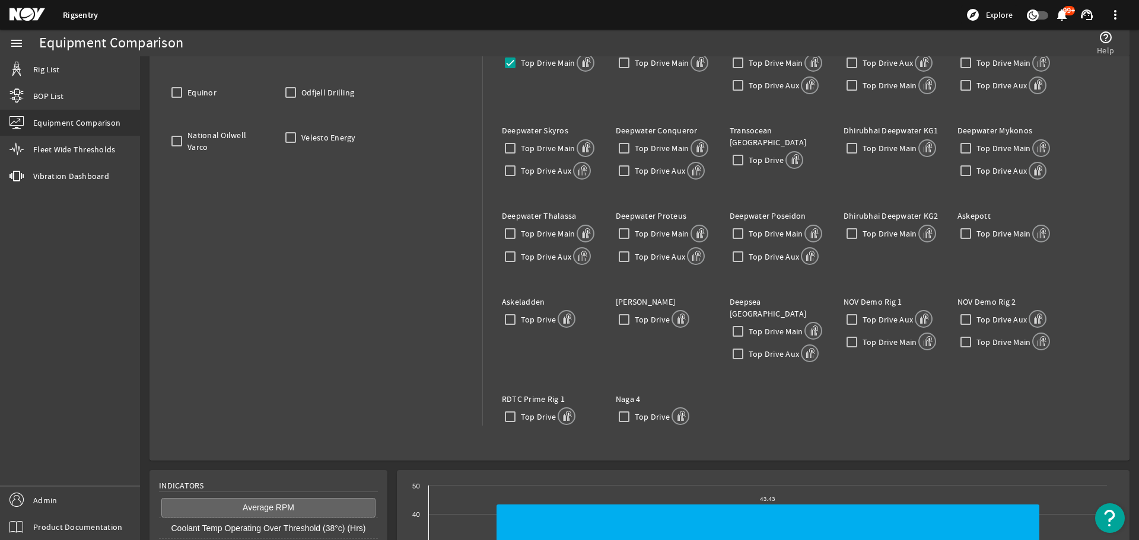
scroll to position [247, 0]
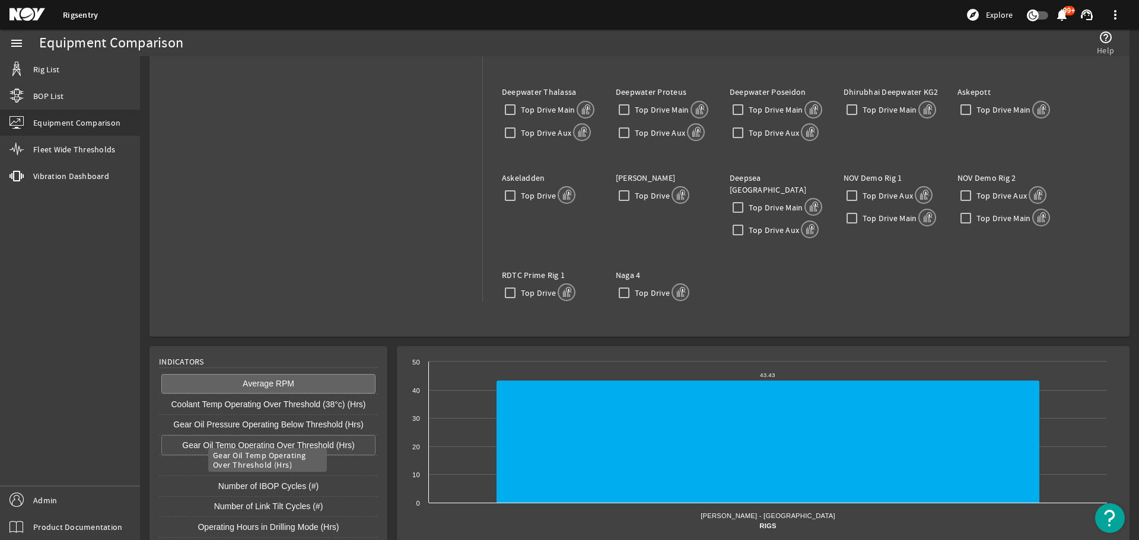
click at [253, 435] on button "Gear Oil Temp Operating Over Threshold (Hrs)" at bounding box center [268, 445] width 214 height 20
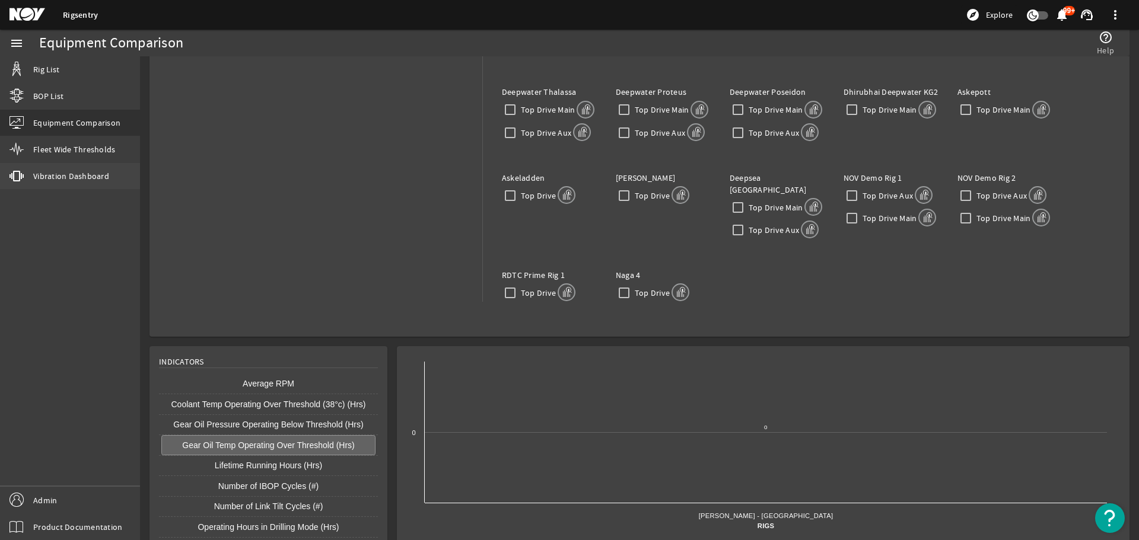
click at [63, 180] on span "Vibration Dashboard" at bounding box center [71, 176] width 76 height 12
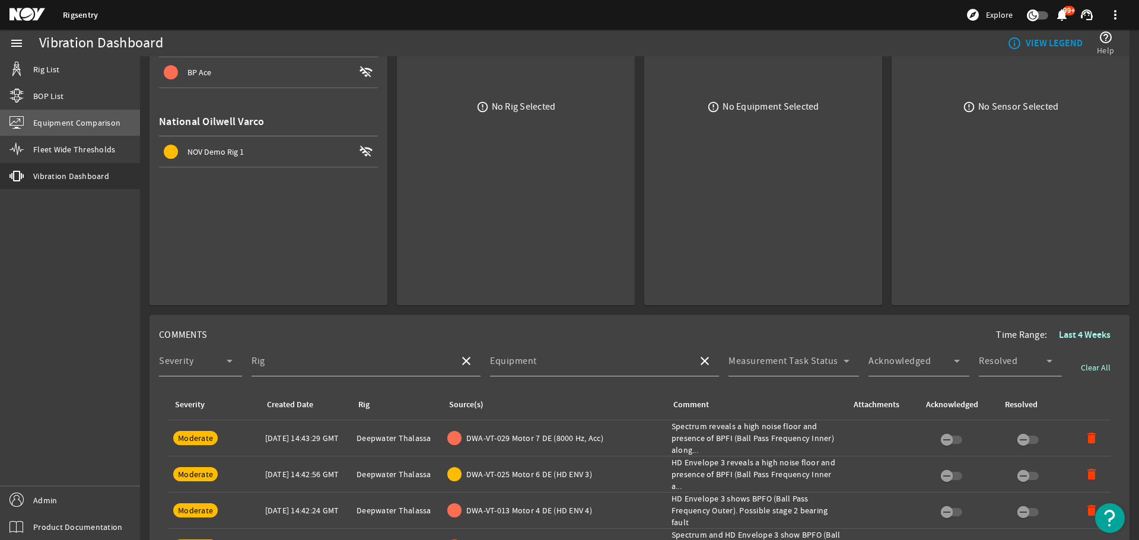
click at [54, 123] on span "Equipment Comparison" at bounding box center [76, 123] width 87 height 12
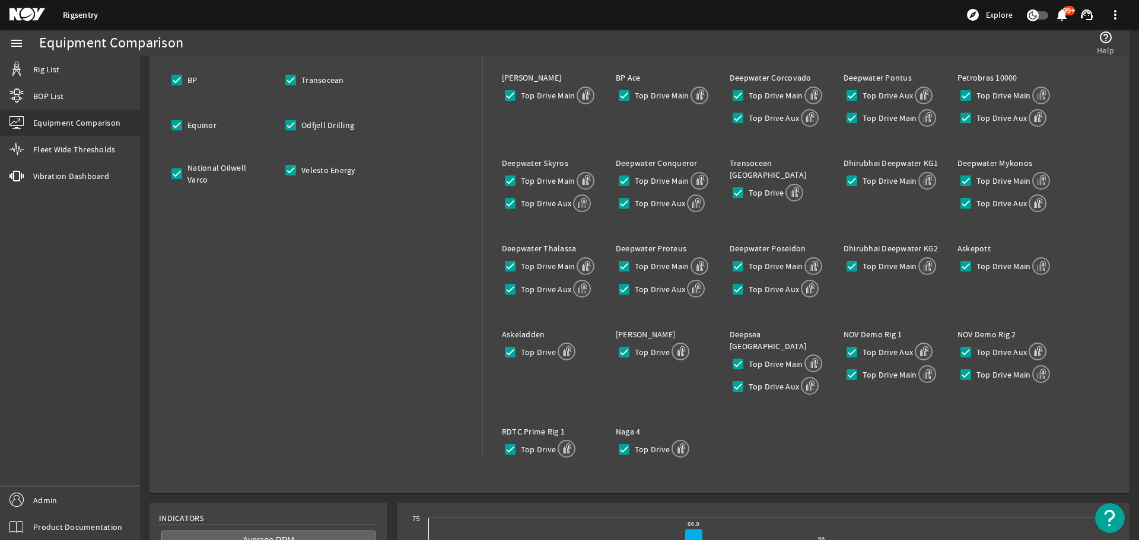
scroll to position [247, 0]
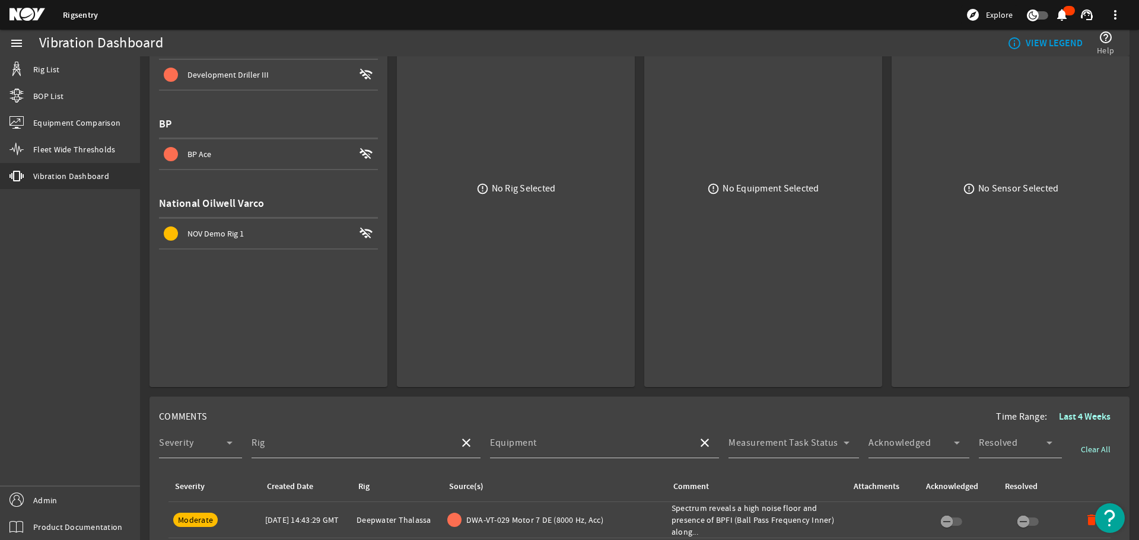
scroll to position [178, 0]
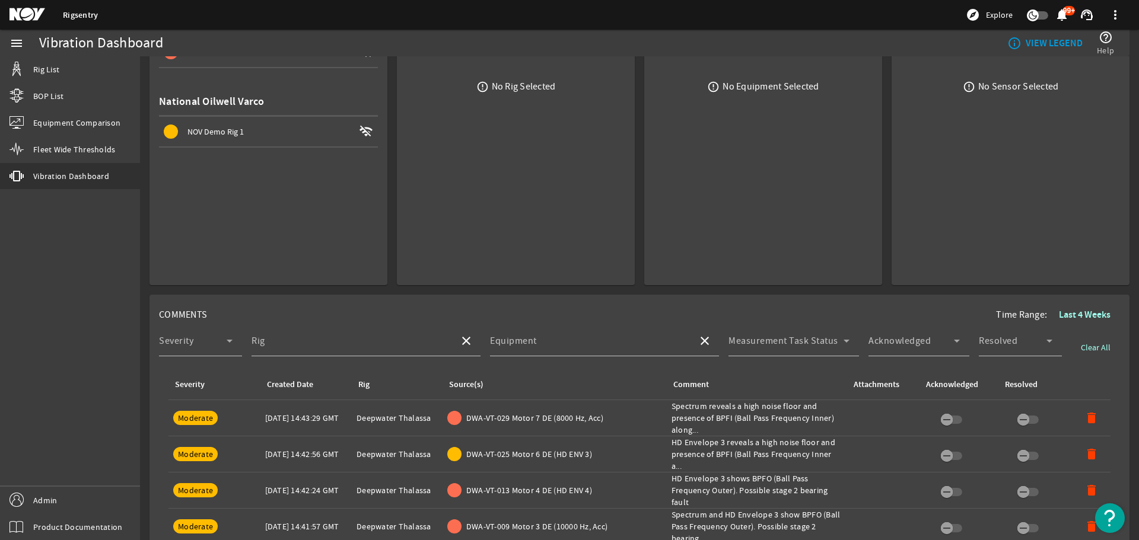
click at [329, 359] on div at bounding box center [365, 362] width 229 height 13
click at [355, 342] on input "Rig" at bounding box center [350, 346] width 198 height 14
click at [525, 345] on mat-label "Equipment" at bounding box center [513, 341] width 47 height 12
click at [525, 345] on input "Equipment" at bounding box center [589, 346] width 198 height 14
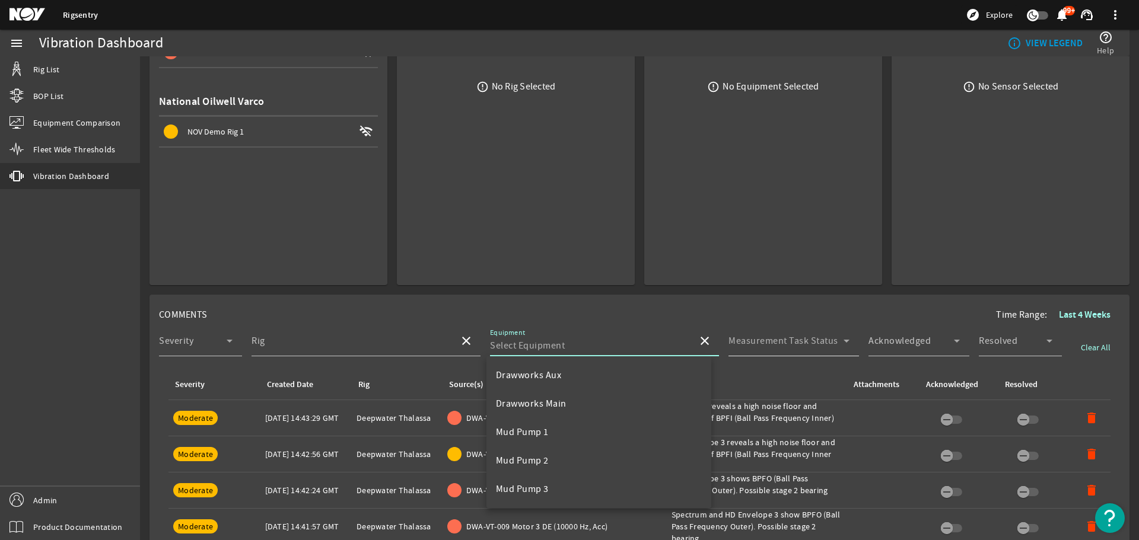
click at [771, 343] on span at bounding box center [785, 346] width 115 height 14
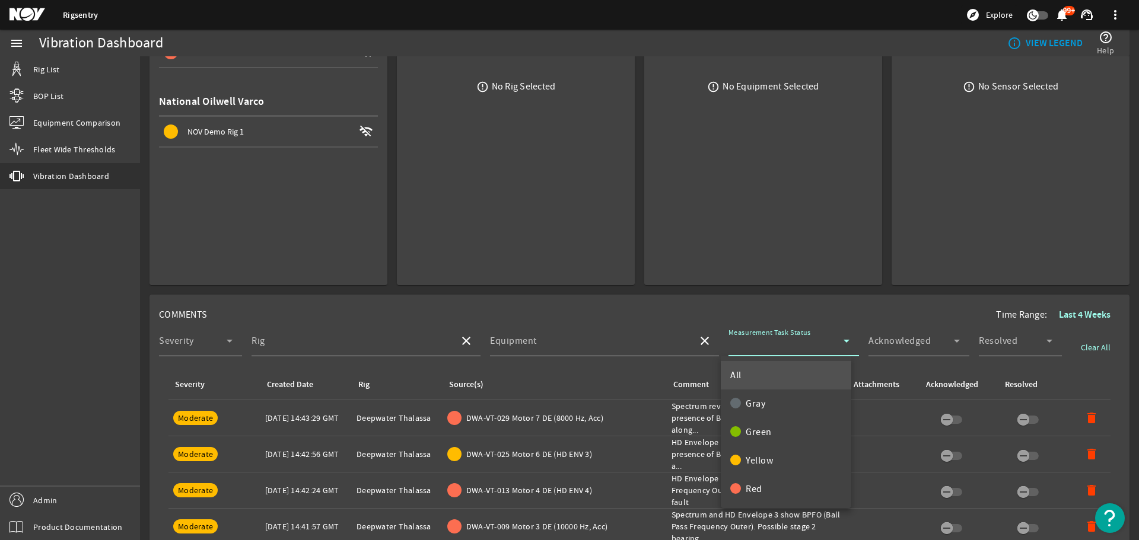
click at [760, 337] on div at bounding box center [569, 270] width 1139 height 540
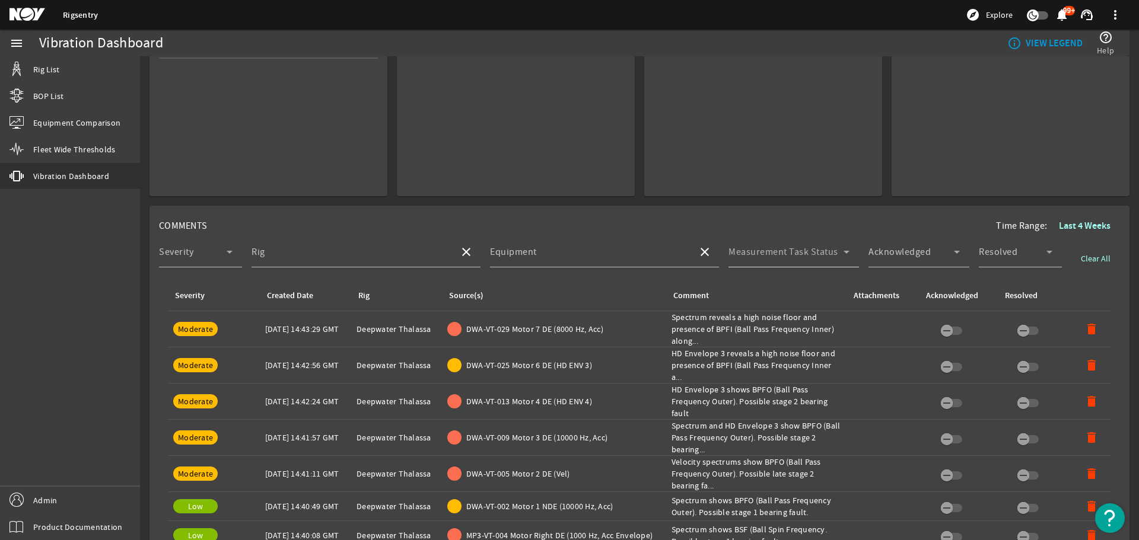
scroll to position [296, 0]
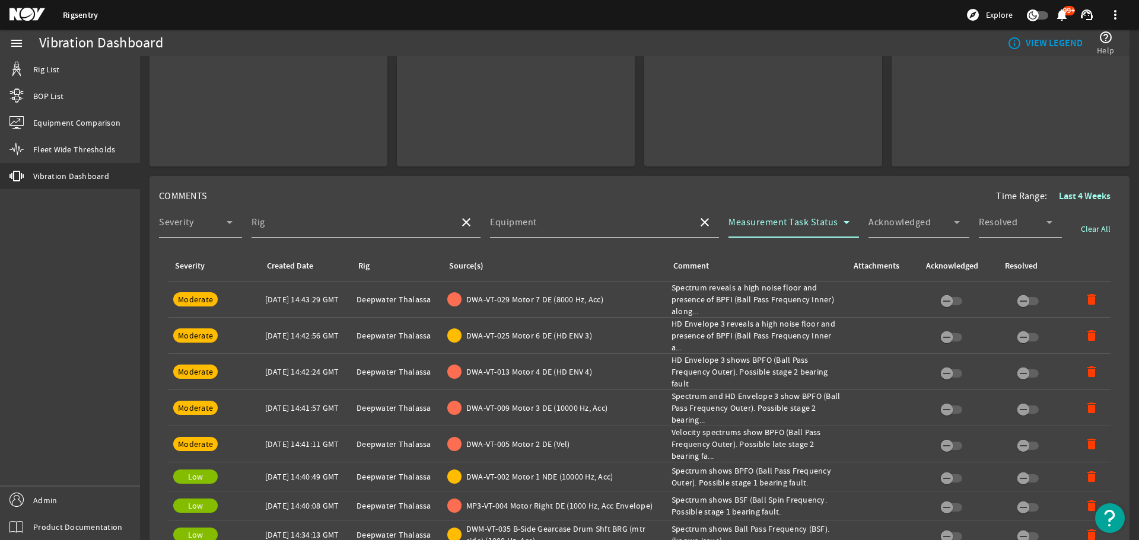
click at [787, 221] on span at bounding box center [785, 227] width 115 height 14
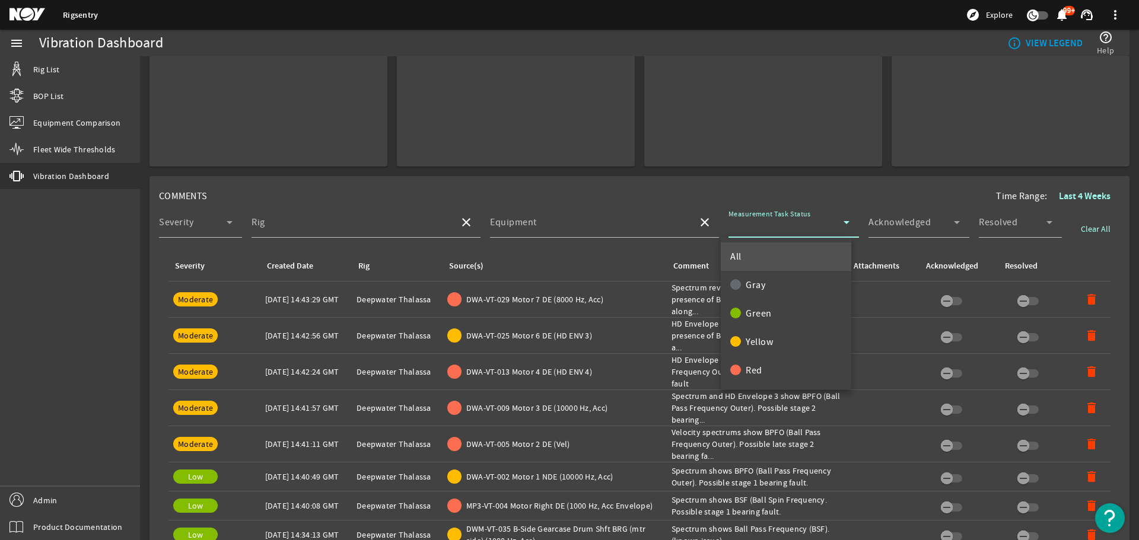
click at [741, 264] on mat-option "All" at bounding box center [785, 257] width 130 height 28
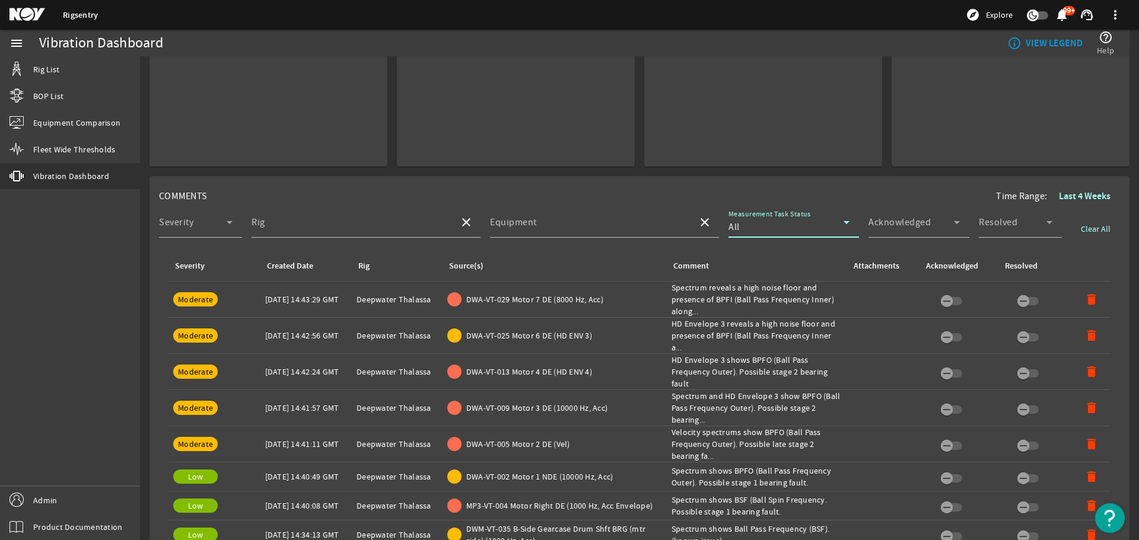
click at [740, 230] on div "All" at bounding box center [785, 227] width 115 height 14
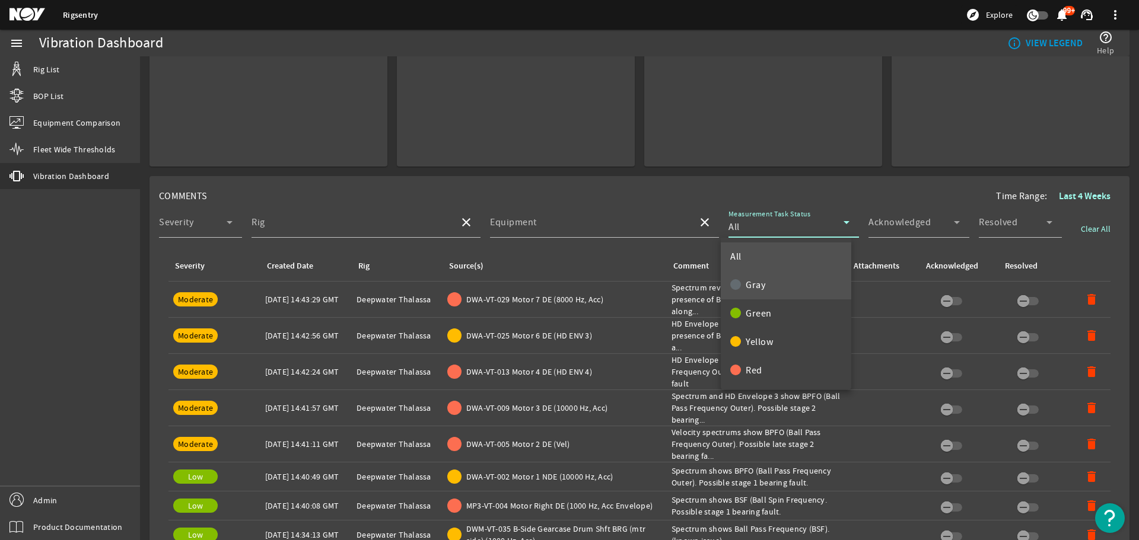
click at [751, 286] on span "Gray" at bounding box center [747, 285] width 35 height 14
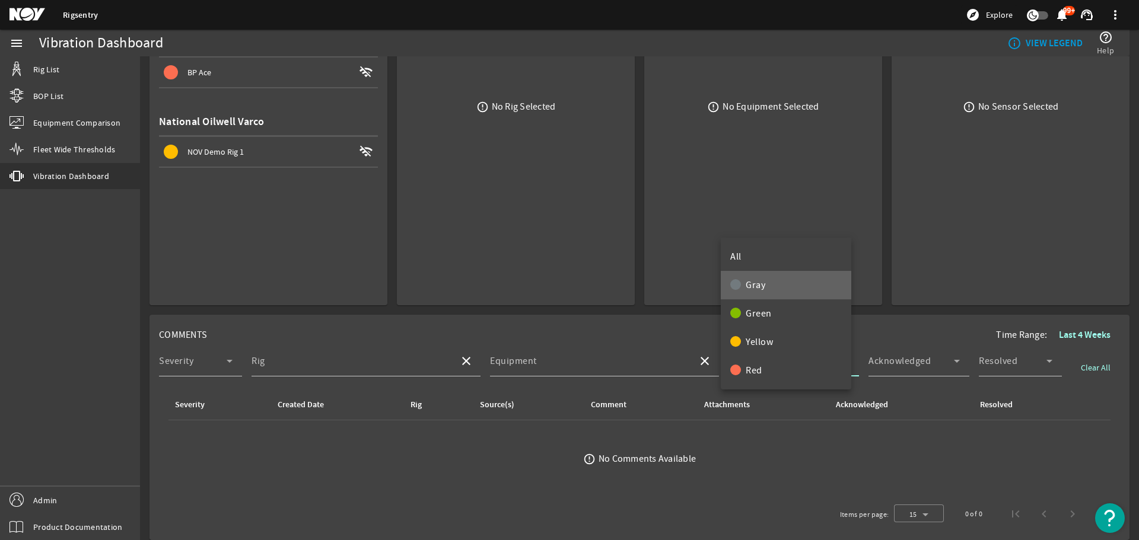
scroll to position [158, 0]
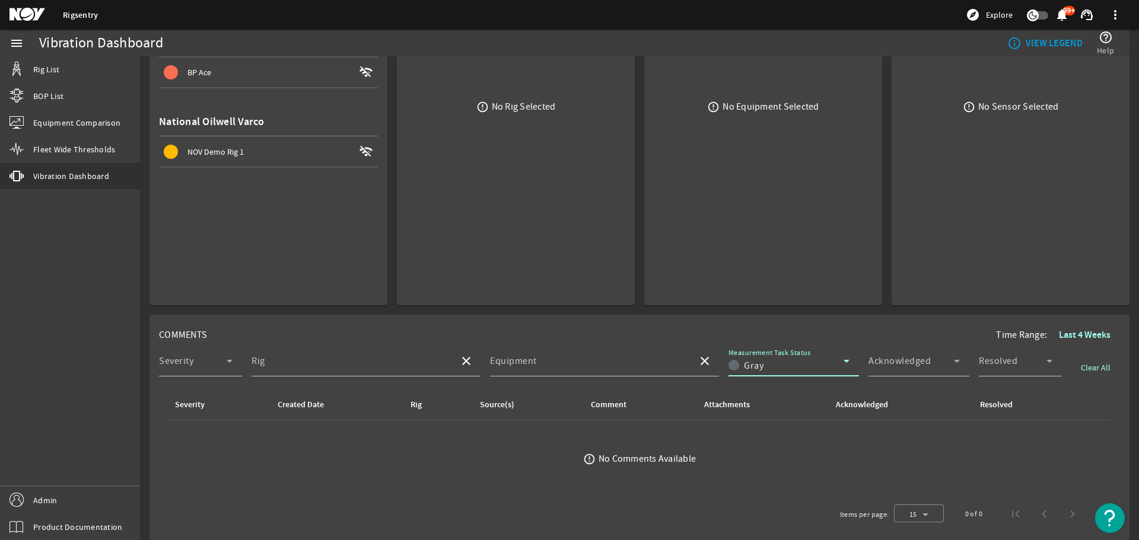
click at [745, 365] on mat-select-trigger "Gray" at bounding box center [745, 366] width 35 height 12
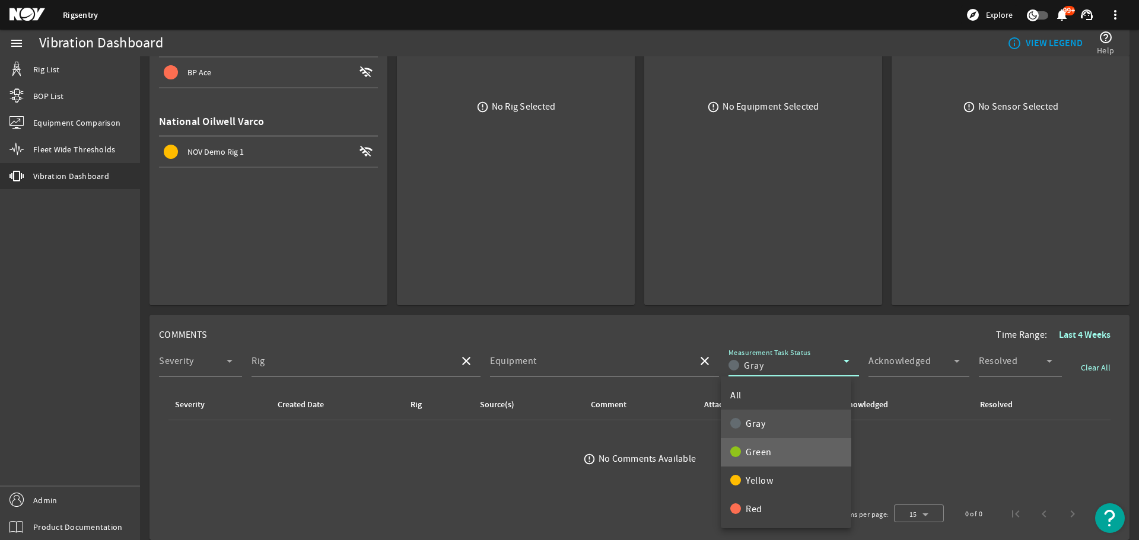
click at [735, 449] on div at bounding box center [735, 452] width 11 height 11
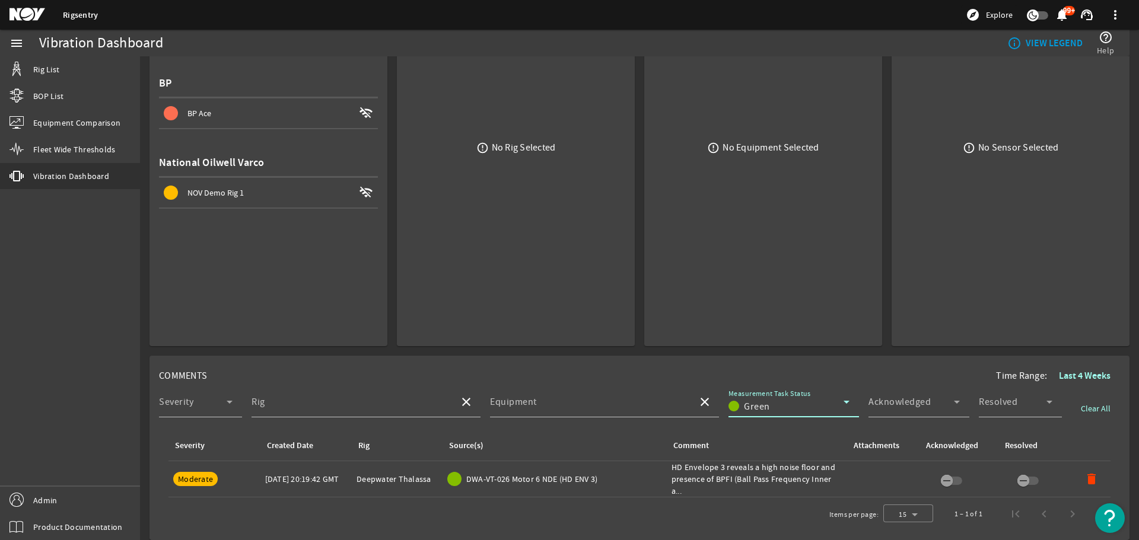
click at [744, 401] on mat-select-trigger "Green" at bounding box center [749, 407] width 42 height 12
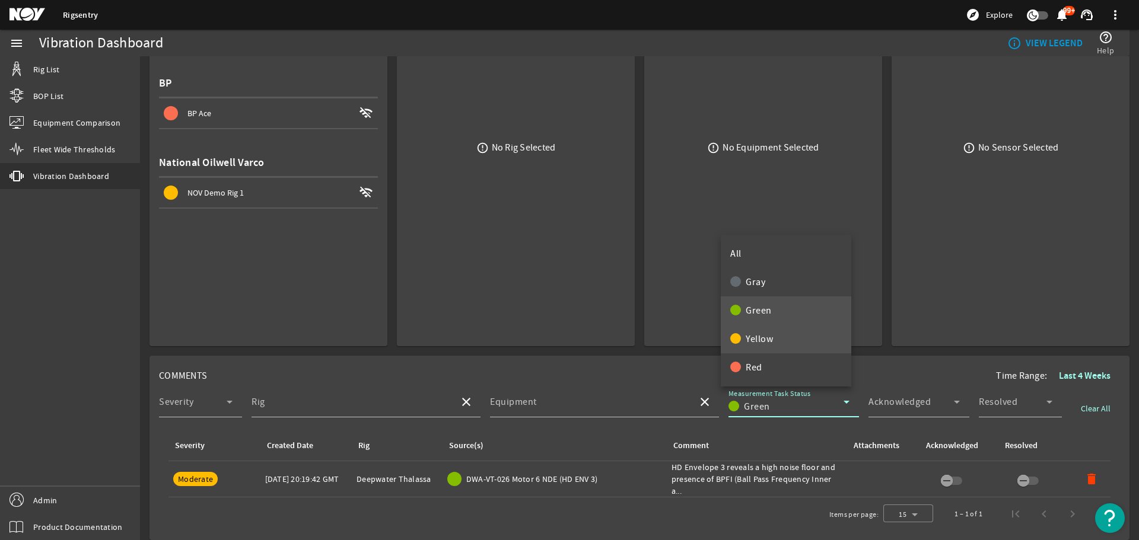
click at [763, 333] on span "Yellow" at bounding box center [751, 339] width 43 height 14
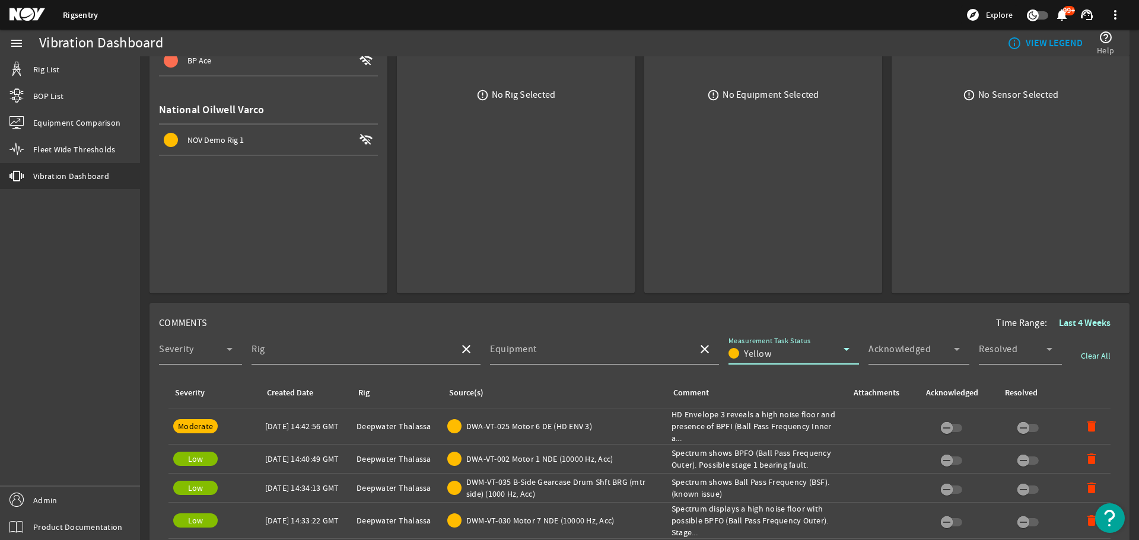
scroll to position [295, 0]
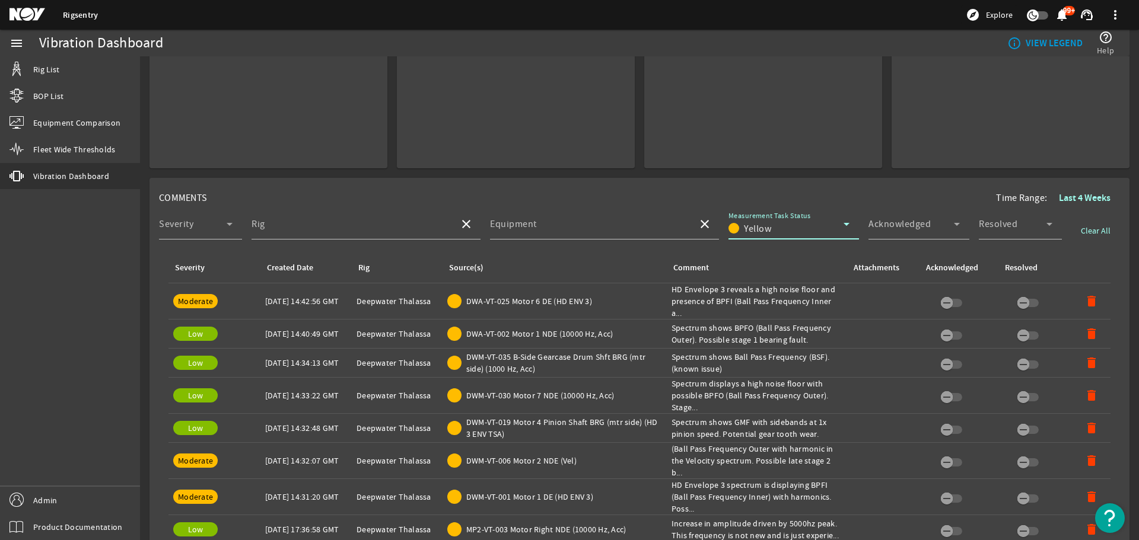
click at [776, 229] on div "Yellow" at bounding box center [785, 229] width 115 height 14
click at [738, 377] on span "Red" at bounding box center [746, 372] width 32 height 14
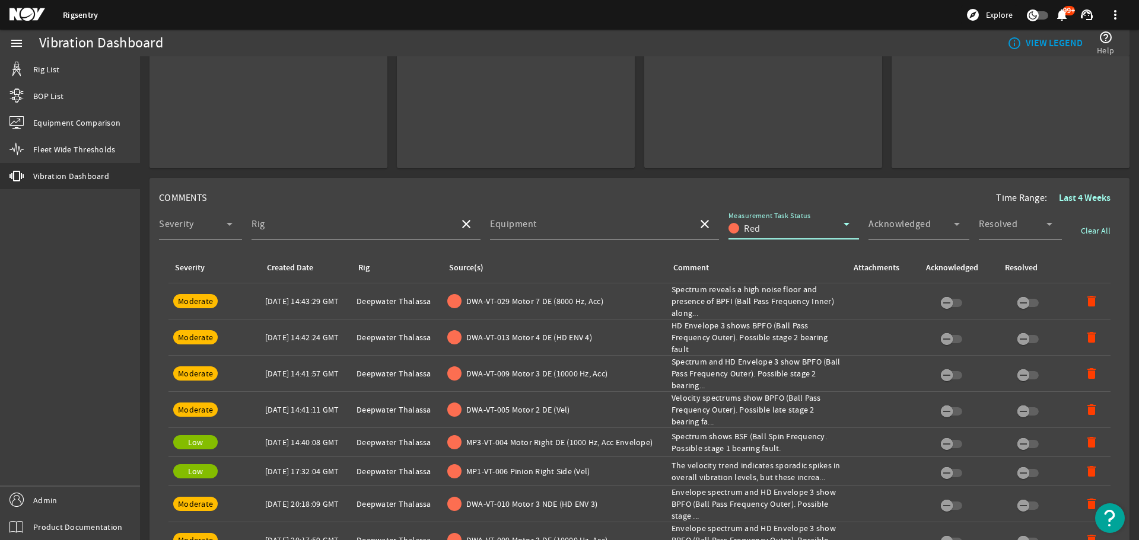
click at [758, 232] on div "Red" at bounding box center [785, 229] width 115 height 14
click at [741, 346] on span "Yellow" at bounding box center [751, 344] width 43 height 14
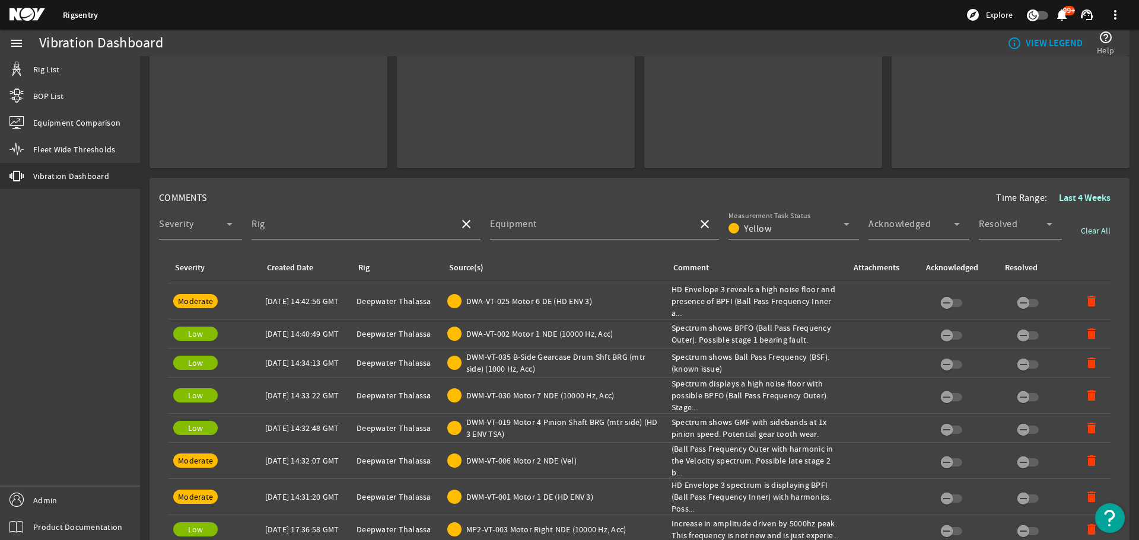
scroll to position [0, 0]
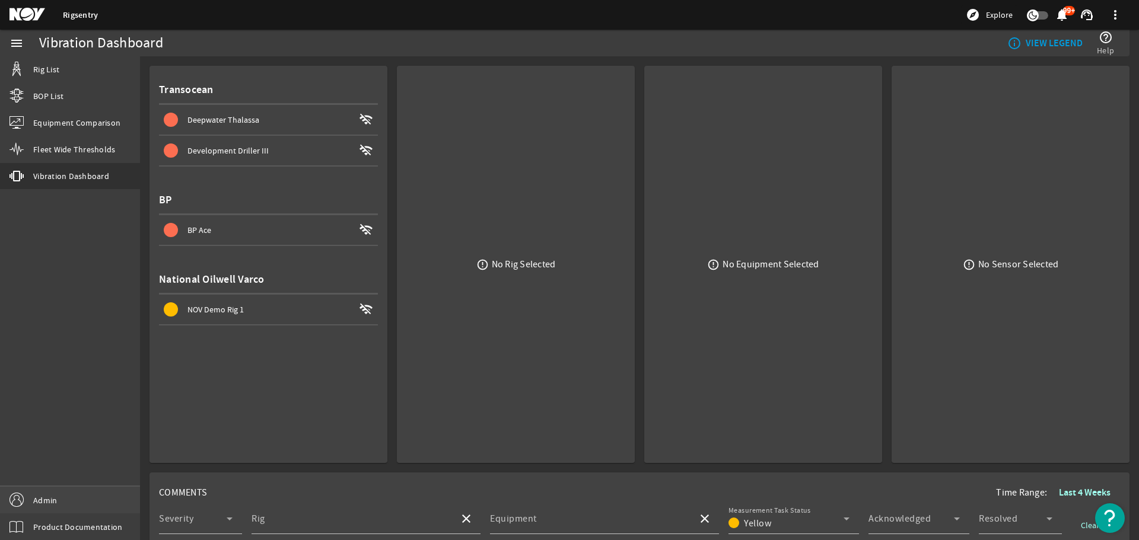
click at [57, 510] on link "Admin" at bounding box center [70, 500] width 140 height 27
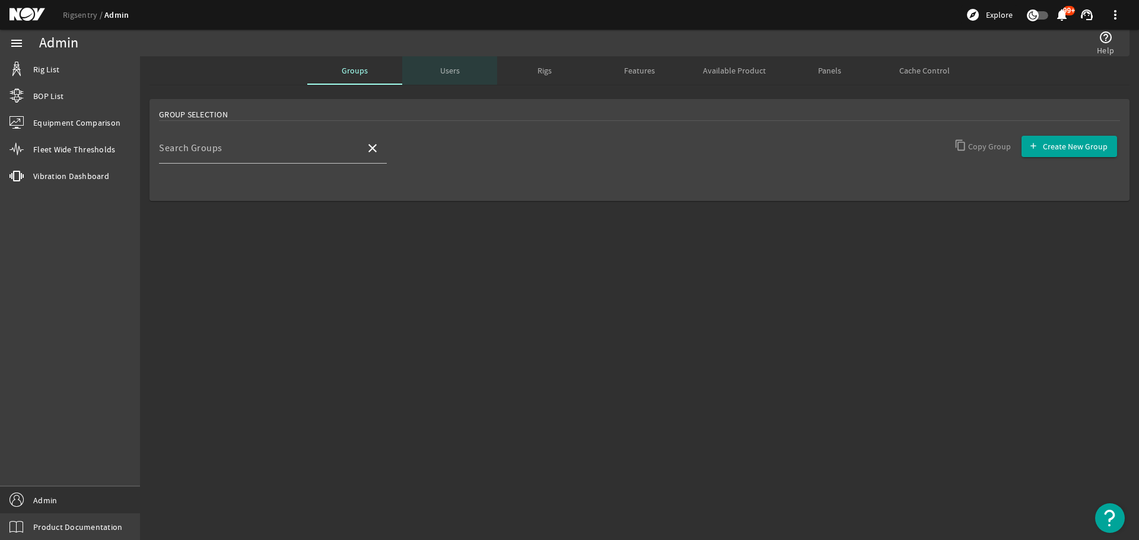
click at [456, 78] on span "Users" at bounding box center [450, 70] width 20 height 28
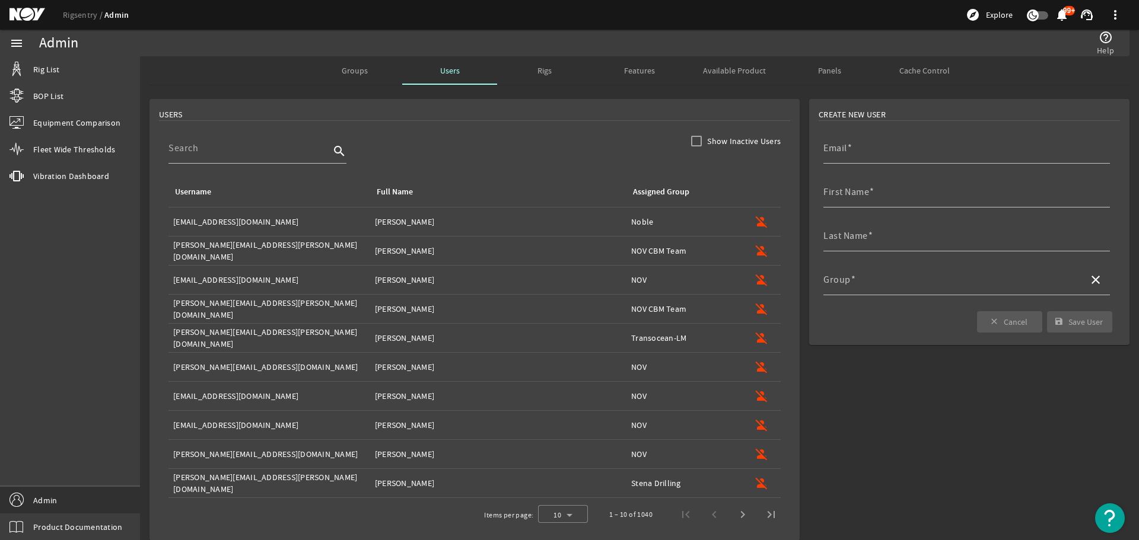
click at [556, 75] on div "Rigs" at bounding box center [544, 70] width 95 height 28
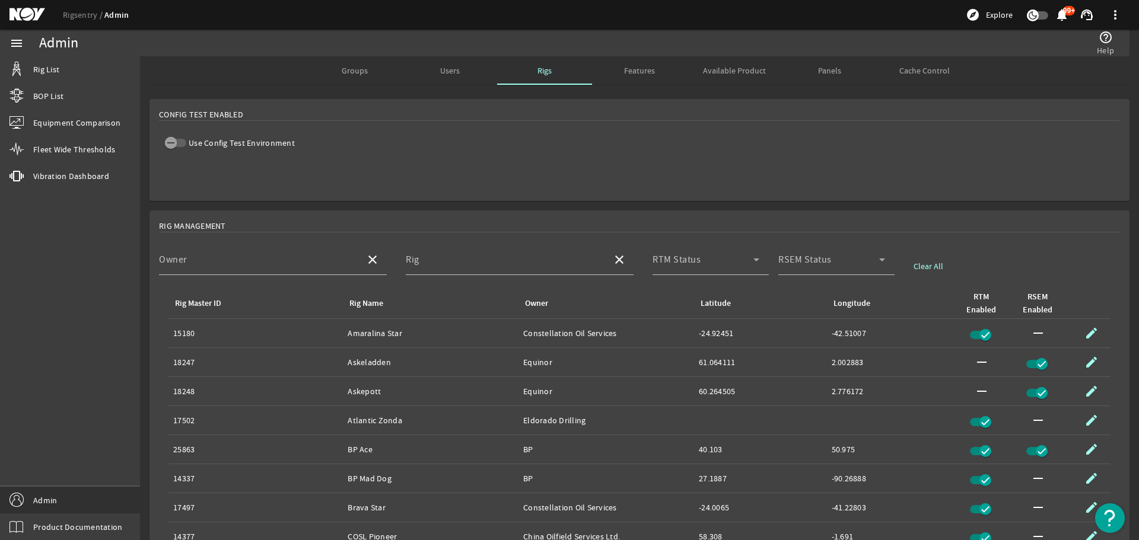
click at [625, 69] on span "Features" at bounding box center [639, 70] width 31 height 8
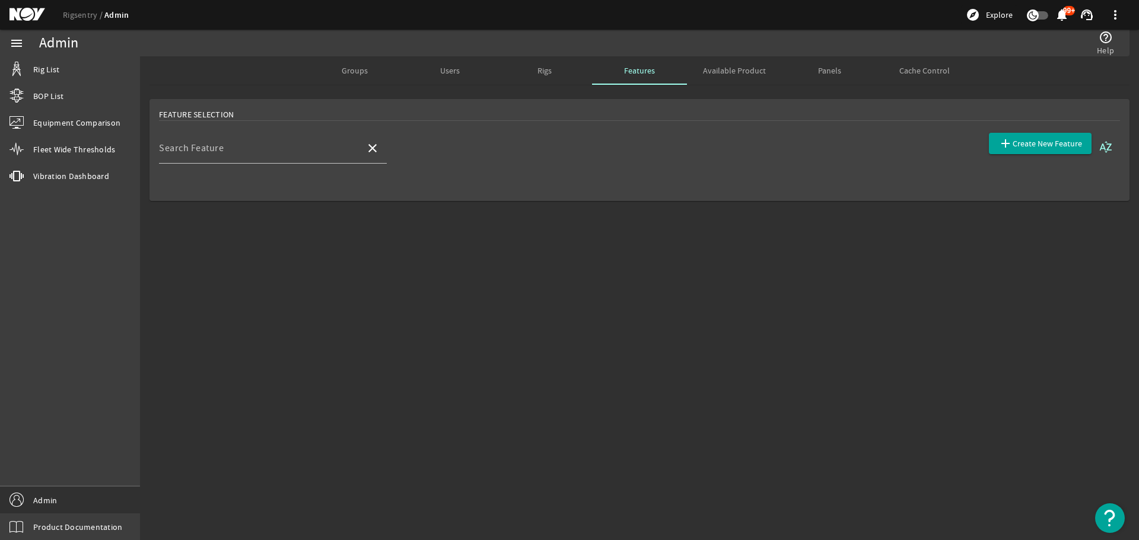
click at [728, 75] on span "Available Product" at bounding box center [734, 70] width 63 height 8
click at [823, 72] on span "Panels" at bounding box center [829, 70] width 23 height 8
click at [911, 70] on span "Cache Control" at bounding box center [924, 70] width 50 height 8
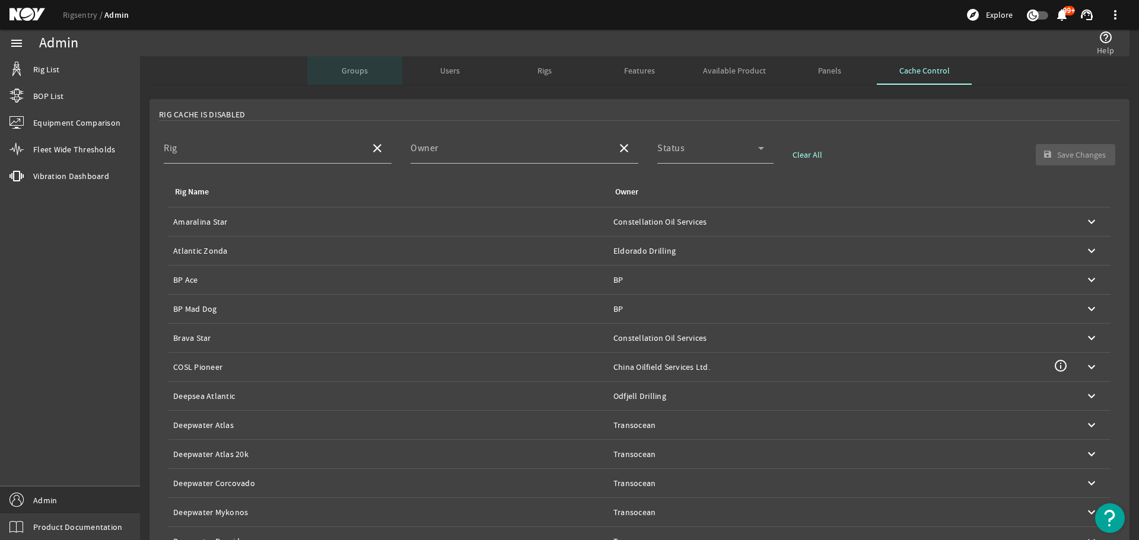
click at [349, 79] on span "Groups" at bounding box center [355, 70] width 26 height 28
